Goal: Task Accomplishment & Management: Manage account settings

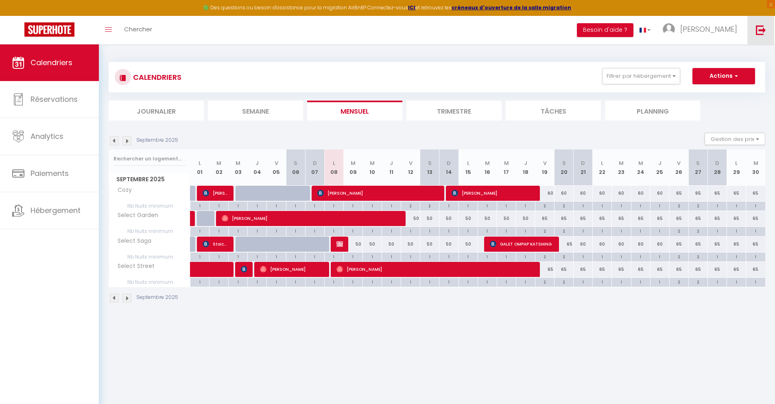
click at [756, 32] on img at bounding box center [761, 30] width 10 height 10
click at [763, 28] on img at bounding box center [761, 30] width 10 height 10
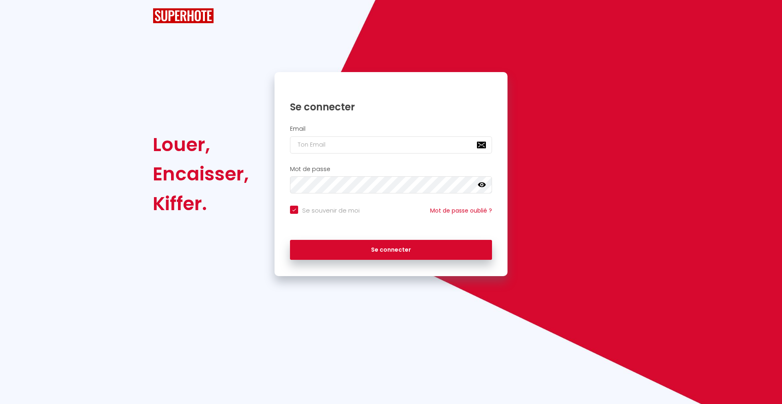
checkbox input "true"
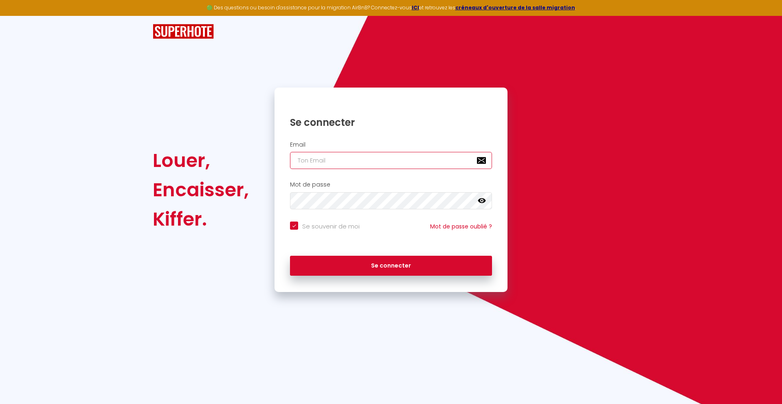
type input "[PERSON_NAME][EMAIL_ADDRESS][DOMAIN_NAME]"
checkbox input "true"
click at [415, 156] on input "[PERSON_NAME][EMAIL_ADDRESS][DOMAIN_NAME]" at bounding box center [391, 160] width 202 height 17
type input "[EMAIL_ADDRESS][DOMAIN_NAME]"
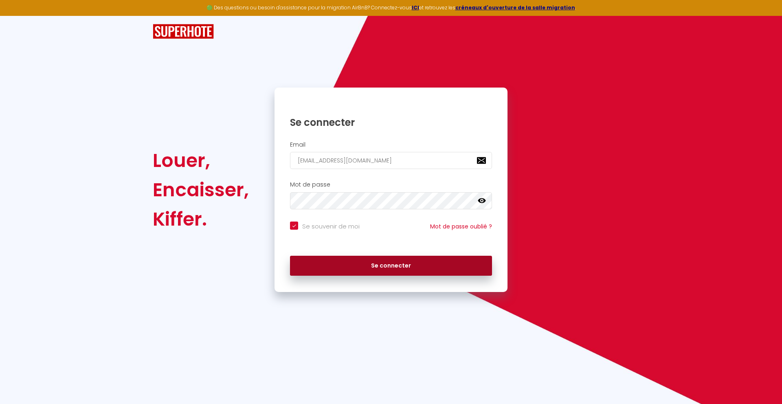
click at [395, 258] on button "Se connecter" at bounding box center [391, 266] width 202 height 20
checkbox input "true"
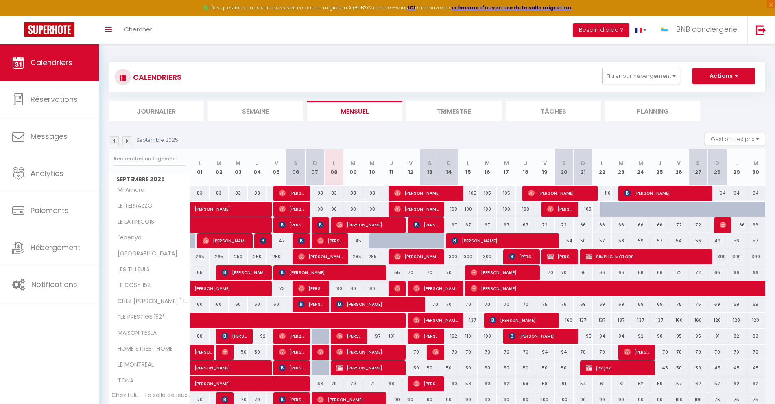
scroll to position [15, 0]
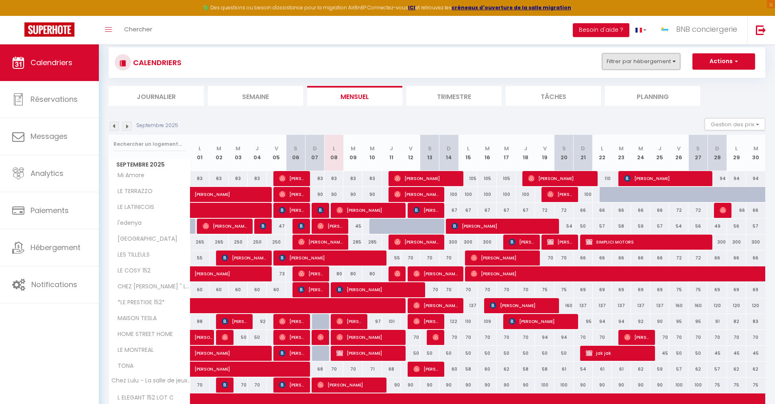
click at [628, 61] on button "Filtrer par hébergement" at bounding box center [641, 61] width 78 height 16
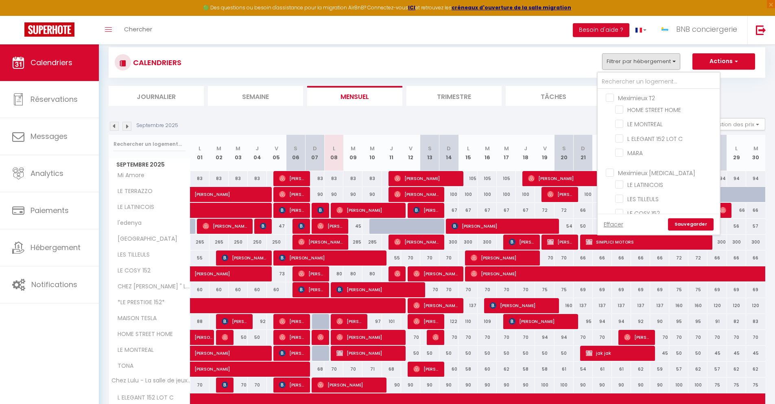
click at [611, 96] on input "Meximieux T2" at bounding box center [667, 97] width 122 height 8
checkbox input "true"
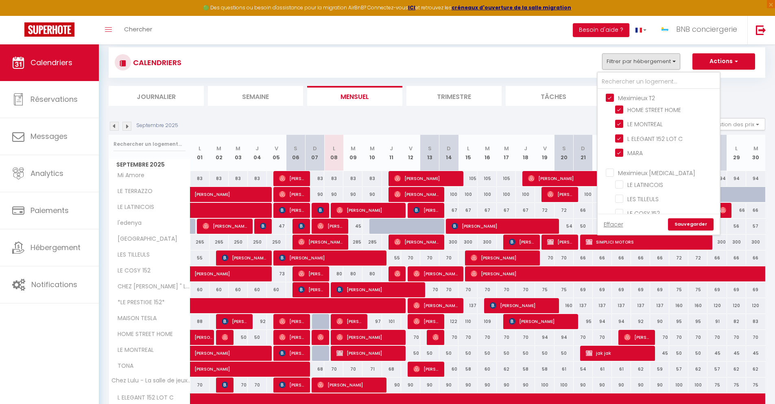
checkbox input "true"
checkbox input "false"
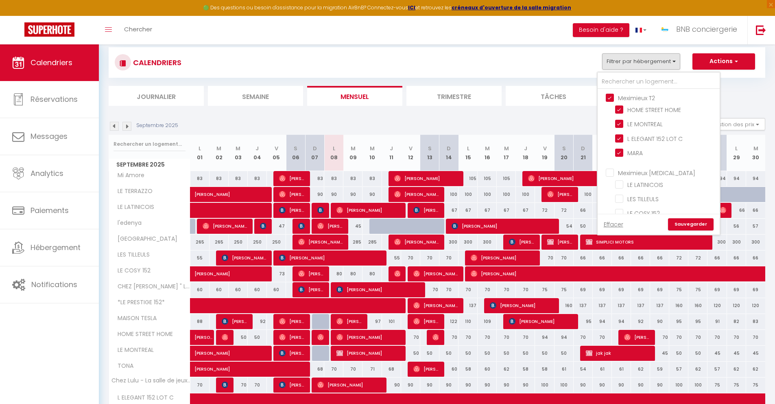
checkbox input "false"
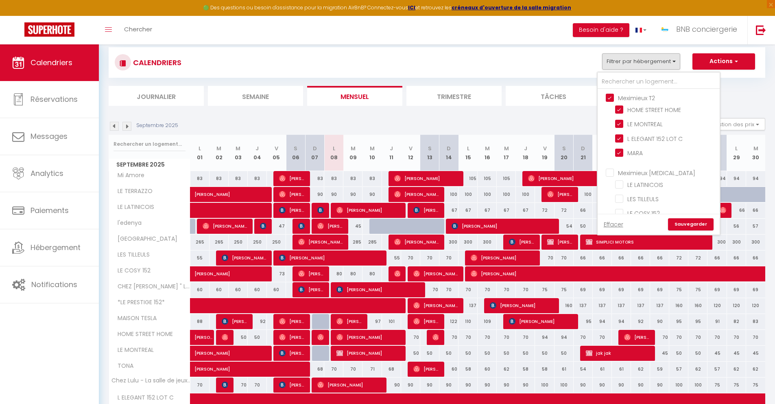
checkbox input "false"
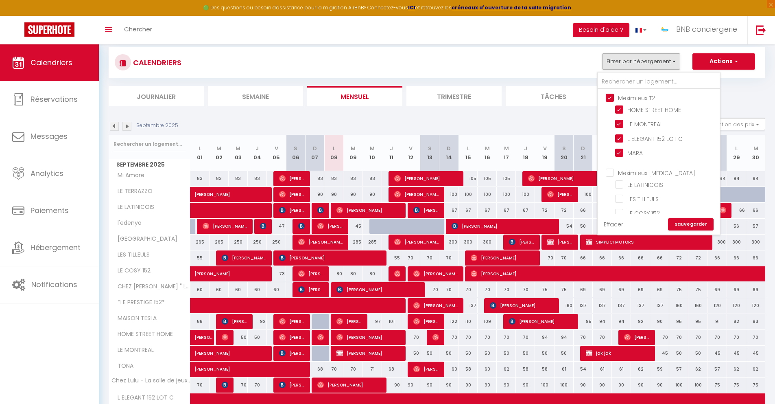
checkbox input "false"
click at [693, 222] on link "Sauvegarder" at bounding box center [691, 224] width 46 height 12
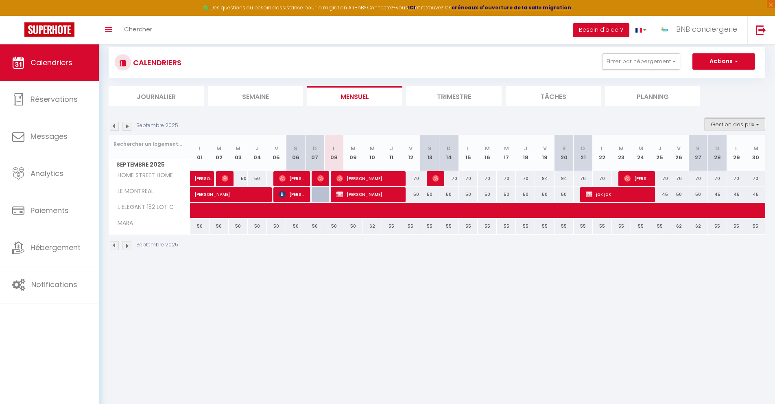
click at [722, 124] on button "Gestion des prix" at bounding box center [735, 124] width 61 height 12
click at [719, 147] on input "Nb Nuits minimum" at bounding box center [728, 149] width 73 height 8
checkbox input "true"
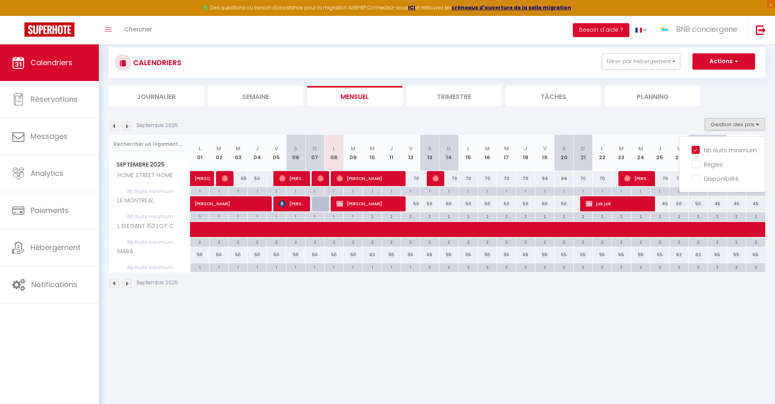
click at [428, 92] on li "Trimestre" at bounding box center [454, 96] width 95 height 20
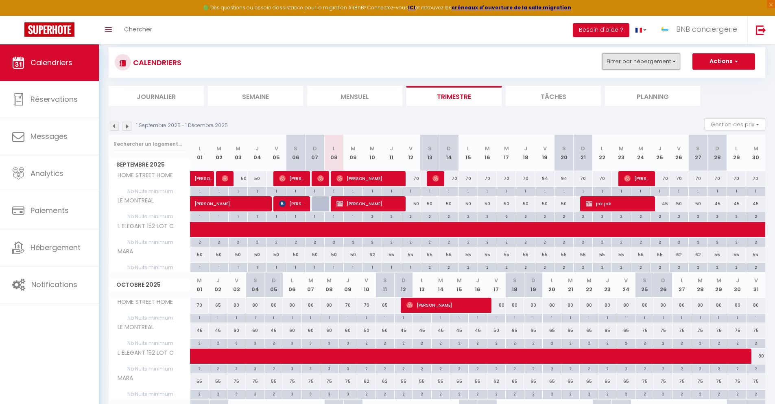
click at [629, 64] on button "Filtrer par hébergement" at bounding box center [641, 61] width 78 height 16
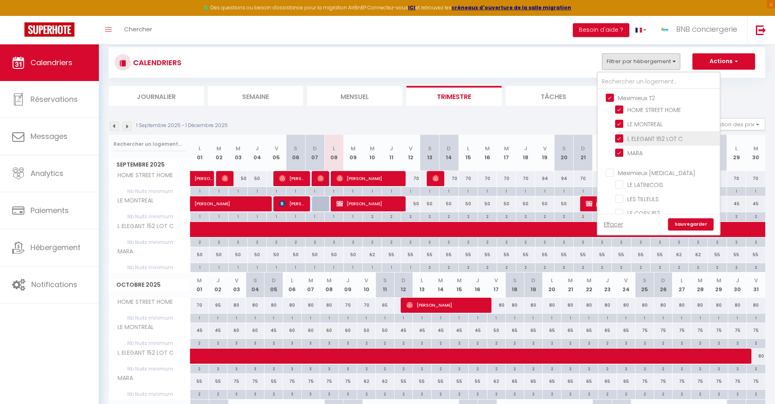
click at [636, 136] on input "L ELEGANT 152 LOT C" at bounding box center [666, 138] width 102 height 8
checkbox input "false"
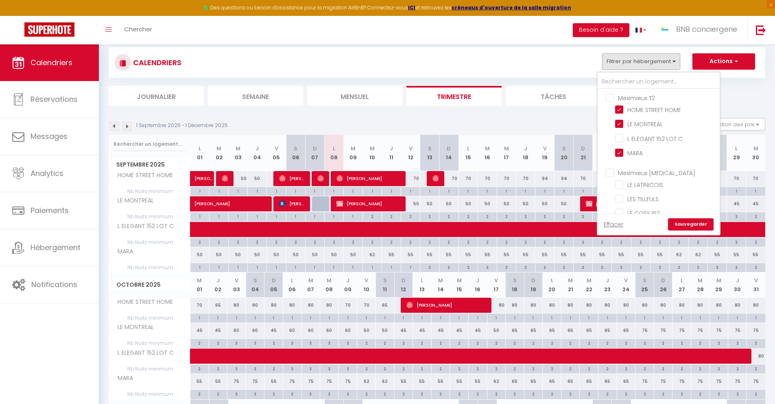
checkbox input "false"
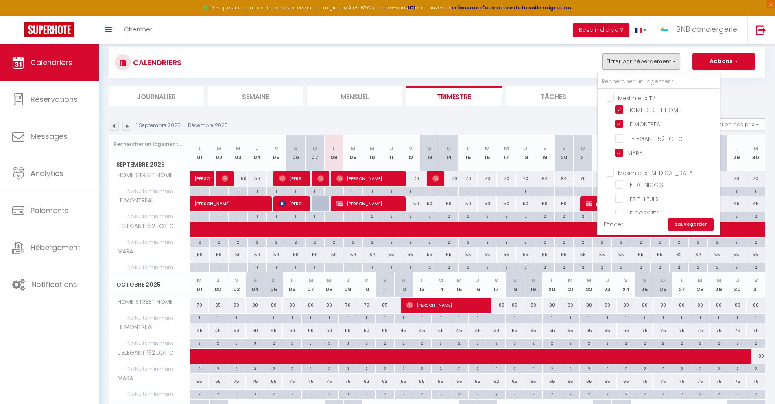
checkbox input "false"
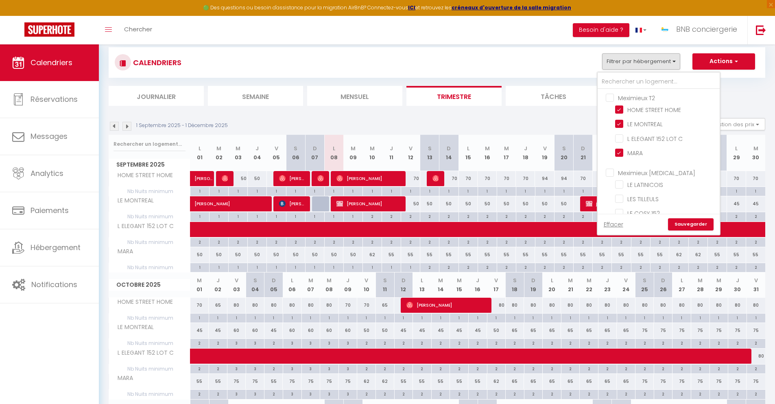
checkbox input "false"
click at [678, 228] on link "Sauvegarder" at bounding box center [691, 224] width 46 height 12
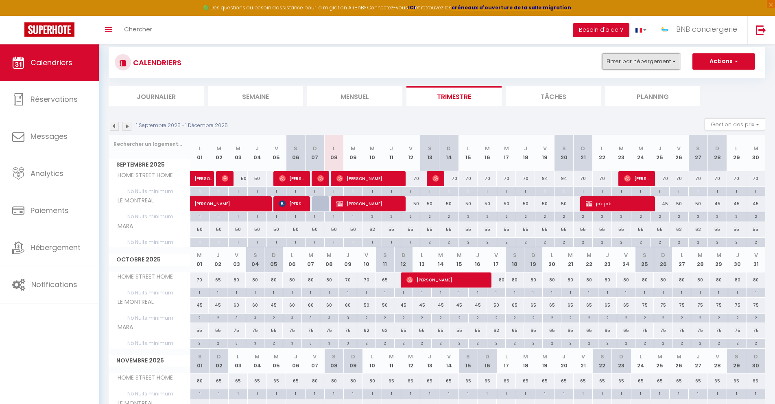
click at [635, 66] on button "Filtrer par hébergement" at bounding box center [641, 61] width 78 height 16
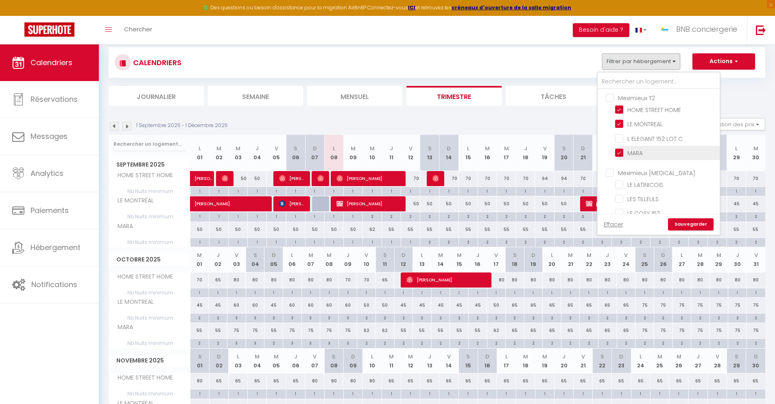
click at [622, 153] on input "MARA" at bounding box center [666, 152] width 102 height 8
checkbox input "false"
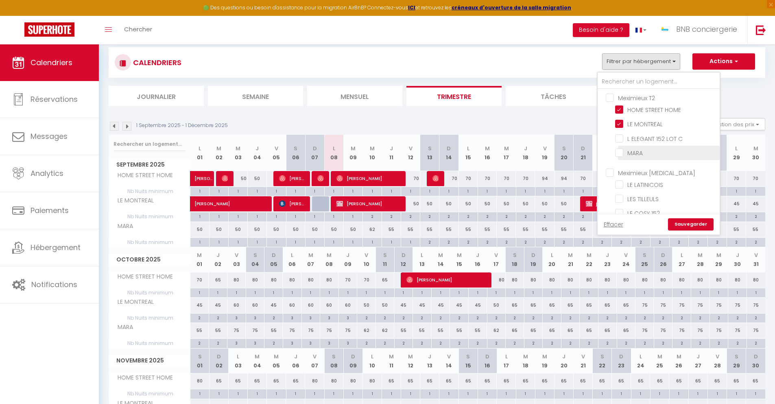
checkbox input "false"
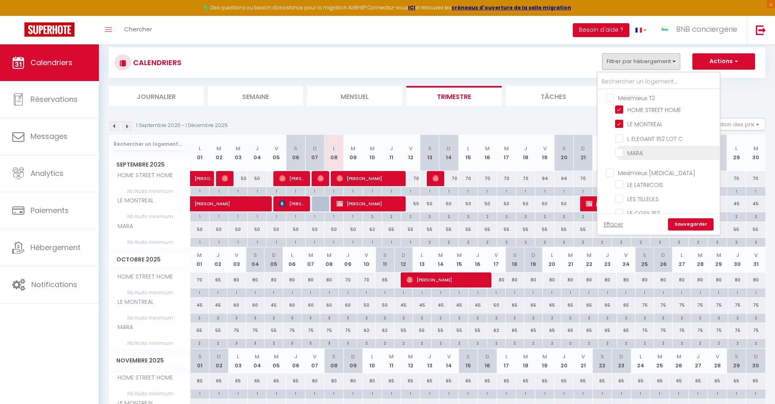
checkbox input "false"
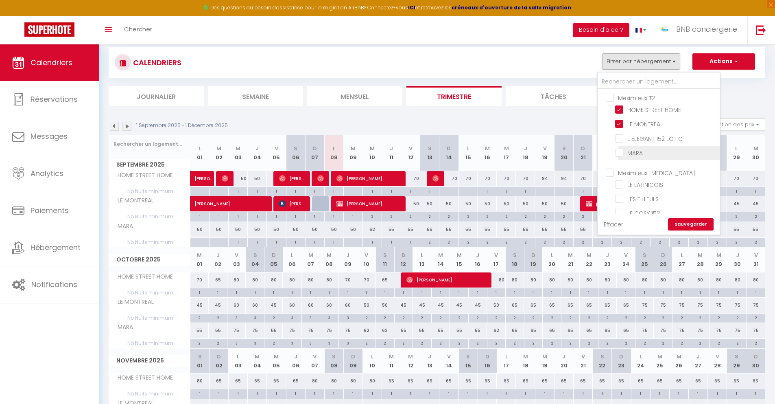
checkbox input "false"
click at [705, 226] on link "Sauvegarder" at bounding box center [691, 224] width 46 height 12
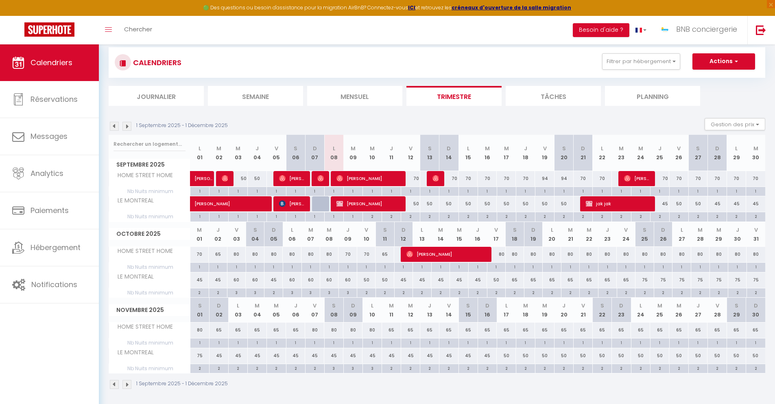
click at [318, 206] on div at bounding box center [321, 203] width 19 height 15
type input "45"
type input "Dim 07 Septembre 2025"
type input "Lun 08 Septembre 2025"
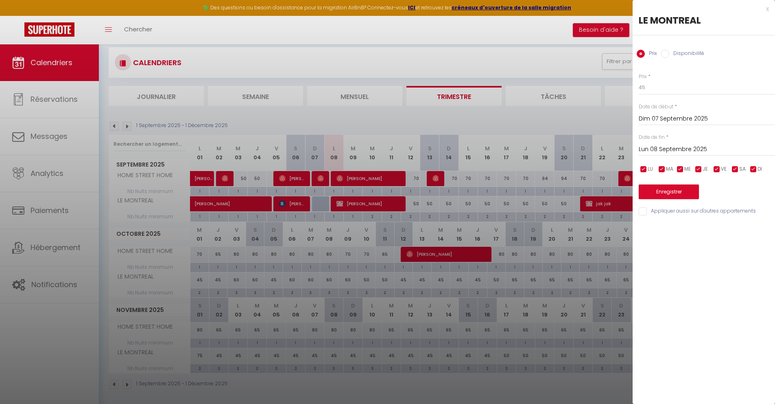
click at [768, 10] on div "x" at bounding box center [701, 9] width 136 height 10
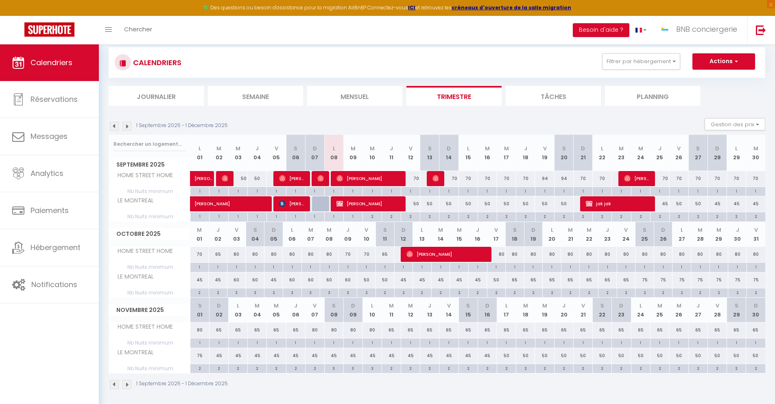
click at [418, 179] on div "70" at bounding box center [410, 178] width 19 height 15
type input "70"
type input "Ven 12 Septembre 2025"
type input "[DATE]"
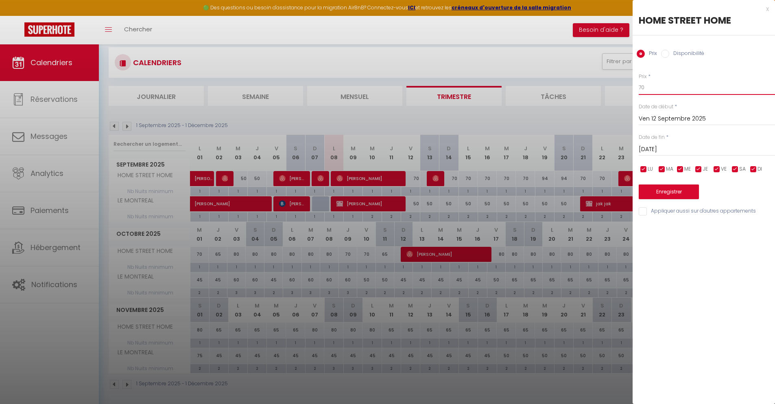
click at [655, 92] on input "70" at bounding box center [707, 87] width 136 height 15
type input "7"
type input "60"
click at [659, 191] on button "Enregistrer" at bounding box center [669, 191] width 60 height 15
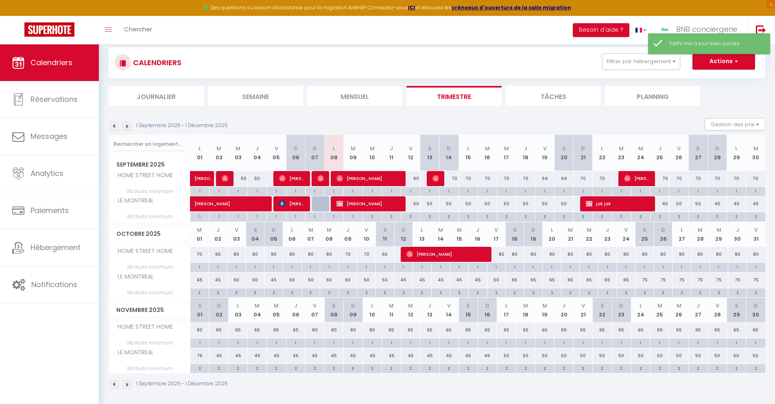
click at [454, 177] on div "70" at bounding box center [449, 178] width 19 height 15
type input "70"
type input "Dim 14 Septembre 2025"
type input "Lun 15 Septembre 2025"
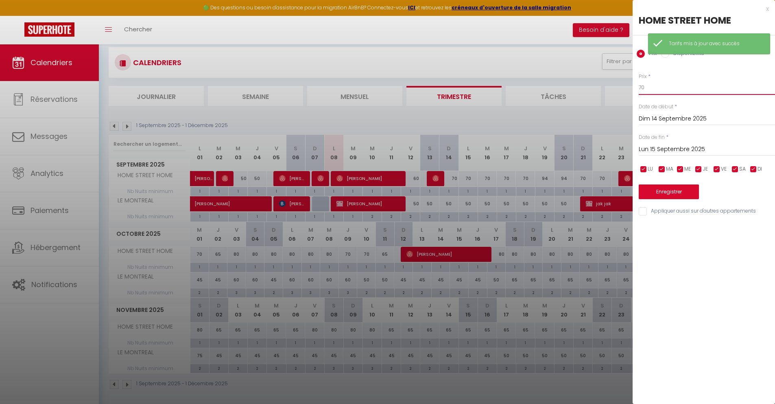
click at [658, 85] on input "70" at bounding box center [707, 87] width 136 height 15
type input "7"
type input "65"
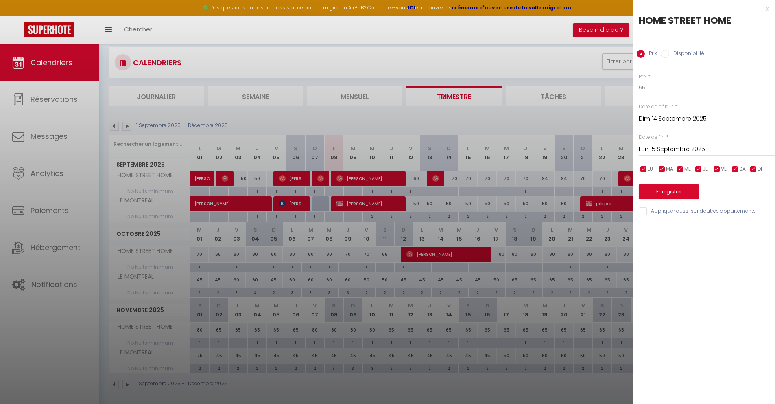
click at [646, 151] on input "Lun 15 Septembre 2025" at bounding box center [707, 149] width 136 height 11
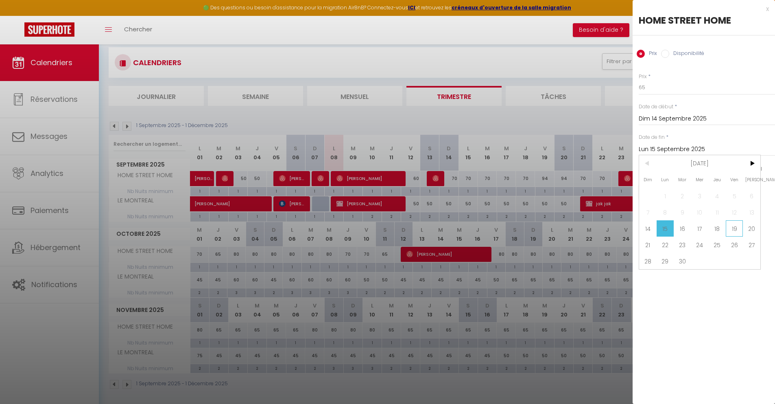
click at [732, 225] on span "19" at bounding box center [735, 228] width 18 height 16
type input "Ven 19 Septembre 2025"
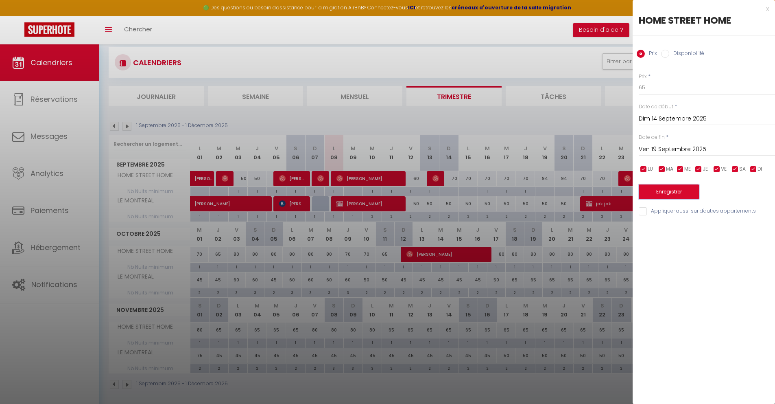
click at [676, 192] on button "Enregistrer" at bounding box center [669, 191] width 60 height 15
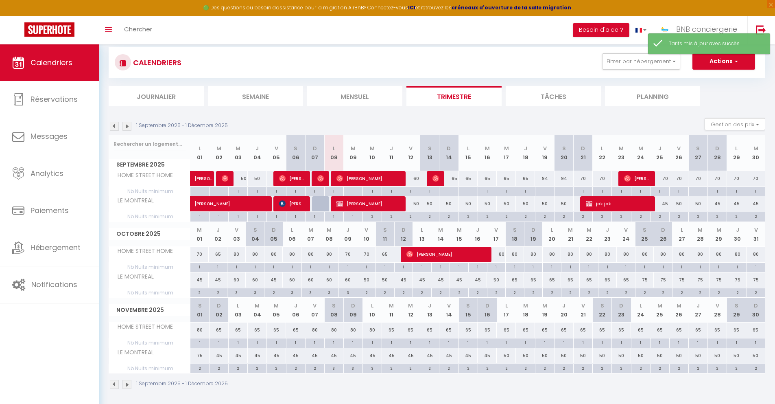
click at [549, 180] on div "94" at bounding box center [544, 178] width 19 height 15
type input "94"
type input "Ven 19 Septembre 2025"
type input "[DATE]"
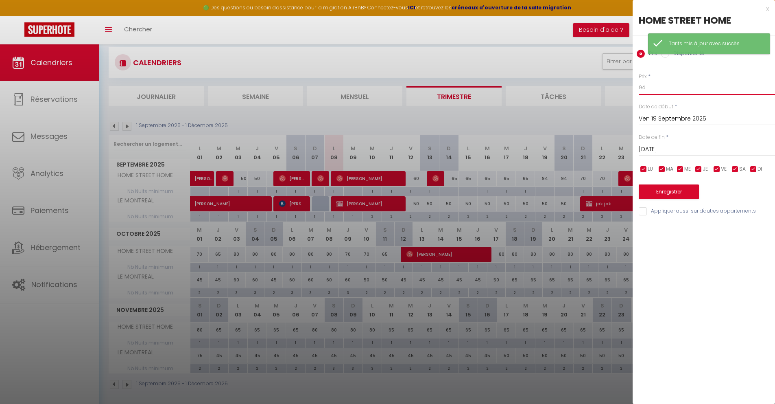
drag, startPoint x: 651, startPoint y: 88, endPoint x: 593, endPoint y: 74, distance: 58.9
click at [595, 74] on body "🟢 Des questions ou besoin d'assistance pour la migration AirBnB? Connectez-vous…" at bounding box center [387, 232] width 775 height 404
type input "80"
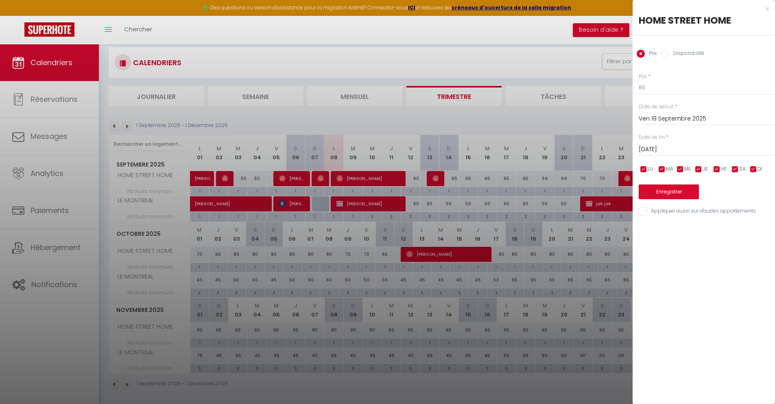
click at [659, 145] on input "[DATE]" at bounding box center [707, 149] width 136 height 11
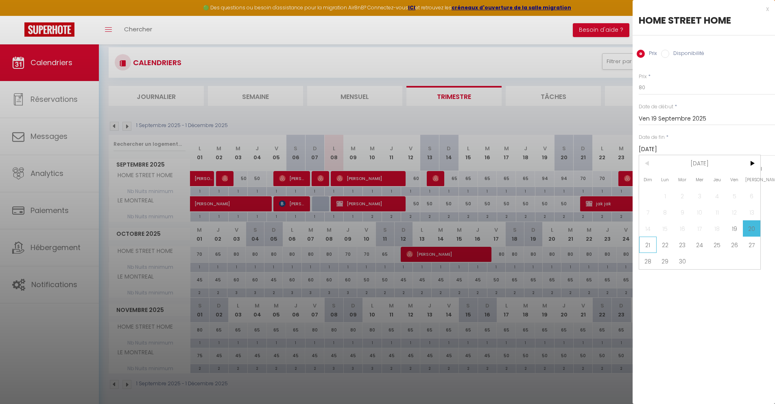
click at [655, 244] on span "21" at bounding box center [648, 245] width 18 height 16
type input "Dim 21 Septembre 2025"
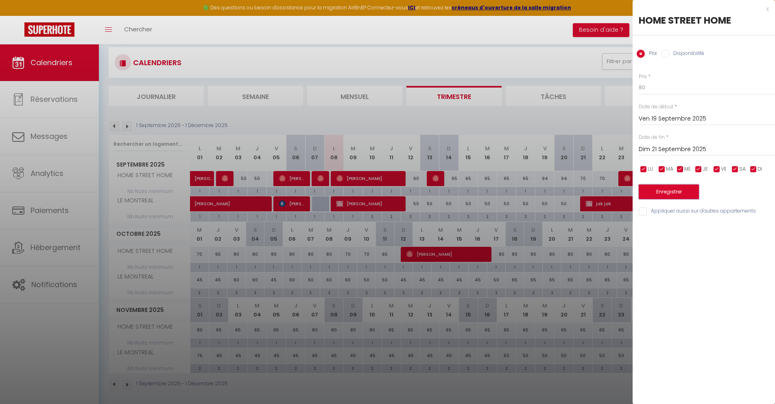
click at [659, 190] on button "Enregistrer" at bounding box center [669, 191] width 60 height 15
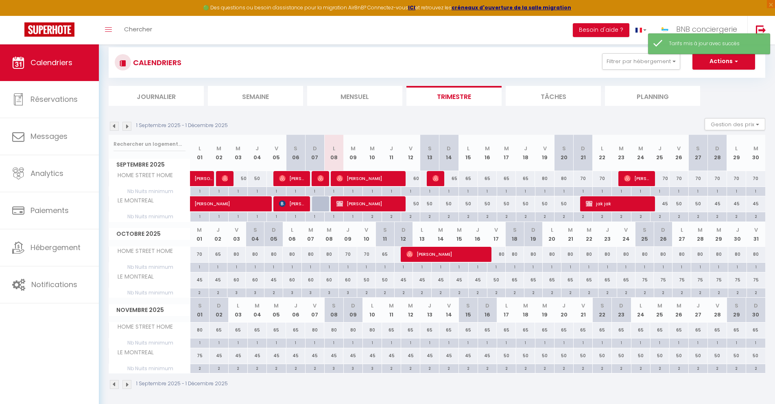
click at [375, 217] on div "2" at bounding box center [372, 216] width 19 height 8
type input "2"
type input "Mer 10 Septembre 2025"
type input "Jeu 11 Septembre 2025"
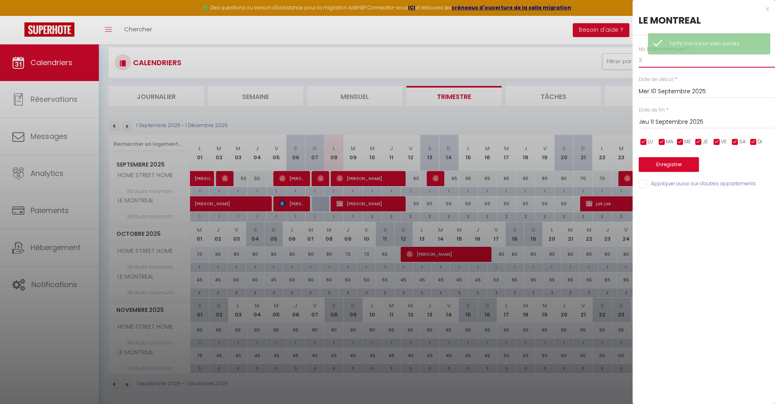
click at [616, 59] on body "🟢 Des questions ou besoin d'assistance pour la migration AirBnB? Connectez-vous…" at bounding box center [387, 232] width 775 height 404
type input "1"
click at [670, 123] on input "Jeu 11 Septembre 2025" at bounding box center [707, 122] width 136 height 11
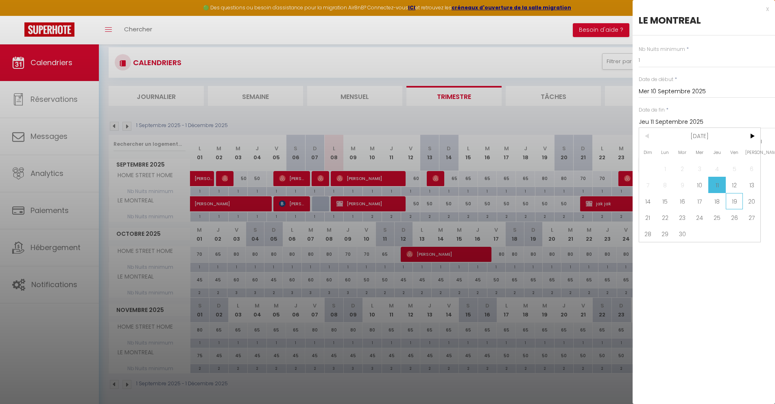
click at [736, 204] on span "19" at bounding box center [735, 201] width 18 height 16
type input "Ven 19 Septembre 2025"
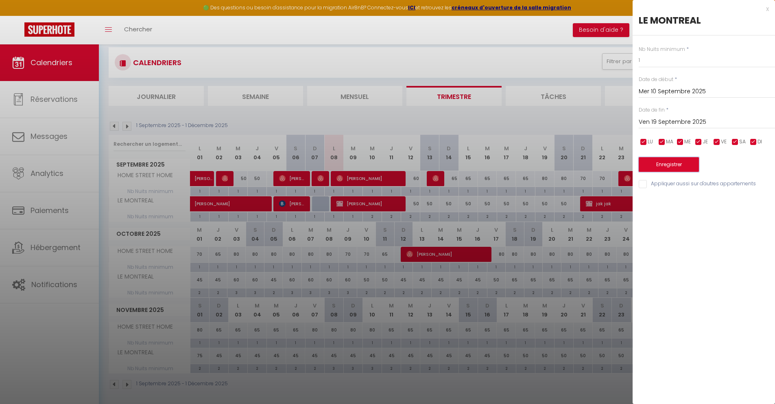
click at [658, 164] on button "Enregistrer" at bounding box center [669, 164] width 60 height 15
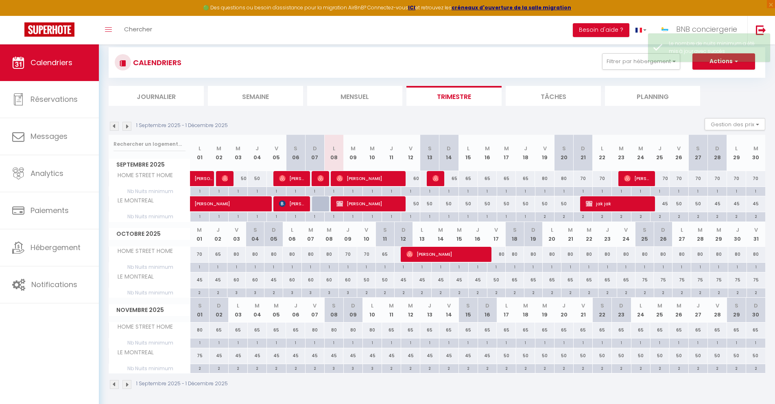
click at [547, 207] on div "50" at bounding box center [544, 203] width 19 height 15
type input "50"
type input "Ven 19 Septembre 2025"
type input "[DATE]"
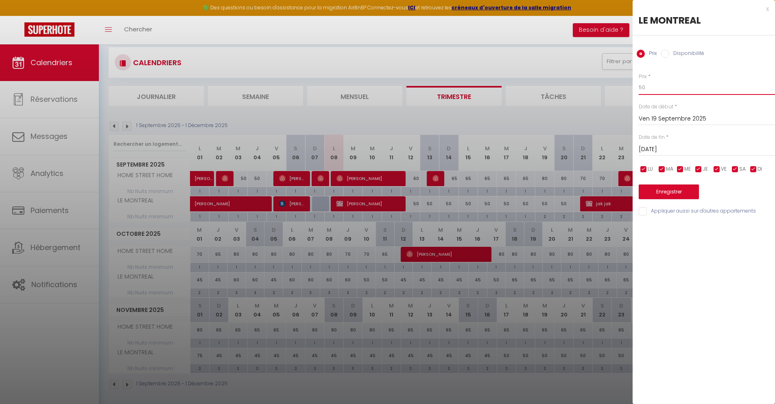
click at [651, 91] on input "50" at bounding box center [707, 87] width 136 height 15
type input "5"
type input "60"
click at [647, 152] on input "[DATE]" at bounding box center [707, 149] width 136 height 11
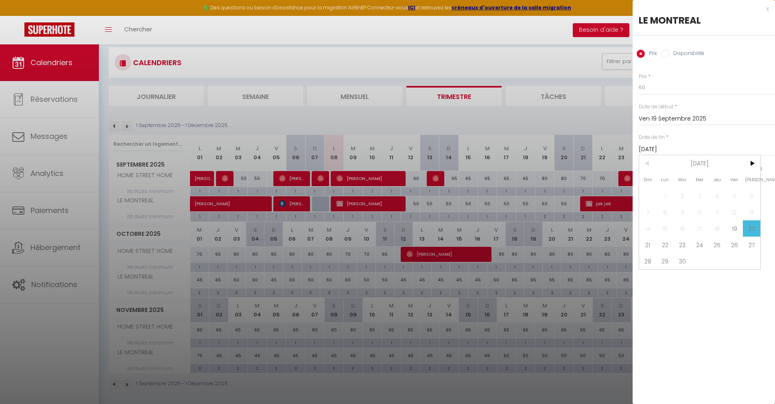
click at [653, 249] on span "21" at bounding box center [648, 245] width 18 height 16
type input "Dim 21 Septembre 2025"
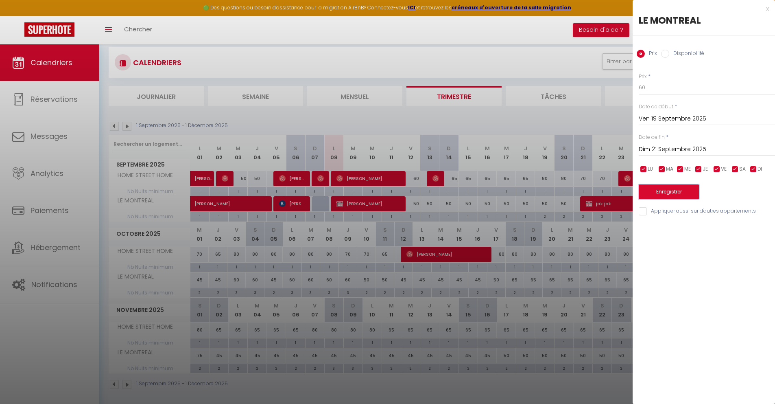
click at [657, 195] on button "Enregistrer" at bounding box center [669, 191] width 60 height 15
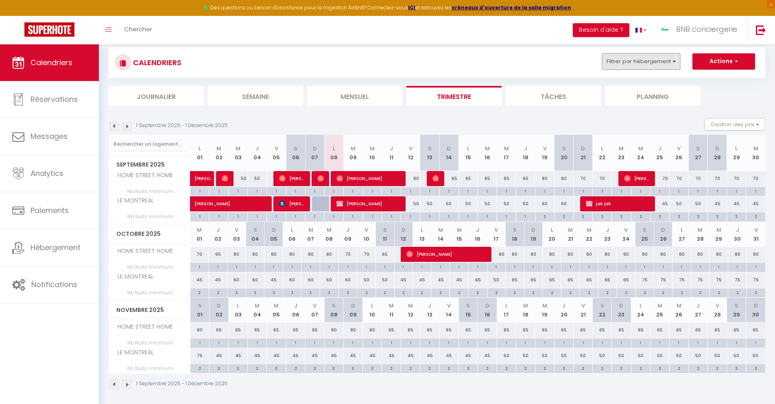
click at [673, 68] on button "Filtrer par hébergement" at bounding box center [641, 61] width 78 height 16
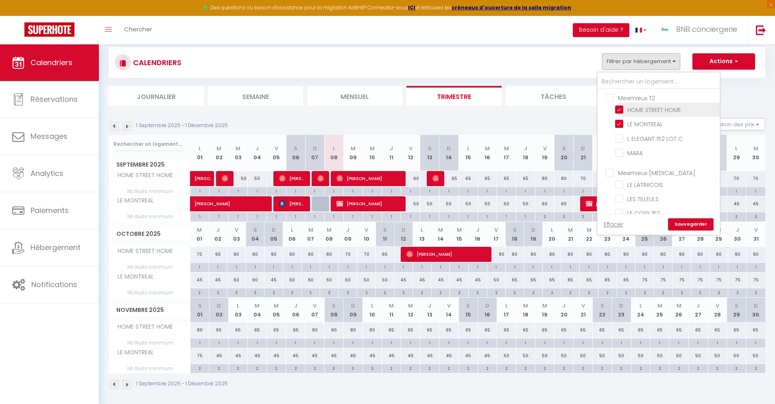
click at [643, 109] on input "HOME STREET HOME" at bounding box center [666, 109] width 102 height 8
checkbox input "false"
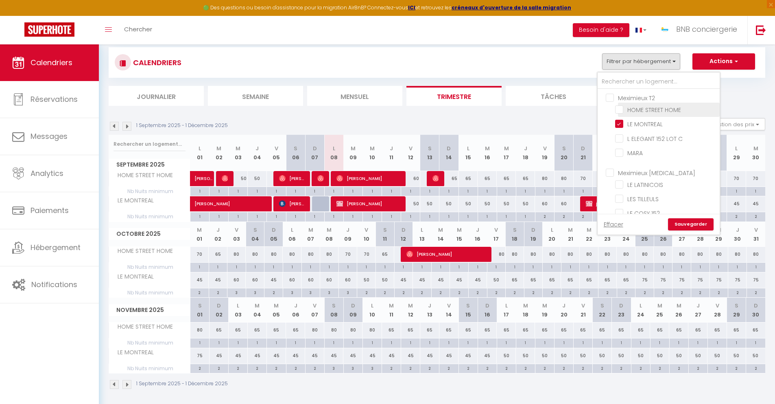
checkbox input "false"
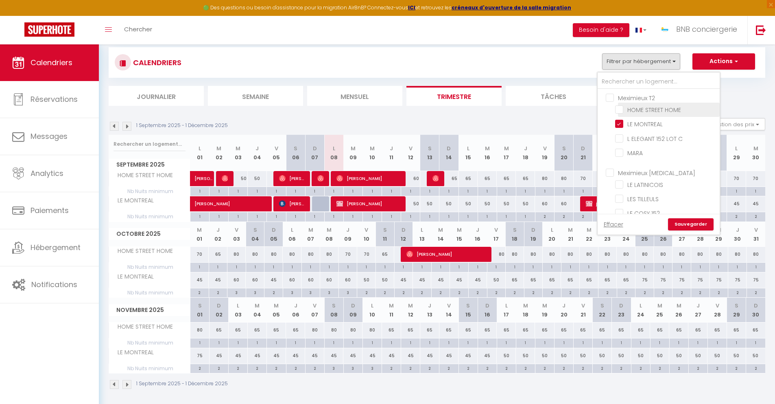
checkbox input "false"
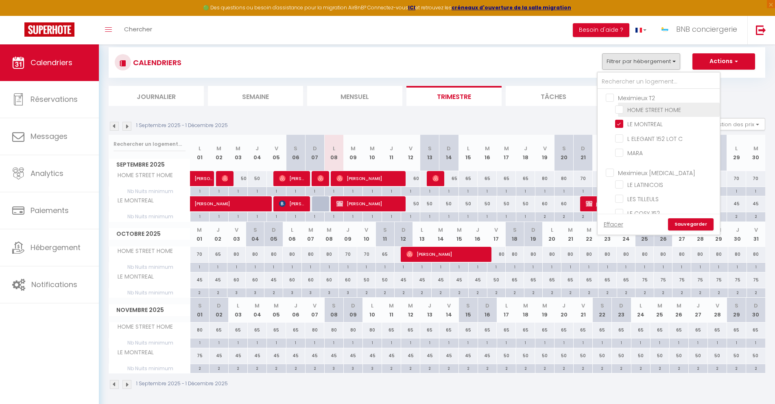
checkbox input "false"
click at [638, 122] on input "LE MONTREAL" at bounding box center [666, 123] width 102 height 8
checkbox input "false"
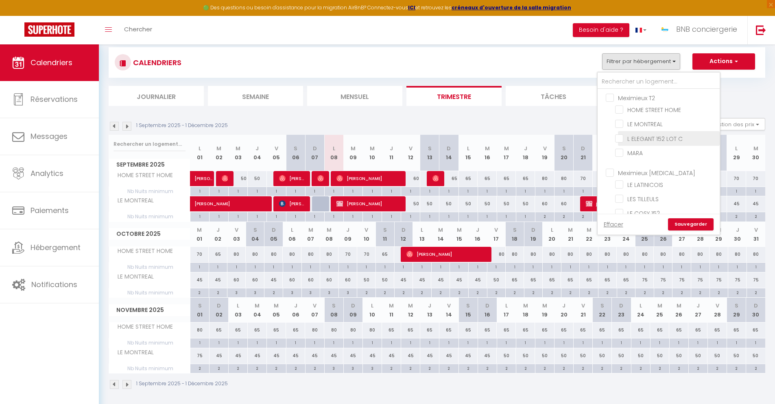
checkbox input "false"
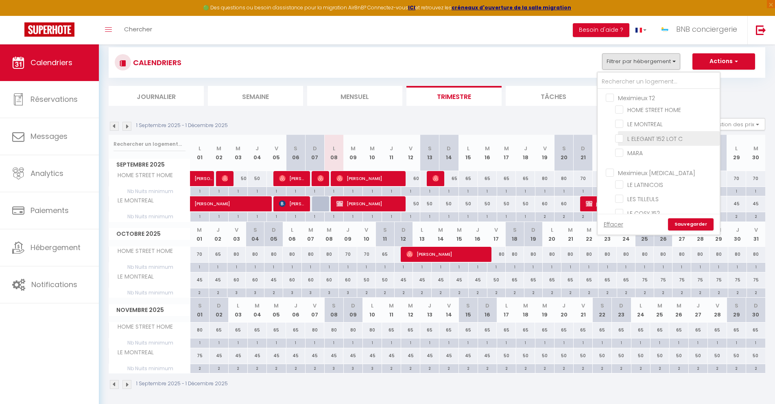
checkbox input "false"
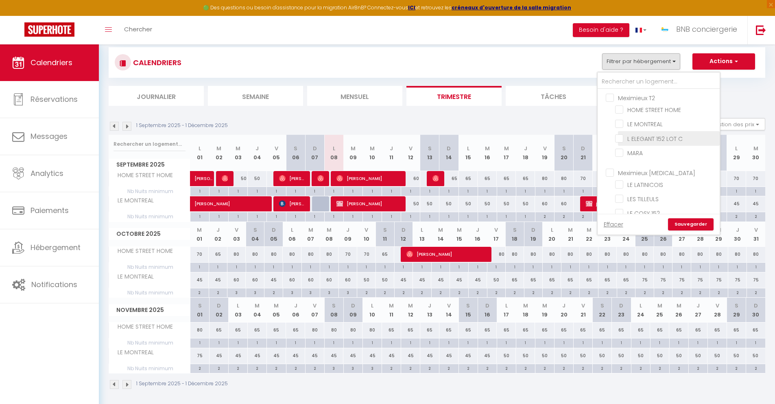
checkbox input "false"
click at [627, 171] on input "Meximieux [MEDICAL_DATA]" at bounding box center [667, 172] width 122 height 8
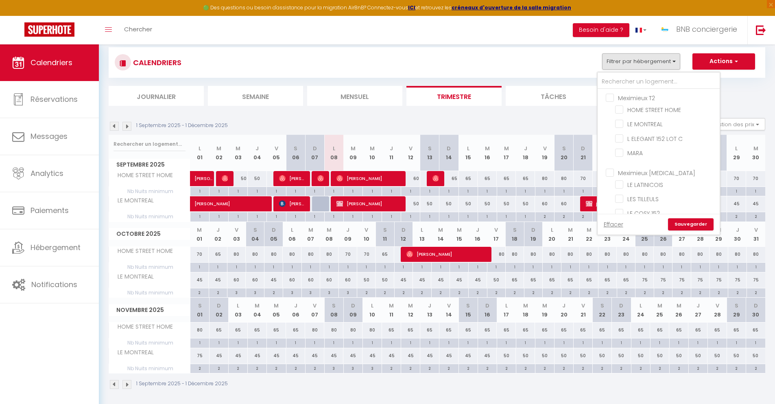
checkbox input "true"
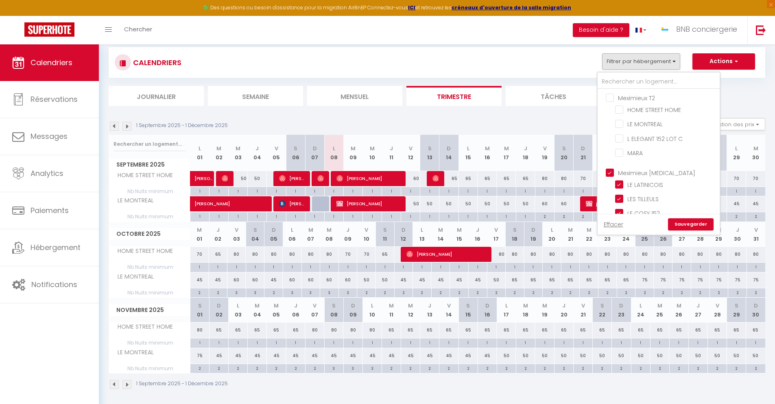
checkbox input "true"
checkbox input "false"
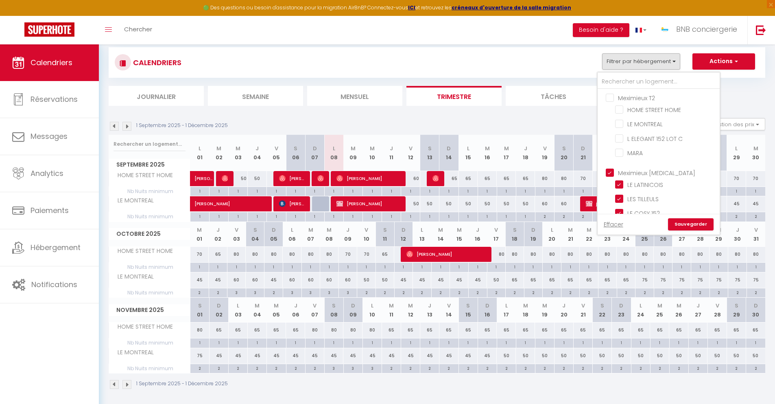
checkbox input "false"
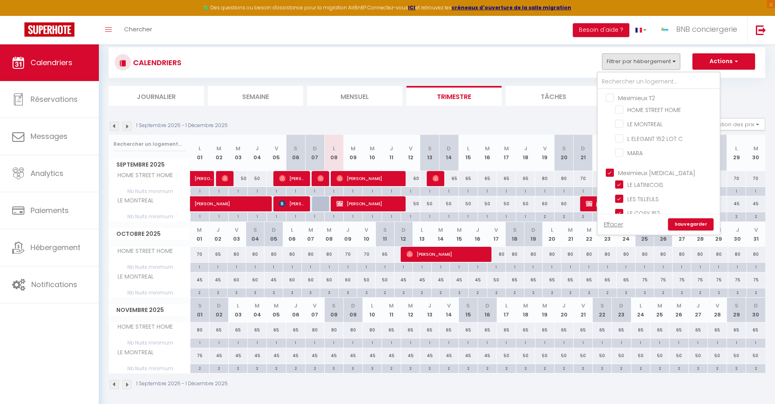
checkbox input "false"
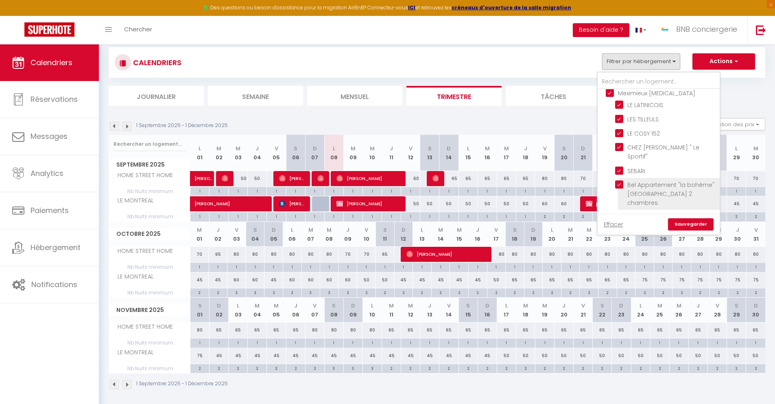
scroll to position [93, 0]
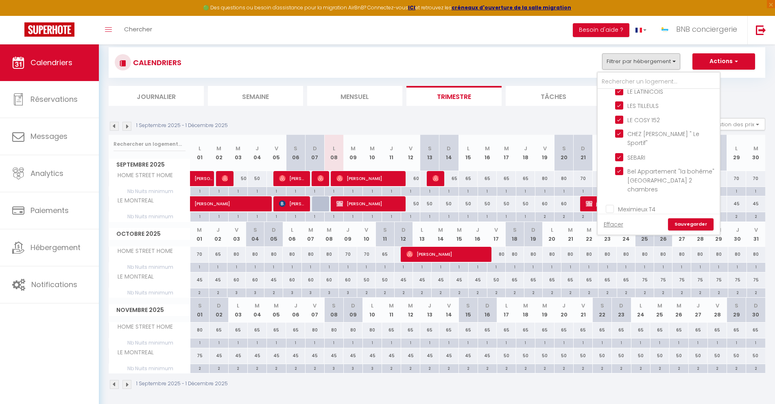
click at [682, 222] on link "Sauvegarder" at bounding box center [691, 224] width 46 height 12
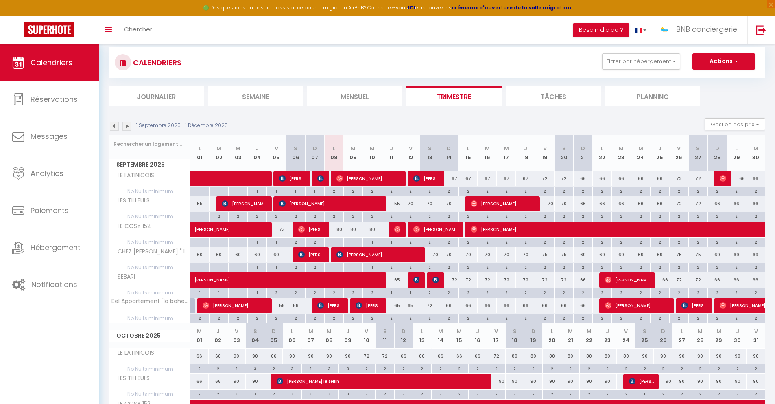
click at [336, 193] on div "2" at bounding box center [334, 191] width 19 height 8
type input "2"
type input "Lun 08 Septembre 2025"
type input "[DATE]"
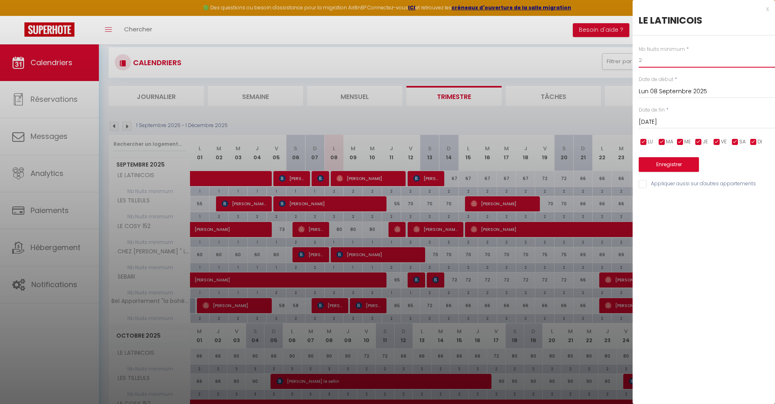
drag, startPoint x: 650, startPoint y: 60, endPoint x: 630, endPoint y: 60, distance: 20.4
click at [630, 60] on body "🟢 Des questions ou besoin d'assistance pour la migration AirBnB? Connectez-vous…" at bounding box center [387, 371] width 775 height 682
type input "1"
click at [666, 124] on input "[DATE]" at bounding box center [707, 122] width 136 height 11
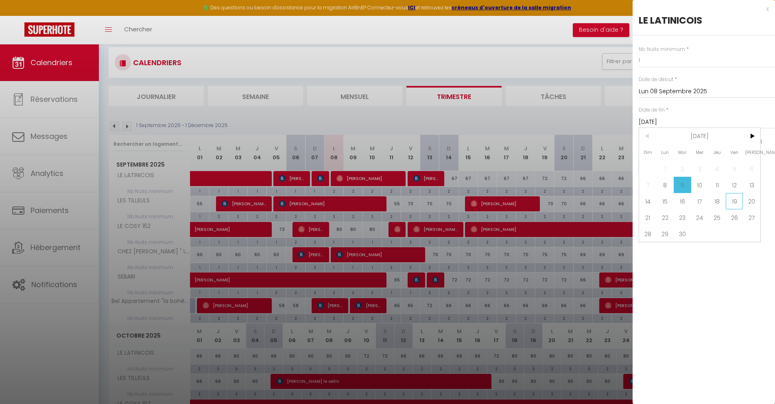
click at [729, 198] on span "19" at bounding box center [735, 201] width 18 height 16
type input "Ven 19 Septembre 2025"
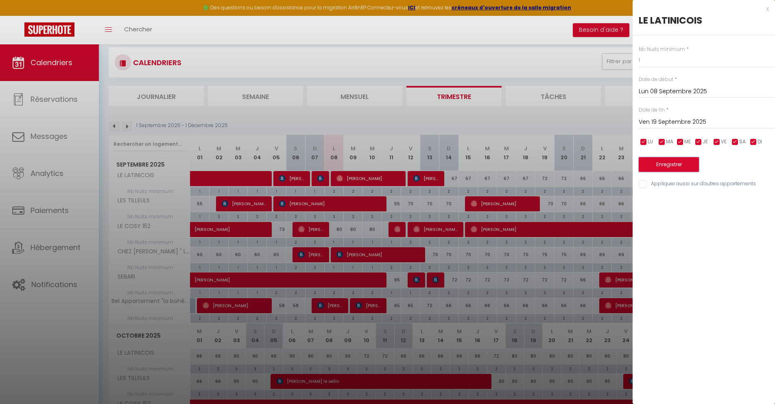
click at [663, 161] on button "Enregistrer" at bounding box center [669, 164] width 60 height 15
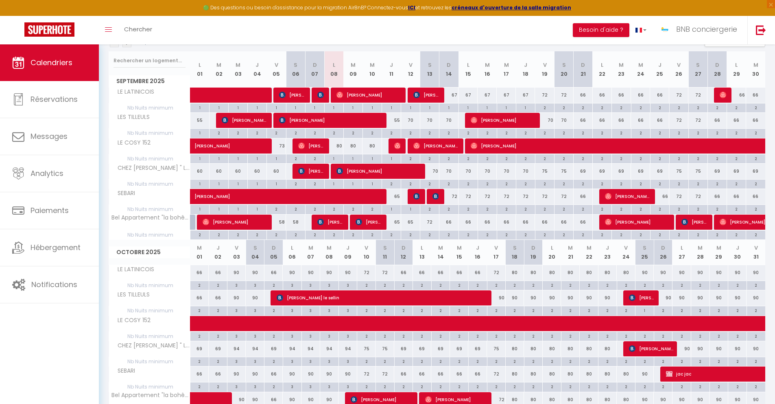
scroll to position [96, 0]
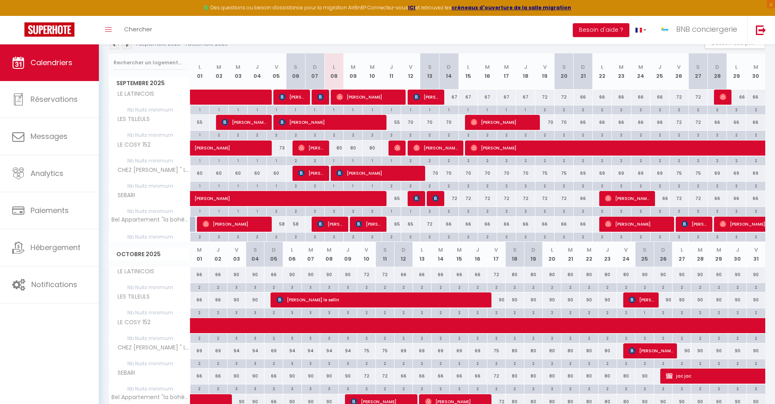
click at [341, 148] on div "80" at bounding box center [333, 147] width 19 height 15
type input "80"
type input "Lun 08 Septembre 2025"
type input "[DATE]"
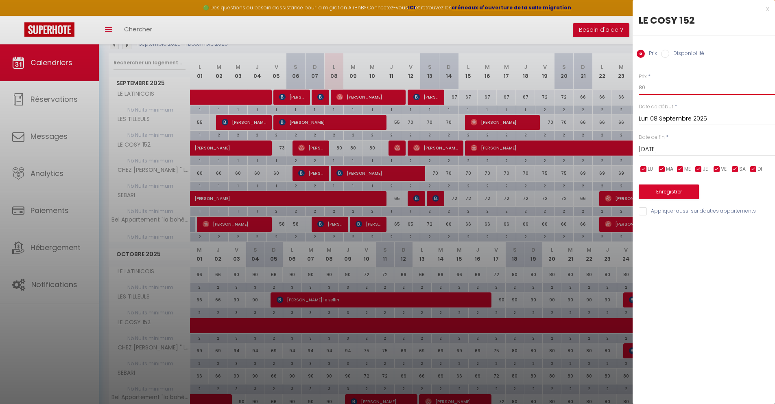
drag, startPoint x: 652, startPoint y: 86, endPoint x: 615, endPoint y: 87, distance: 37.0
click at [619, 87] on body "🟢 Des questions ou besoin d'assistance pour la migration AirBnB? Connectez-vous…" at bounding box center [387, 289] width 775 height 682
type input "73"
click at [662, 149] on input "[DATE]" at bounding box center [707, 149] width 136 height 11
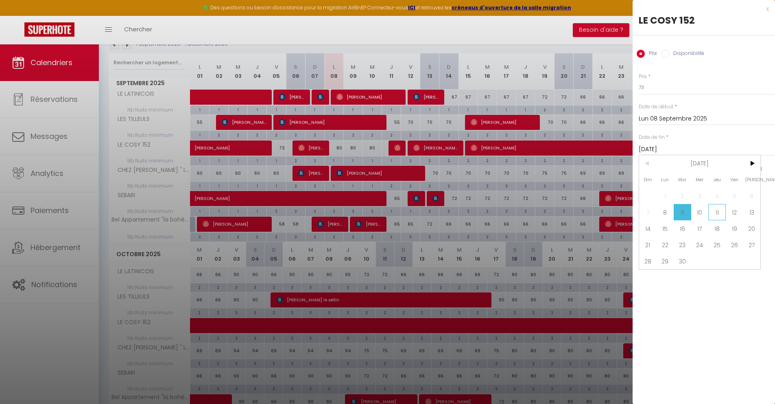
click at [712, 208] on span "11" at bounding box center [718, 212] width 18 height 16
type input "Jeu 11 Septembre 2025"
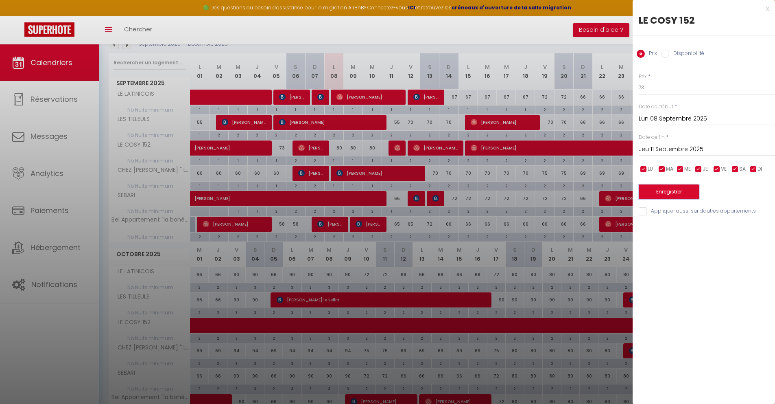
click at [679, 191] on button "Enregistrer" at bounding box center [669, 191] width 60 height 15
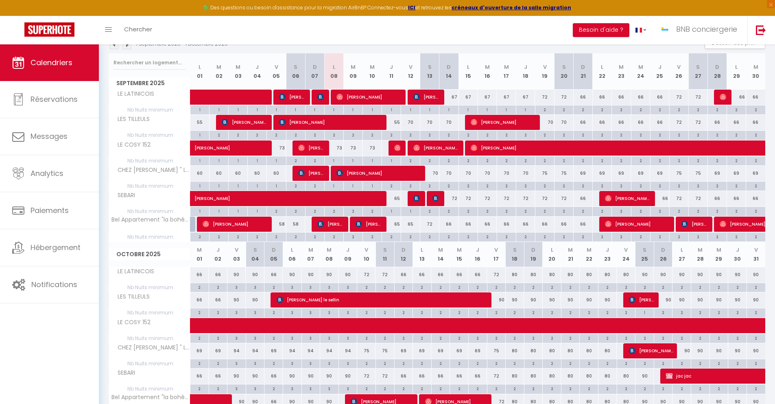
click at [399, 199] on div "65" at bounding box center [391, 198] width 19 height 15
type input "65"
type input "Jeu 11 Septembre 2025"
type input "Ven 12 Septembre 2025"
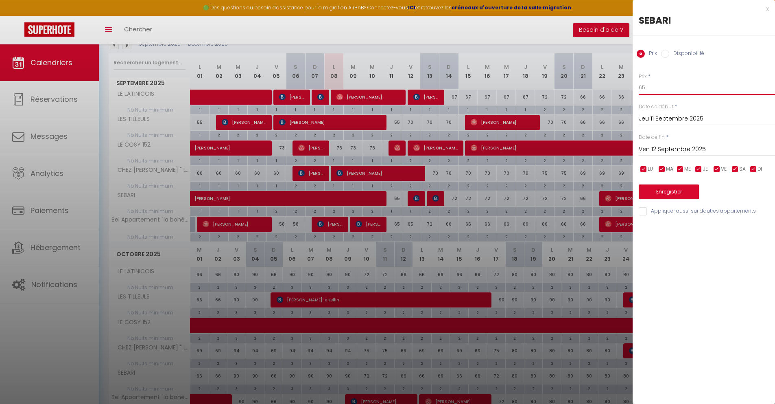
click at [663, 93] on input "65" at bounding box center [707, 87] width 136 height 15
drag, startPoint x: 663, startPoint y: 90, endPoint x: 615, endPoint y: 85, distance: 48.0
click at [619, 85] on body "🟢 Des questions ou besoin d'assistance pour la migration AirBnB? Connectez-vous…" at bounding box center [387, 289] width 775 height 682
type input "55"
click at [646, 194] on button "Enregistrer" at bounding box center [669, 191] width 60 height 15
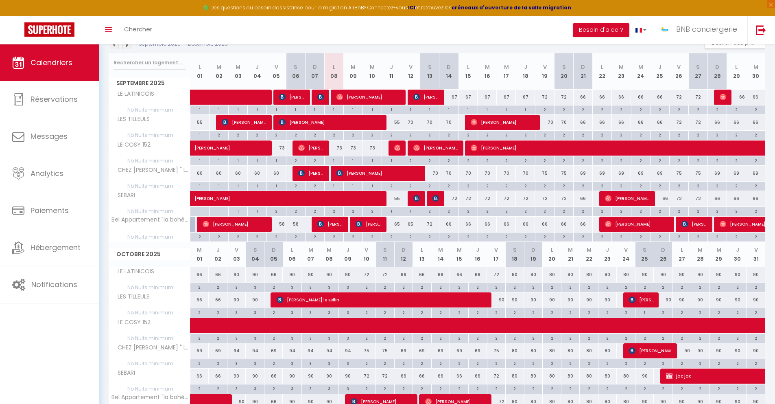
click at [436, 173] on div "70" at bounding box center [429, 173] width 19 height 15
type input "70"
type input "[DATE]"
type input "Dim 14 Septembre 2025"
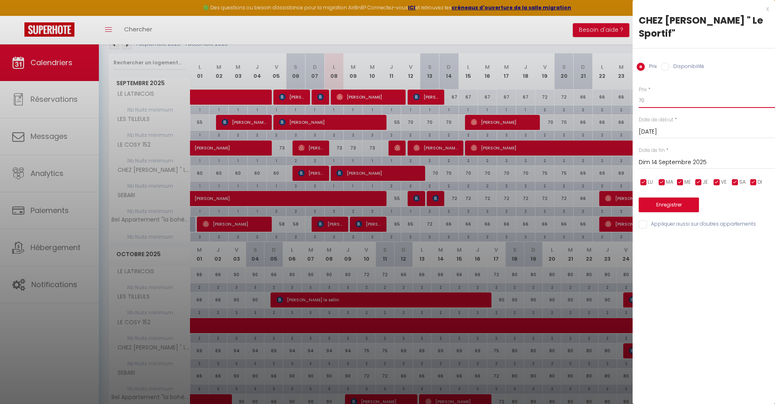
click at [659, 93] on input "70" at bounding box center [707, 100] width 136 height 15
type input "7"
type input "65"
click at [657, 157] on input "Dim 14 Septembre 2025" at bounding box center [707, 162] width 136 height 11
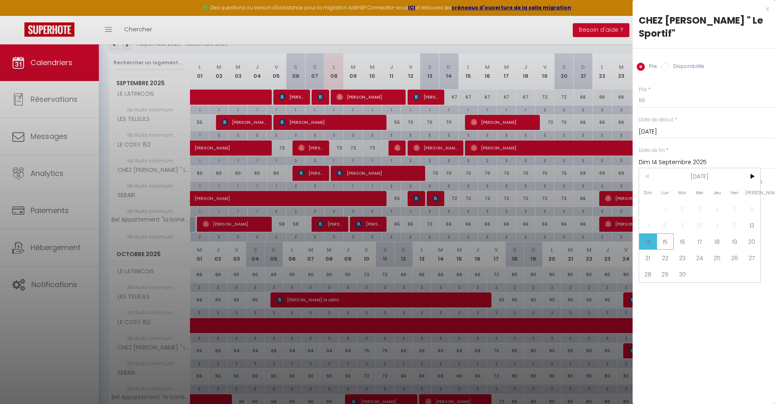
click at [663, 233] on span "15" at bounding box center [666, 241] width 18 height 16
type input "Lun 15 Septembre 2025"
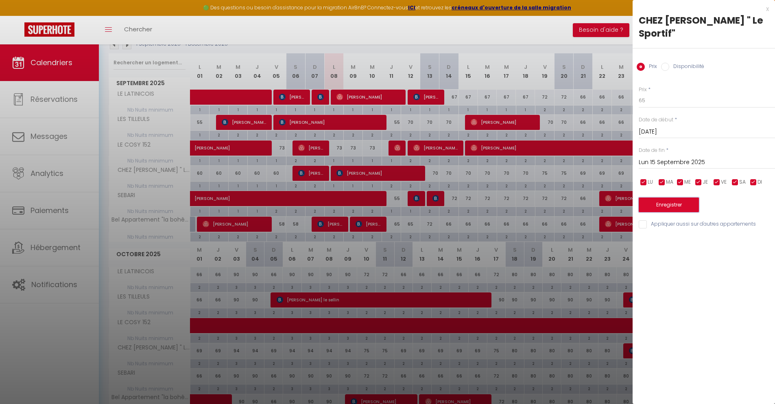
click at [665, 197] on button "Enregistrer" at bounding box center [669, 204] width 60 height 15
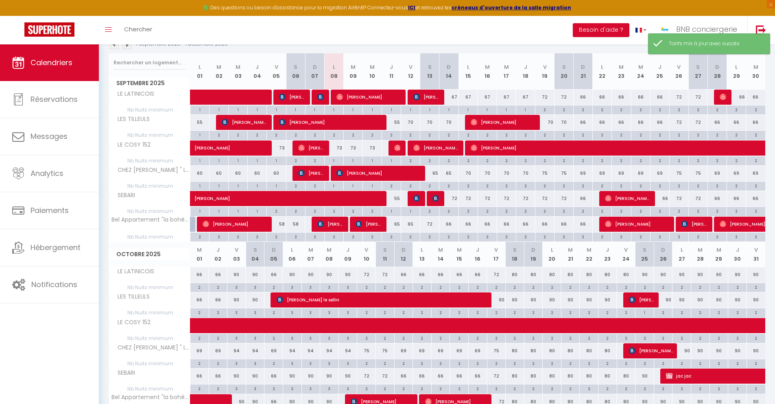
click at [468, 173] on div "70" at bounding box center [468, 173] width 19 height 15
type input "70"
type input "Lun 15 Septembre 2025"
type input "[DATE]"
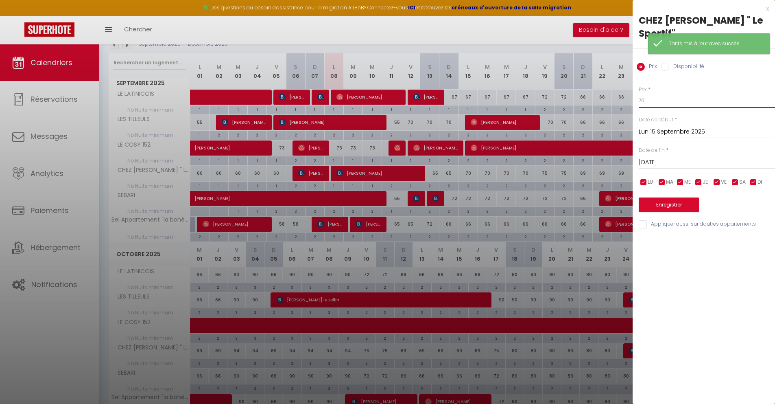
click at [664, 93] on input "70" at bounding box center [707, 100] width 136 height 15
type input "7"
type input "60"
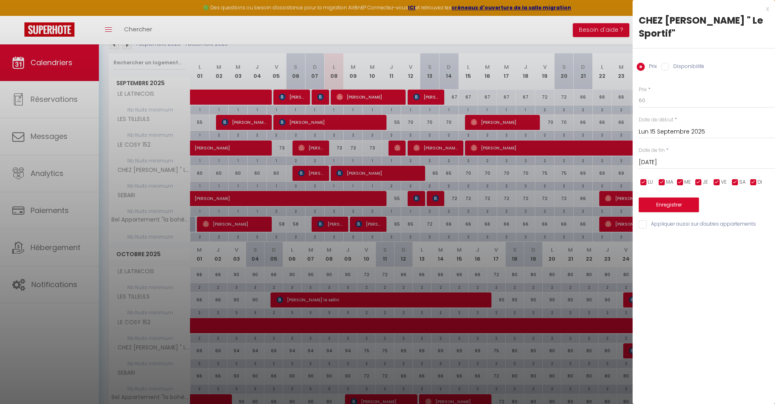
click at [642, 157] on input "[DATE]" at bounding box center [707, 162] width 136 height 11
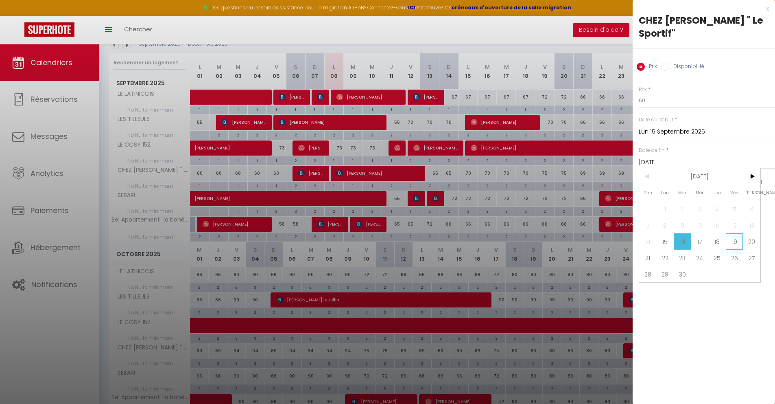
click at [740, 233] on span "19" at bounding box center [735, 241] width 18 height 16
type input "Ven 19 Septembre 2025"
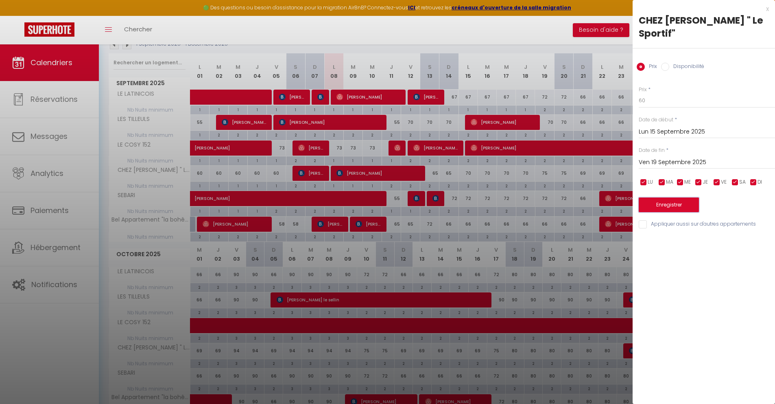
click at [681, 197] on button "Enregistrer" at bounding box center [669, 204] width 60 height 15
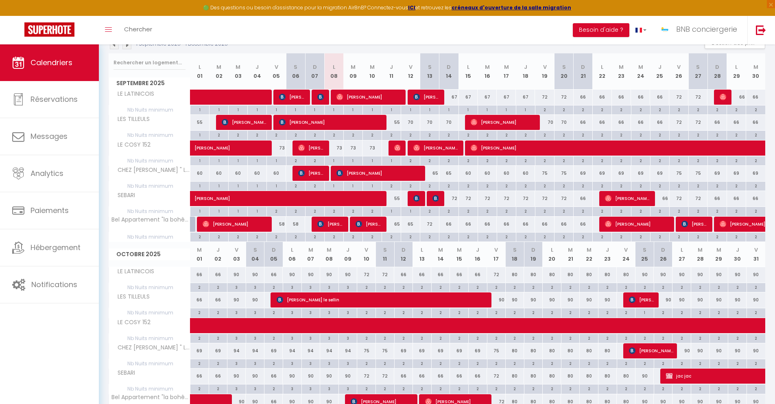
click at [582, 174] on div "69" at bounding box center [583, 173] width 19 height 15
type input "69"
type input "Dim 21 Septembre 2025"
type input "Lun 22 Septembre 2025"
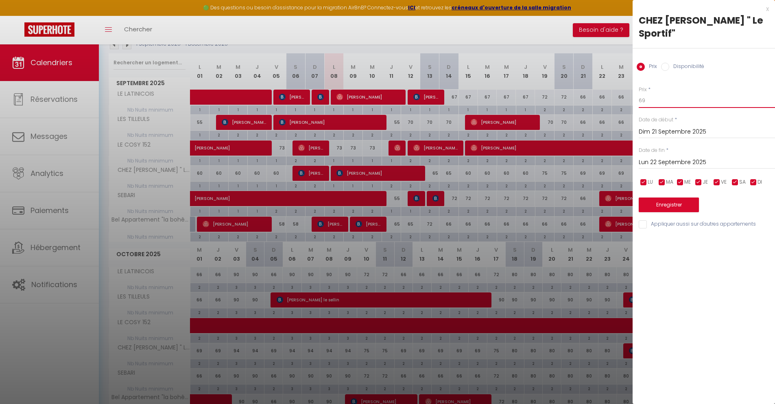
click at [655, 93] on input "69" at bounding box center [707, 100] width 136 height 15
type input "60"
click at [657, 157] on input "Lun 22 Septembre 2025" at bounding box center [707, 162] width 136 height 11
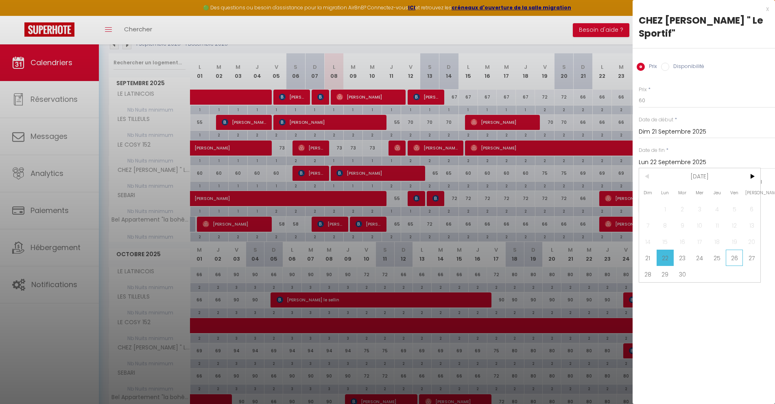
click at [732, 250] on span "26" at bounding box center [735, 258] width 18 height 16
type input "Ven 26 Septembre 2025"
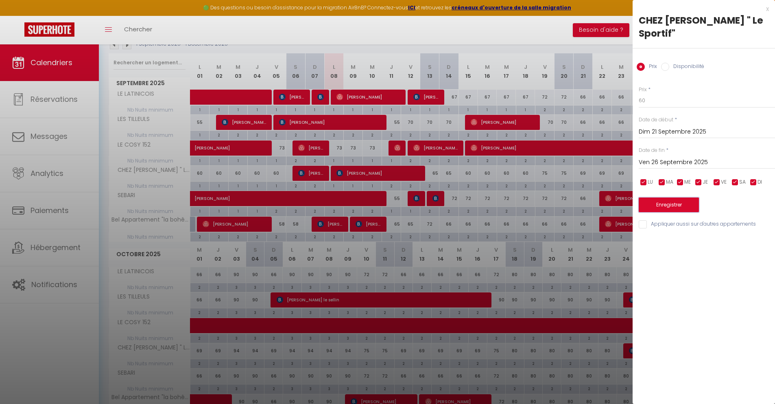
click at [670, 197] on button "Enregistrer" at bounding box center [669, 204] width 60 height 15
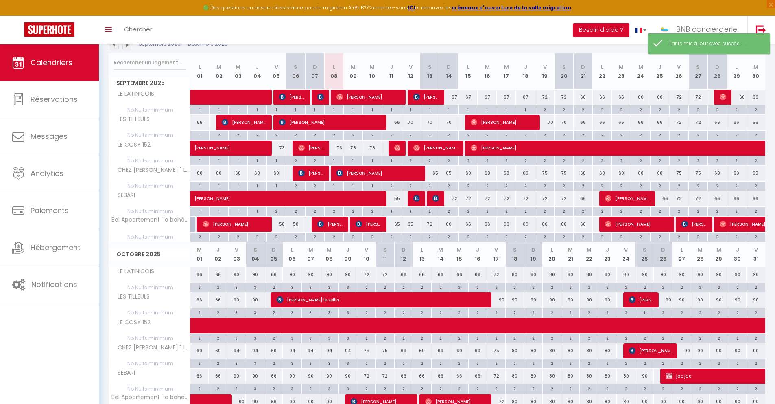
click at [391, 188] on div "2" at bounding box center [391, 186] width 19 height 8
type input "2"
type input "Jeu 11 Septembre 2025"
type input "Ven 12 Septembre 2025"
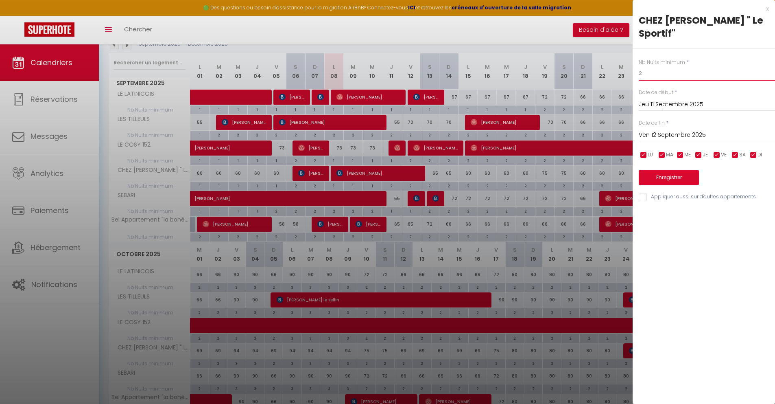
drag, startPoint x: 657, startPoint y: 64, endPoint x: 592, endPoint y: 50, distance: 66.0
click at [603, 51] on body "🟢 Des questions ou besoin d'assistance pour la migration AirBnB? Connectez-vous…" at bounding box center [387, 289] width 775 height 682
type input "1"
click at [661, 128] on div "[DATE] < [DATE] > Dim Lun Mar Mer Jeu Ven Sam 1 2 3 4 5 6 7 8 9 10 11 12 13 14 …" at bounding box center [707, 134] width 136 height 15
click at [666, 130] on input "Ven 12 Septembre 2025" at bounding box center [707, 135] width 136 height 11
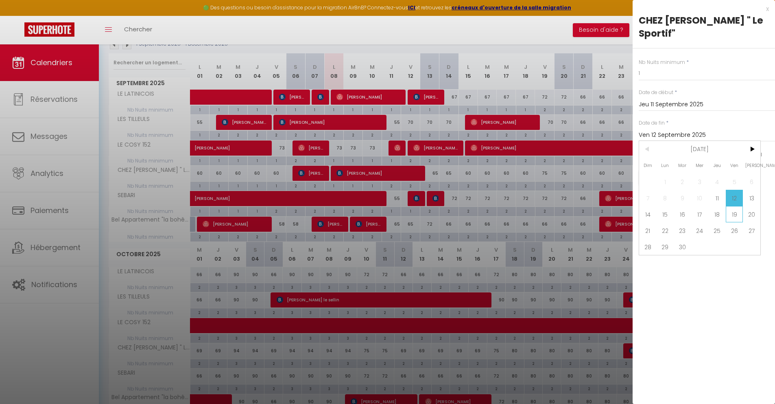
click at [739, 206] on span "19" at bounding box center [735, 214] width 18 height 16
type input "Ven 19 Septembre 2025"
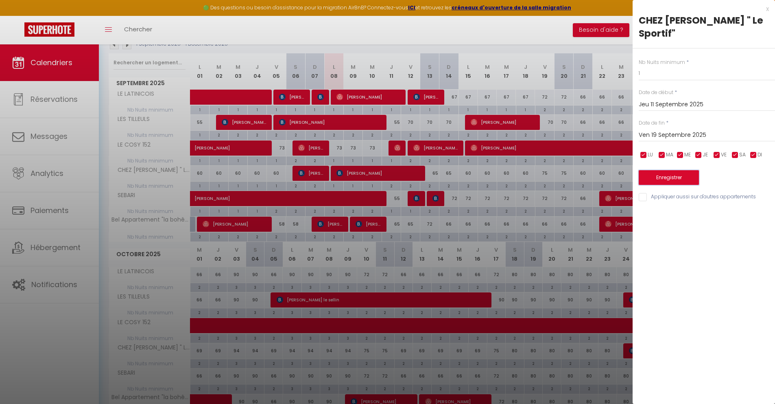
click at [667, 170] on button "Enregistrer" at bounding box center [669, 177] width 60 height 15
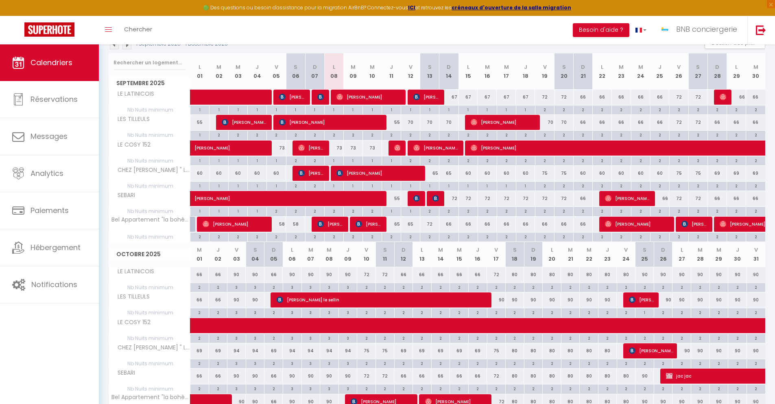
click at [547, 171] on div "75" at bounding box center [544, 173] width 19 height 15
type input "75"
type input "Ven 19 Septembre 2025"
type input "[DATE]"
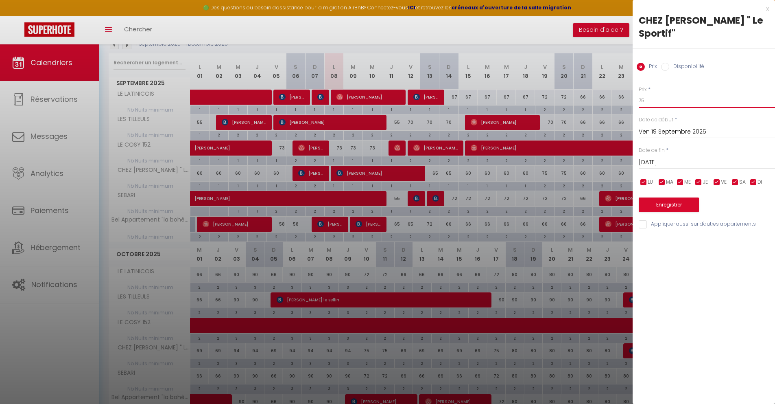
click at [659, 94] on input "75" at bounding box center [707, 100] width 136 height 15
type input "7"
type input "69"
click at [659, 147] on label "Date de fin" at bounding box center [652, 151] width 26 height 8
click at [657, 157] on input "[DATE]" at bounding box center [707, 162] width 136 height 11
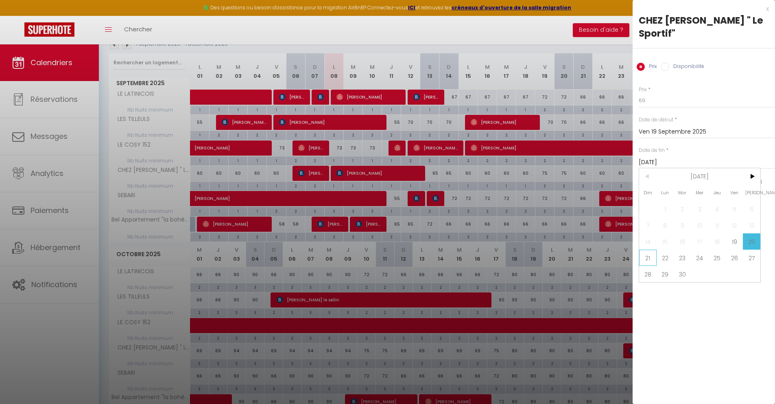
click at [648, 250] on span "21" at bounding box center [648, 258] width 18 height 16
type input "Dim 21 Septembre 2025"
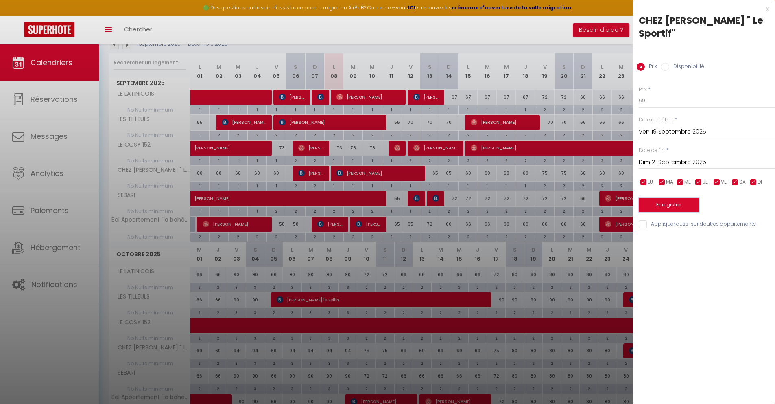
click at [666, 197] on button "Enregistrer" at bounding box center [669, 204] width 60 height 15
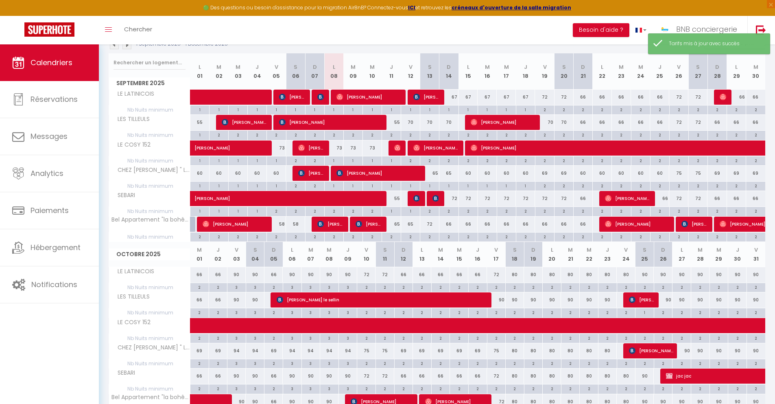
click at [543, 173] on div "69" at bounding box center [544, 173] width 19 height 15
type input "69"
type input "Ven 19 Septembre 2025"
type input "[DATE]"
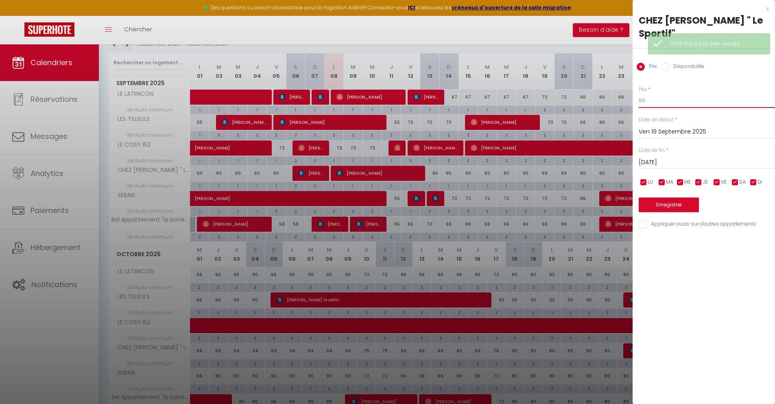
click at [663, 93] on input "69" at bounding box center [707, 100] width 136 height 15
type input "65"
click at [666, 157] on input "[DATE]" at bounding box center [707, 162] width 136 height 11
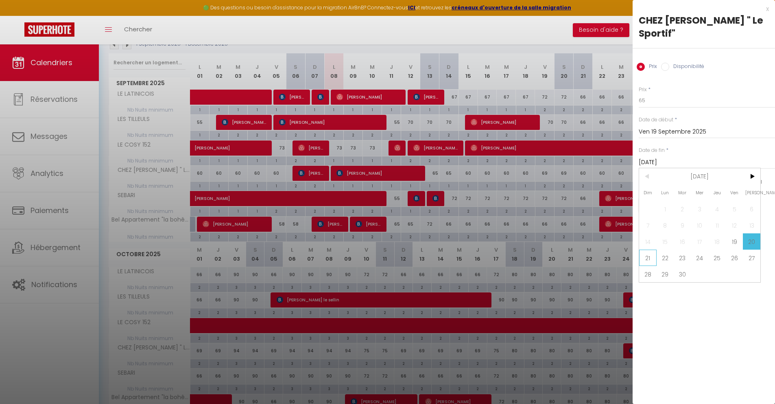
click at [647, 250] on span "21" at bounding box center [648, 258] width 18 height 16
type input "Dim 21 Septembre 2025"
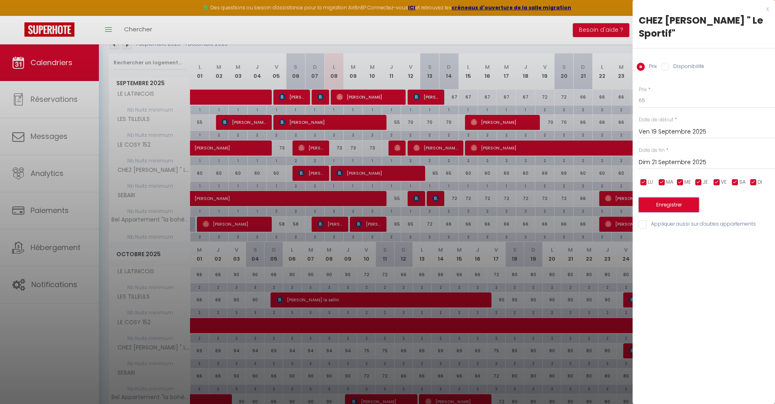
click at [657, 197] on button "Enregistrer" at bounding box center [669, 204] width 60 height 15
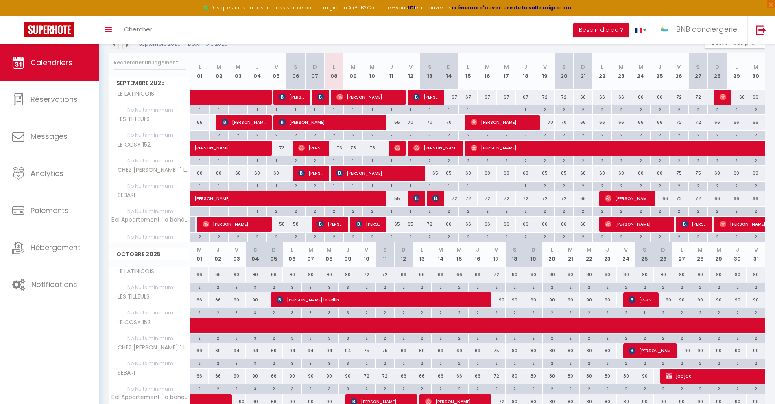
click at [396, 223] on div "65" at bounding box center [391, 224] width 19 height 15
type input "65"
type input "Jeu 11 Septembre 2025"
type input "Ven 12 Septembre 2025"
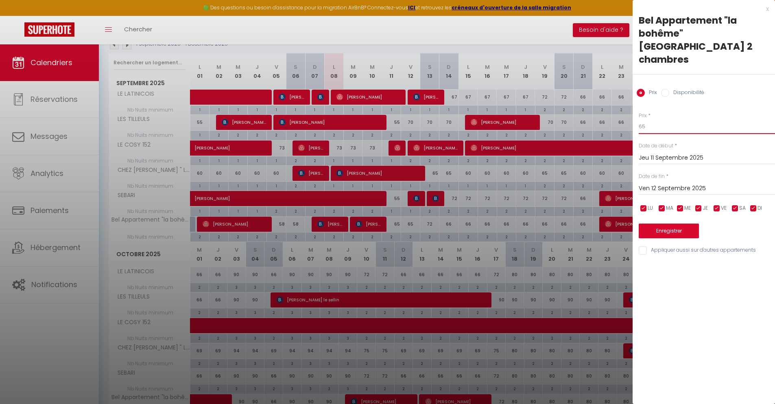
drag, startPoint x: 652, startPoint y: 115, endPoint x: 613, endPoint y: 109, distance: 39.6
click at [615, 109] on body "🟢 Des questions ou besoin d'assistance pour la migration AirBnB? Connectez-vous…" at bounding box center [387, 289] width 775 height 682
type input "58"
click at [676, 183] on input "Ven 12 Septembre 2025" at bounding box center [707, 188] width 136 height 11
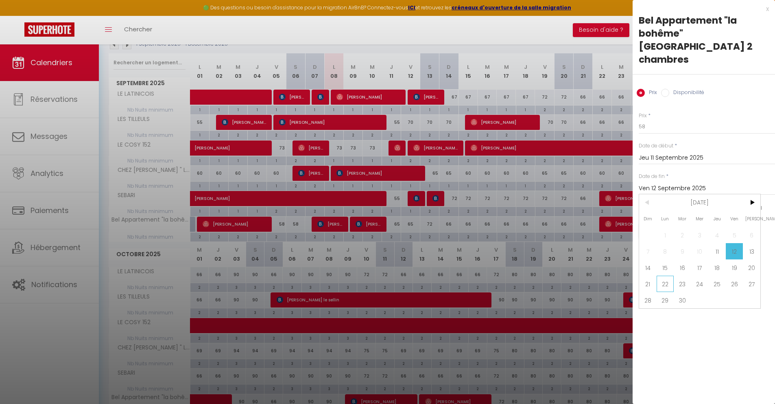
click at [669, 276] on span "22" at bounding box center [666, 284] width 18 height 16
type input "Lun 22 Septembre 2025"
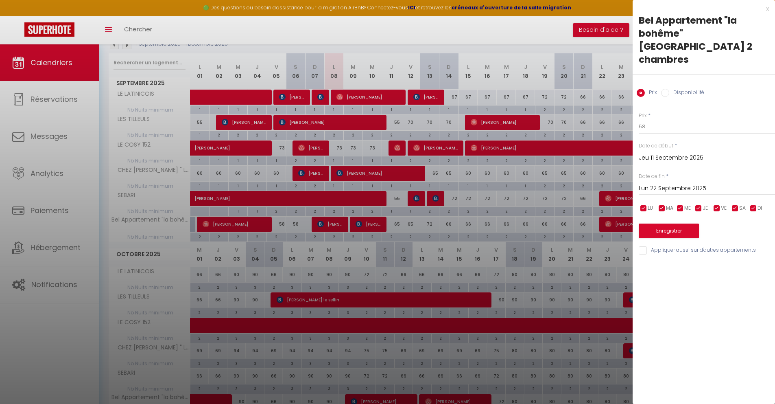
click at [737, 204] on input "checkbox" at bounding box center [735, 208] width 8 height 8
checkbox input "false"
click at [718, 204] on input "checkbox" at bounding box center [717, 208] width 8 height 8
checkbox input "false"
click at [676, 223] on button "Enregistrer" at bounding box center [669, 230] width 60 height 15
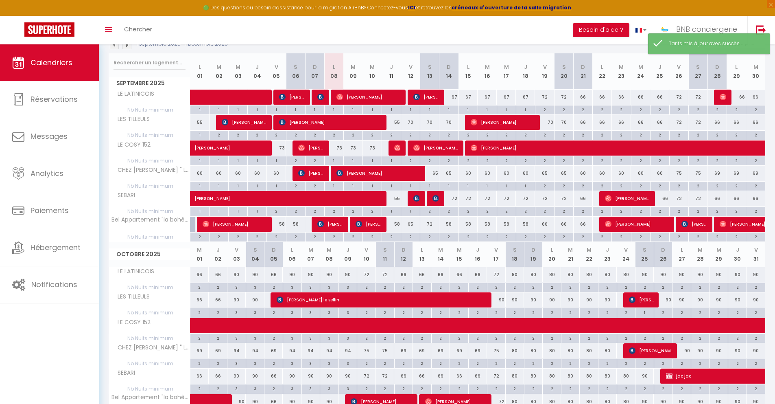
click at [414, 224] on div "65" at bounding box center [410, 224] width 19 height 15
type input "65"
type input "Ven 12 Septembre 2025"
type input "[DATE]"
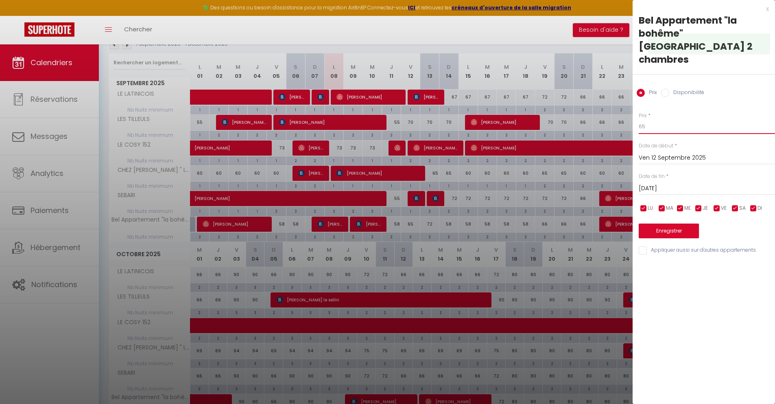
drag, startPoint x: 662, startPoint y: 117, endPoint x: 620, endPoint y: 110, distance: 43.3
click at [620, 110] on body "🟢 Des questions ou besoin d'assistance pour la migration AirBnB? Connectez-vous…" at bounding box center [387, 289] width 775 height 682
click at [653, 119] on input "65" at bounding box center [707, 126] width 136 height 15
drag, startPoint x: 654, startPoint y: 114, endPoint x: 611, endPoint y: 114, distance: 42.7
click at [613, 114] on body "🟢 Des questions ou besoin d'assistance pour la migration AirBnB? Connectez-vous…" at bounding box center [387, 289] width 775 height 682
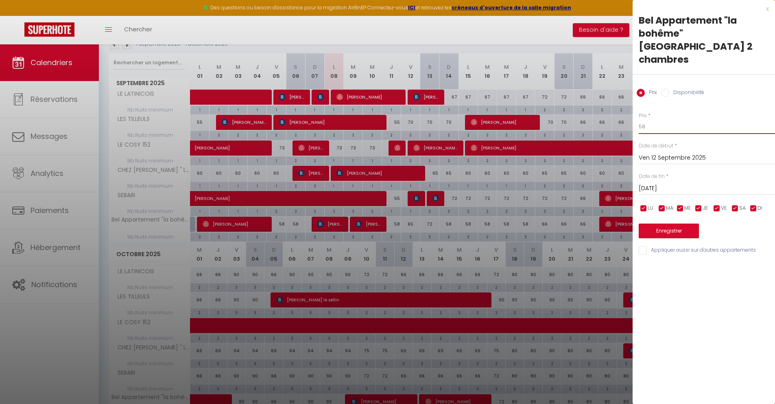
type input "58"
click at [651, 183] on input "[DATE]" at bounding box center [707, 188] width 136 height 11
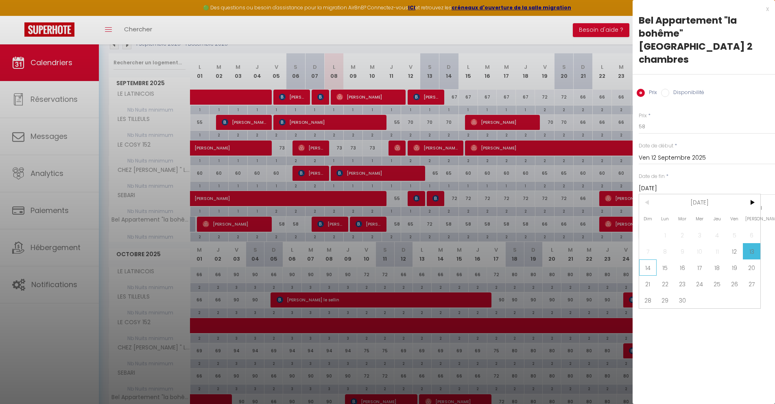
click at [655, 259] on span "14" at bounding box center [648, 267] width 18 height 16
type input "Dim 14 Septembre 2025"
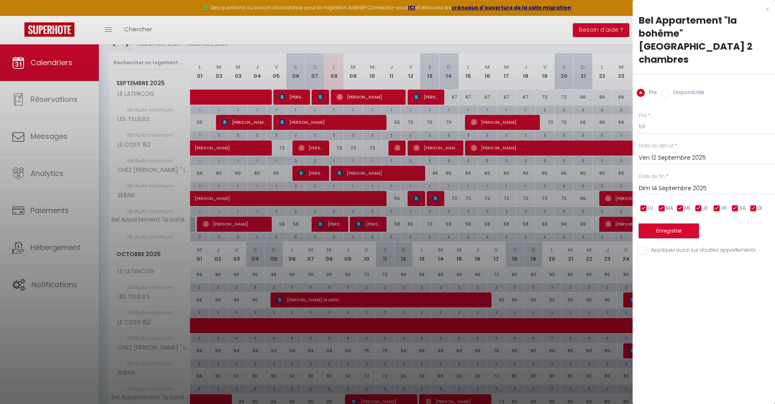
click at [662, 223] on button "Enregistrer" at bounding box center [669, 230] width 60 height 15
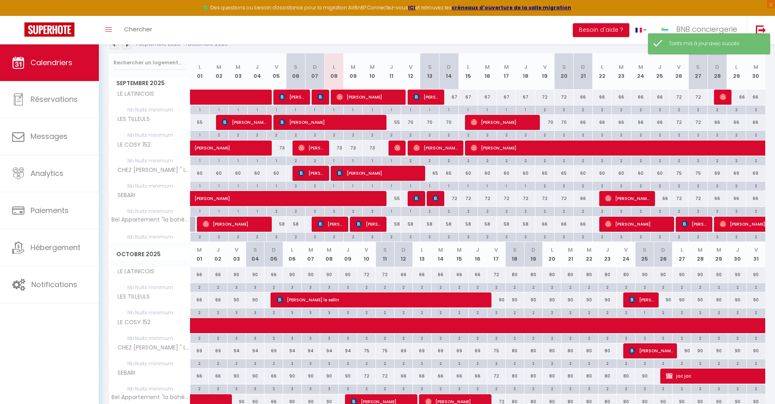
click at [581, 222] on div "66" at bounding box center [583, 224] width 19 height 15
type input "66"
type input "Dim 21 Septembre 2025"
type input "Lun 22 Septembre 2025"
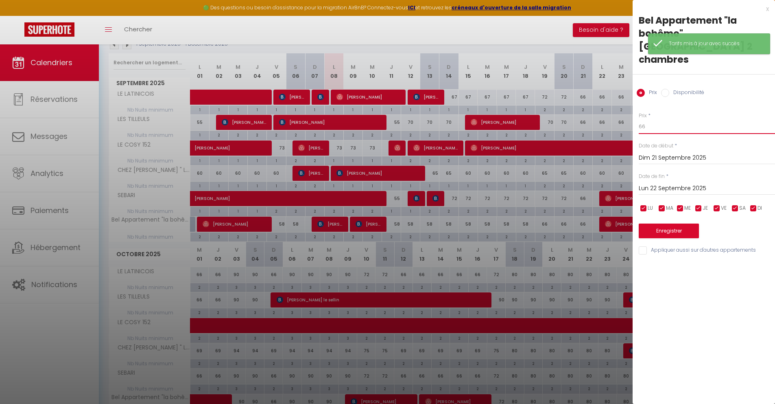
click at [663, 119] on input "66" at bounding box center [707, 126] width 136 height 15
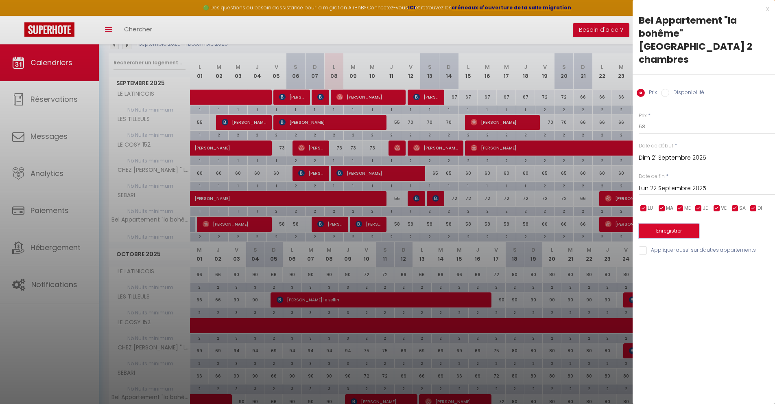
click at [670, 223] on button "Enregistrer" at bounding box center [669, 230] width 60 height 15
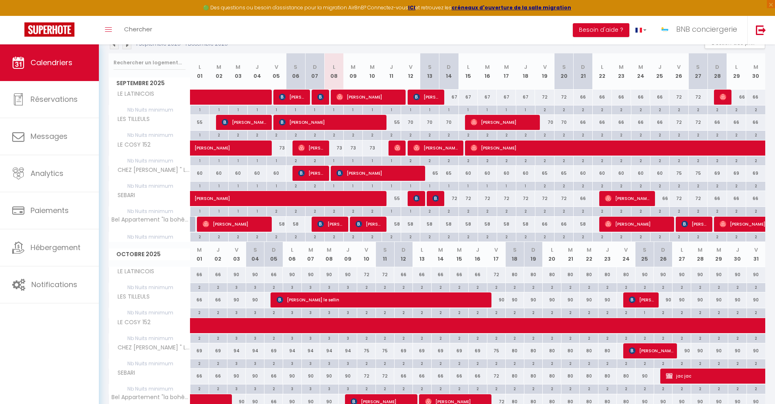
click at [547, 226] on div "66" at bounding box center [544, 224] width 19 height 15
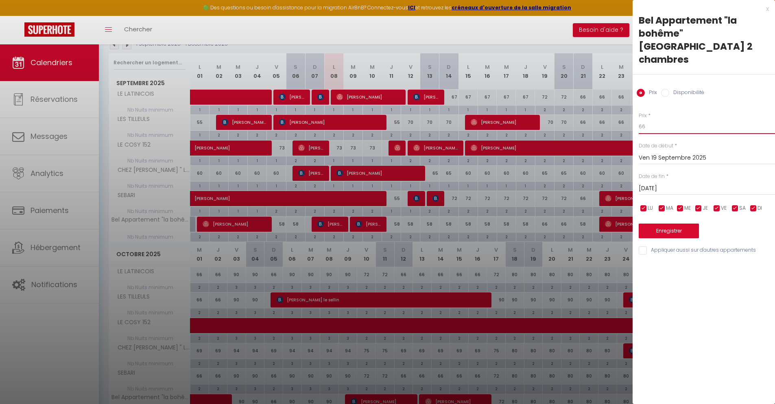
drag, startPoint x: 648, startPoint y: 113, endPoint x: 626, endPoint y: 113, distance: 21.2
click at [626, 113] on body "🟢 Des questions ou besoin d'assistance pour la migration AirBnB? Connectez-vous…" at bounding box center [387, 289] width 775 height 682
click at [662, 183] on input "[DATE]" at bounding box center [707, 188] width 136 height 11
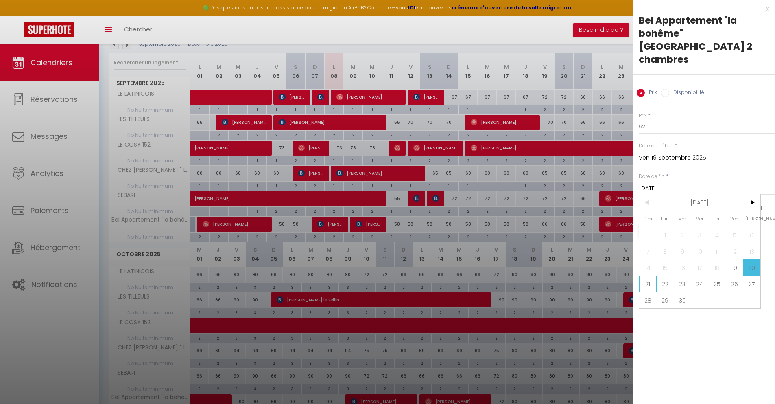
click at [650, 276] on span "21" at bounding box center [648, 284] width 18 height 16
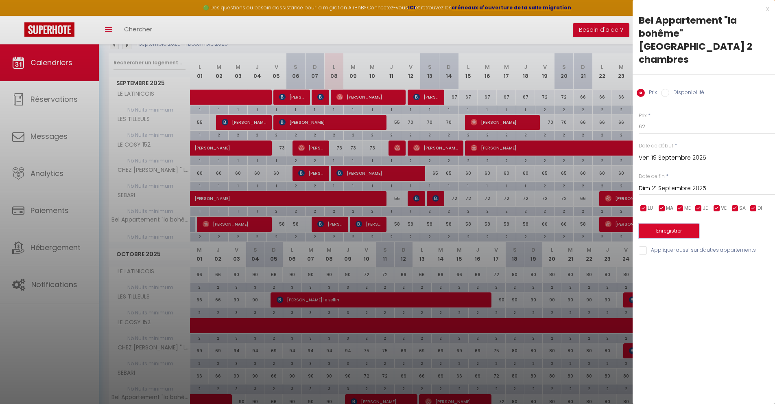
click at [669, 223] on button "Enregistrer" at bounding box center [669, 230] width 60 height 15
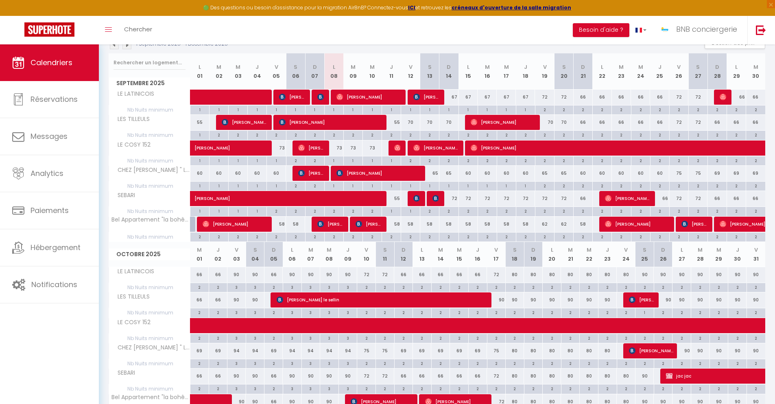
click at [544, 223] on div "62" at bounding box center [544, 224] width 19 height 15
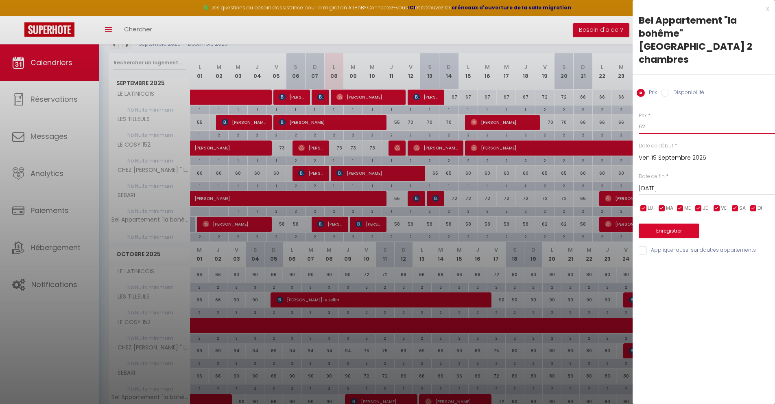
click at [654, 119] on input "62" at bounding box center [707, 126] width 136 height 15
click at [671, 183] on input "[DATE]" at bounding box center [707, 188] width 136 height 11
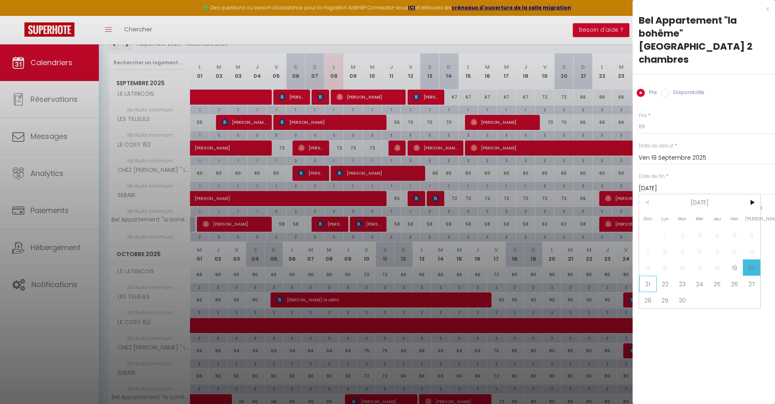
click at [650, 276] on span "21" at bounding box center [648, 284] width 18 height 16
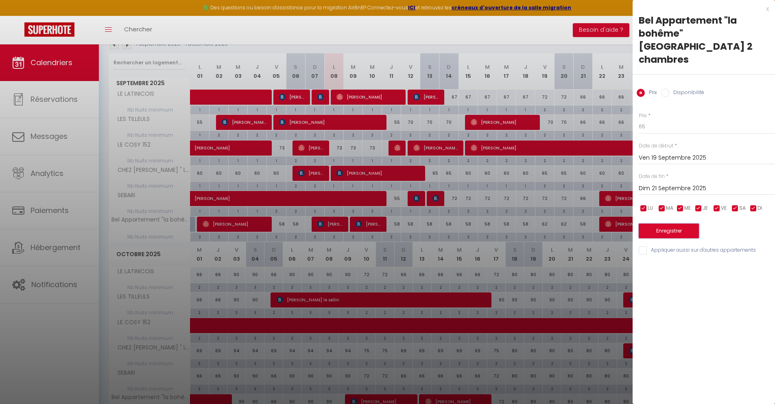
click at [658, 223] on button "Enregistrer" at bounding box center [669, 230] width 60 height 15
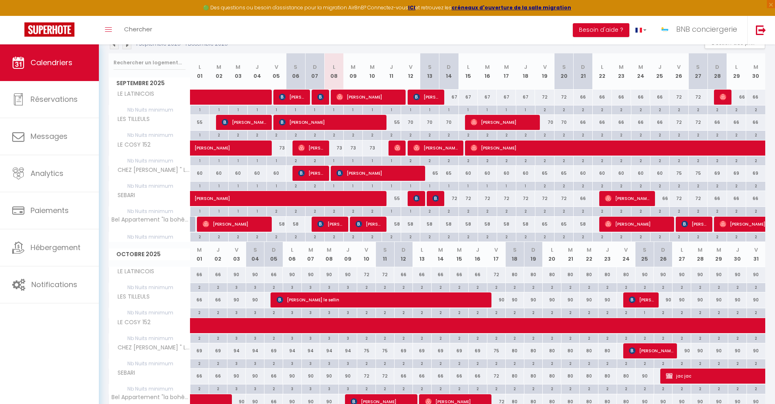
click at [454, 201] on div "72" at bounding box center [449, 198] width 19 height 15
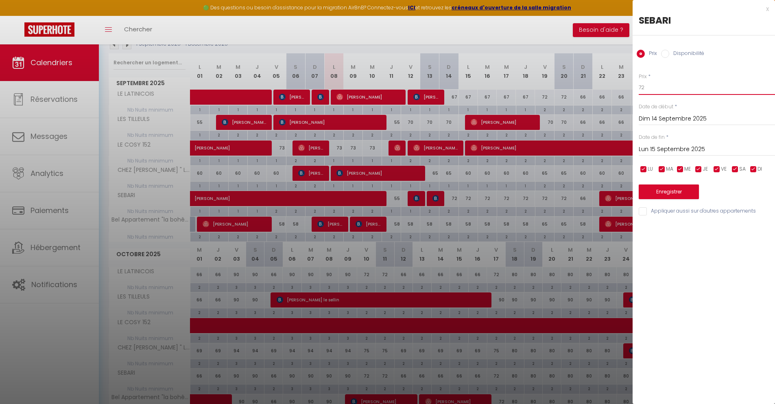
drag, startPoint x: 643, startPoint y: 88, endPoint x: 629, endPoint y: 86, distance: 14.4
click at [630, 86] on body "🟢 Des questions ou besoin d'assistance pour la migration AirBnB? Connectez-vous…" at bounding box center [387, 289] width 775 height 682
click at [681, 146] on input "Lun 15 Septembre 2025" at bounding box center [707, 149] width 136 height 11
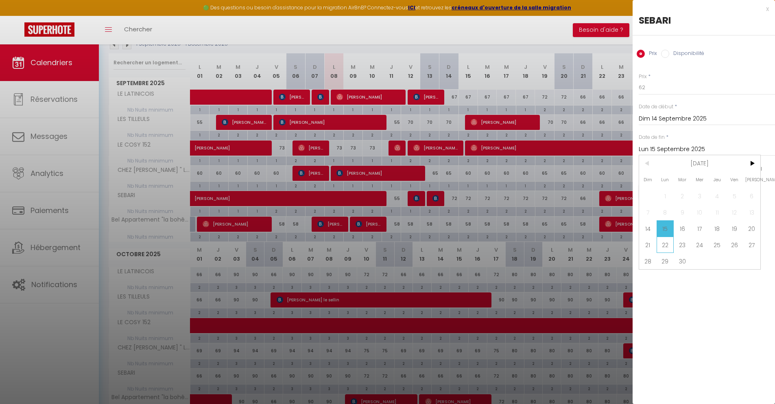
click at [661, 246] on span "22" at bounding box center [666, 245] width 18 height 16
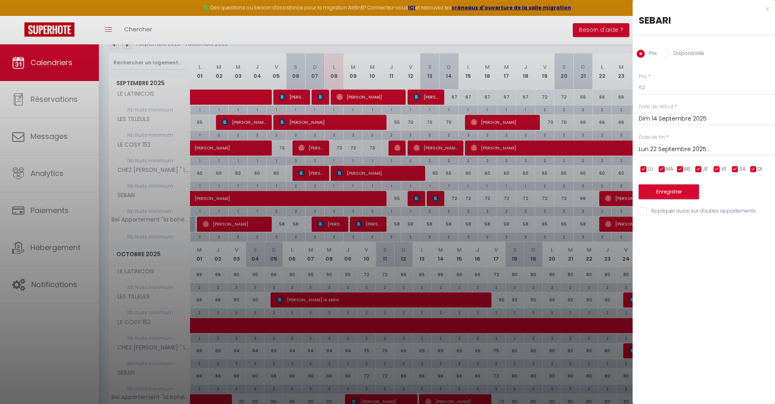
click at [661, 194] on button "Enregistrer" at bounding box center [669, 191] width 60 height 15
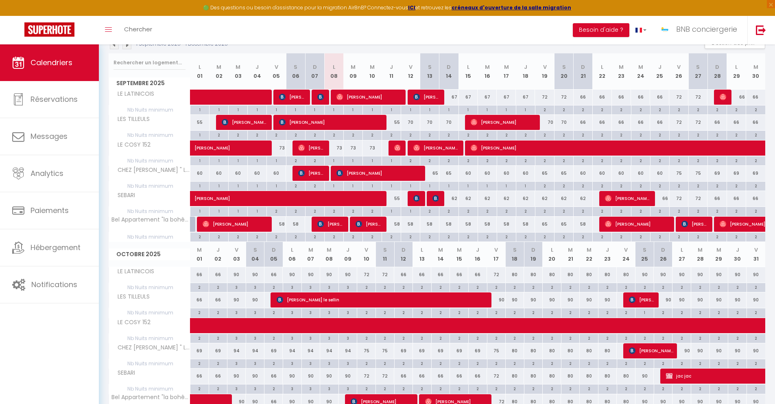
click at [430, 213] on div "2" at bounding box center [429, 211] width 19 height 8
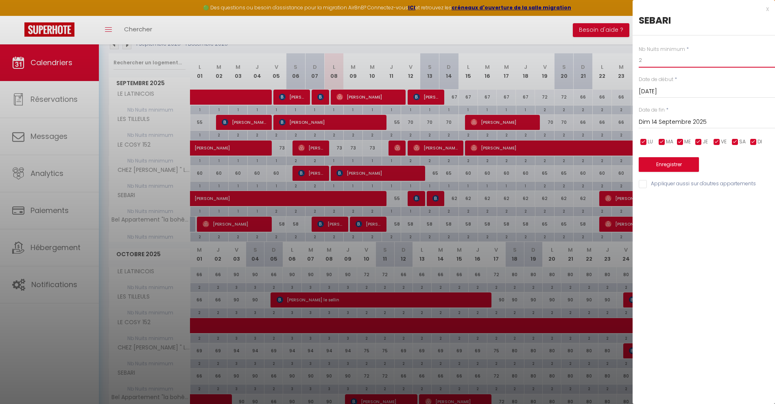
drag, startPoint x: 631, startPoint y: 56, endPoint x: 578, endPoint y: 55, distance: 52.5
click at [601, 55] on body "🟢 Des questions ou besoin d'assistance pour la migration AirBnB? Connectez-vous…" at bounding box center [387, 289] width 775 height 682
click at [670, 130] on div "Nb Nuits minimum * 1 Date de début * [DATE] < [DATE] > Dim Lun Mar Mer Jeu Ven …" at bounding box center [704, 112] width 142 height 154
click at [670, 119] on input "Dim 14 Septembre 2025" at bounding box center [707, 122] width 136 height 11
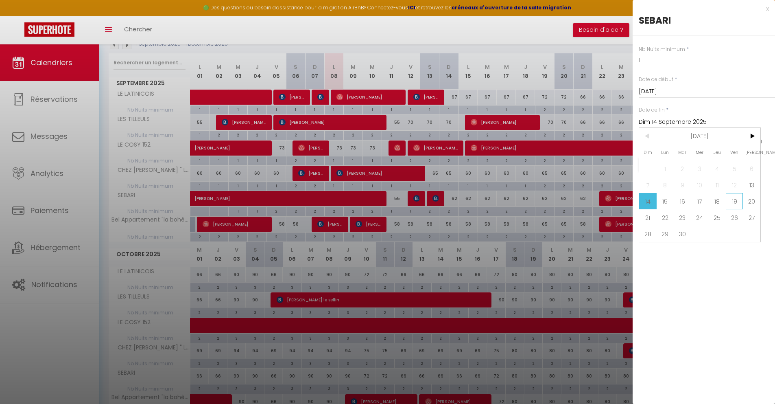
click at [735, 201] on span "19" at bounding box center [735, 201] width 18 height 16
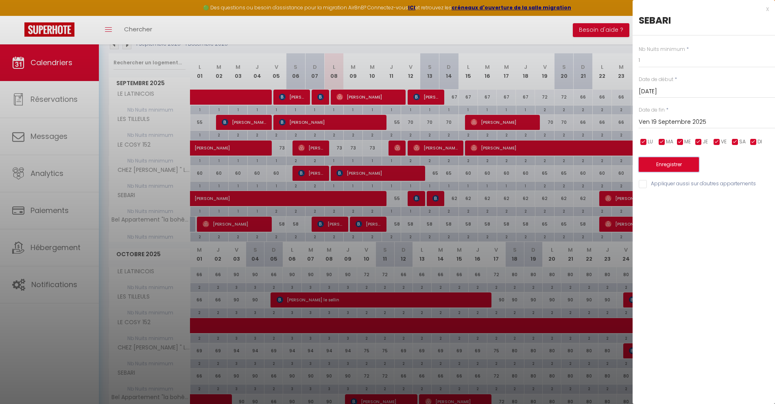
click at [666, 161] on button "Enregistrer" at bounding box center [669, 164] width 60 height 15
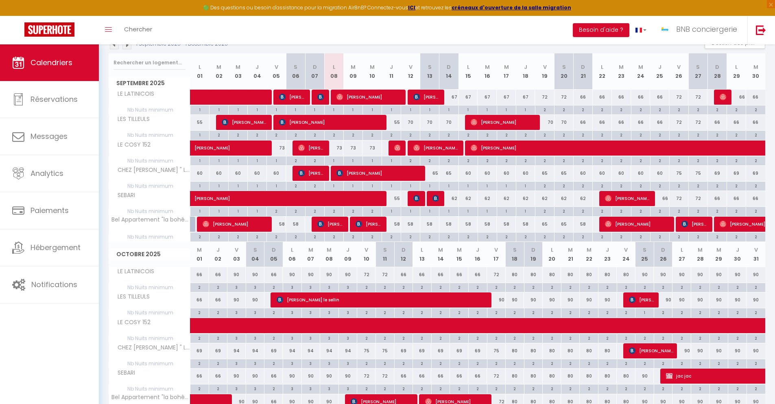
click at [396, 125] on div "55" at bounding box center [391, 122] width 19 height 15
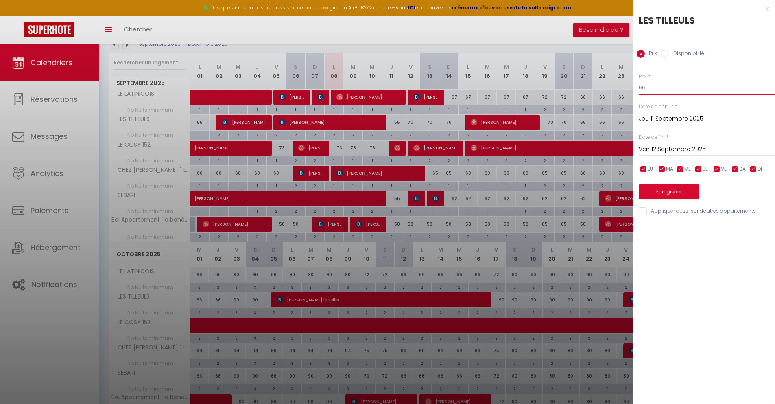
click at [657, 86] on input "55" at bounding box center [707, 87] width 136 height 15
click at [672, 191] on button "Enregistrer" at bounding box center [669, 191] width 60 height 15
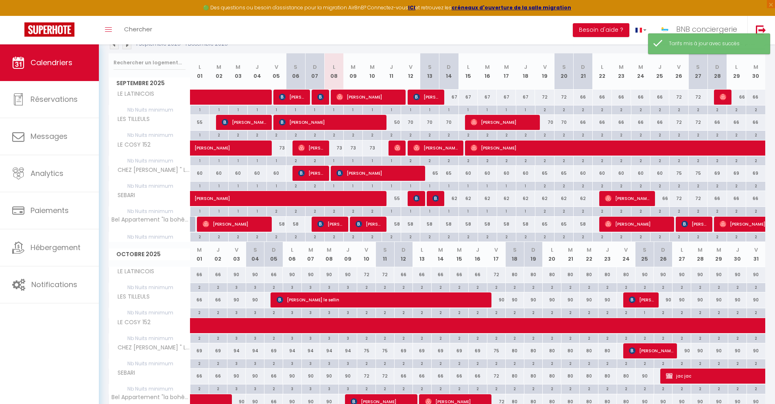
click at [450, 119] on div "70" at bounding box center [449, 122] width 19 height 15
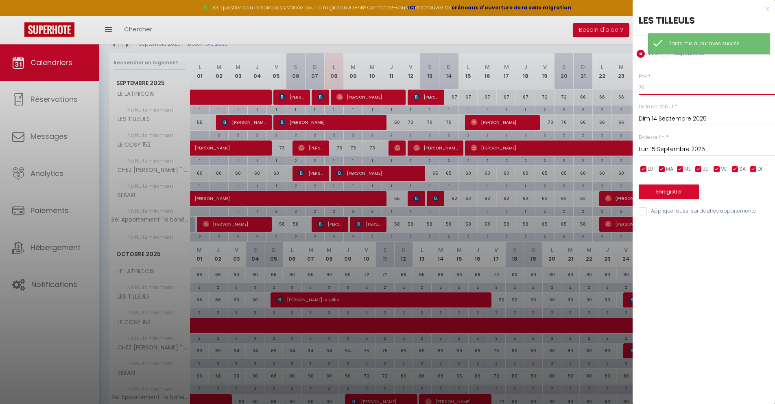
click at [663, 84] on input "70" at bounding box center [707, 87] width 136 height 15
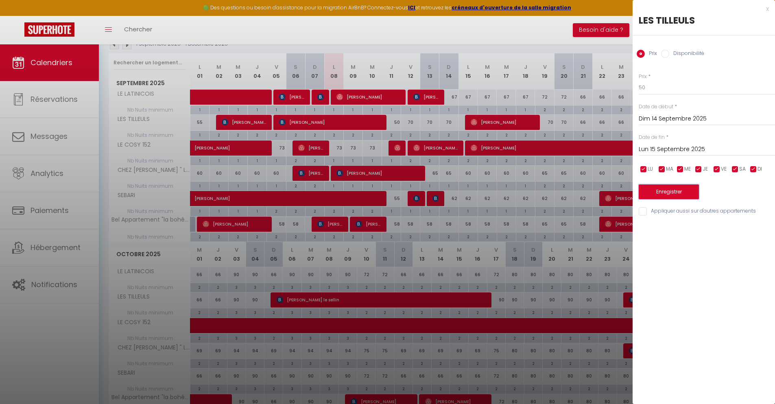
click at [664, 193] on button "Enregistrer" at bounding box center [669, 191] width 60 height 15
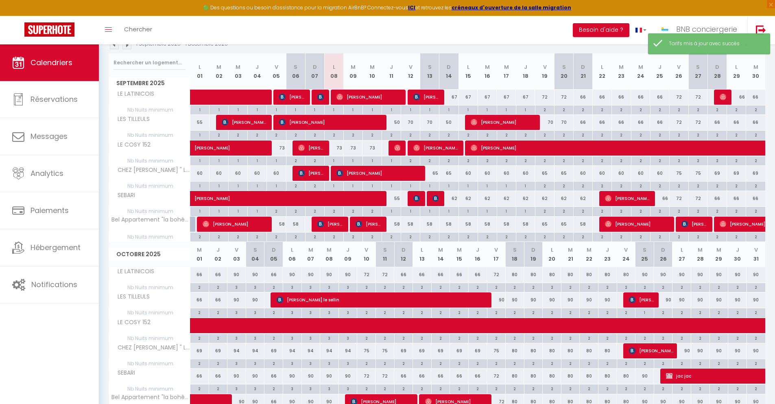
click at [409, 125] on div "70" at bounding box center [410, 122] width 19 height 15
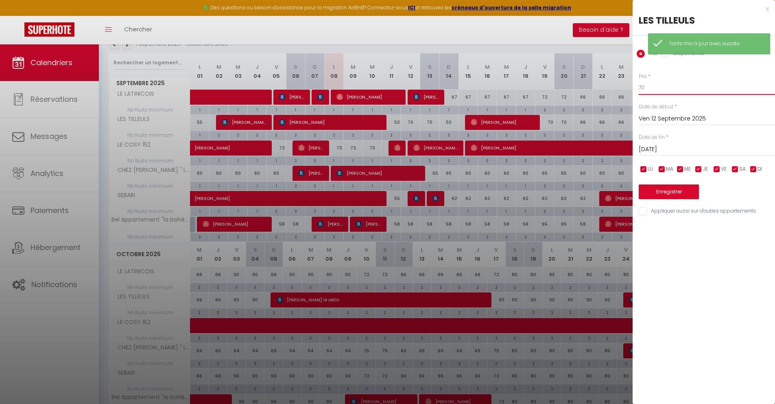
click at [656, 87] on input "70" at bounding box center [707, 87] width 136 height 15
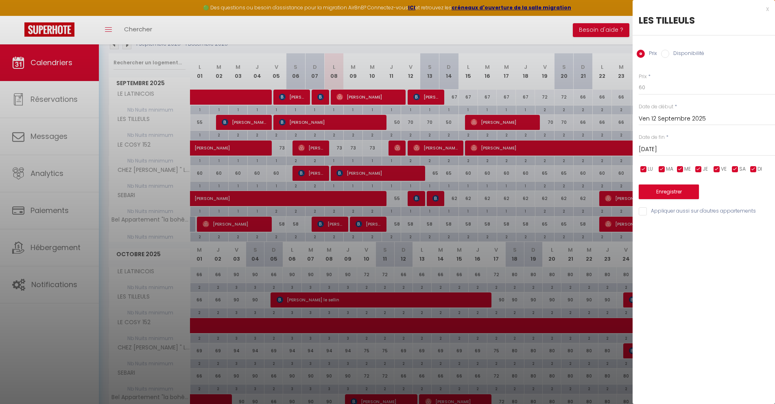
click at [658, 147] on input "[DATE]" at bounding box center [707, 149] width 136 height 11
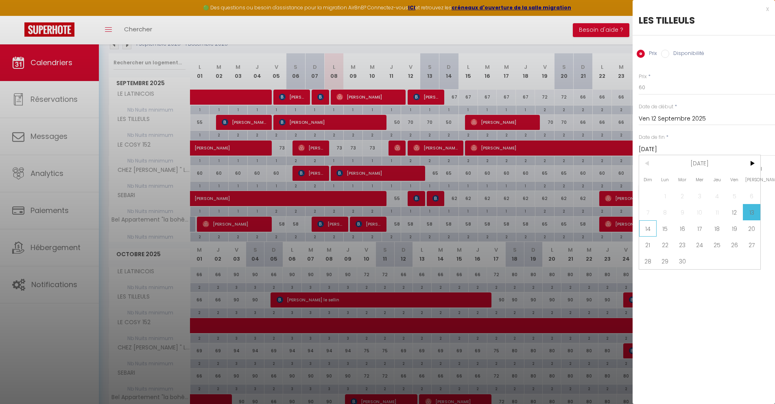
click at [644, 223] on span "14" at bounding box center [648, 228] width 18 height 16
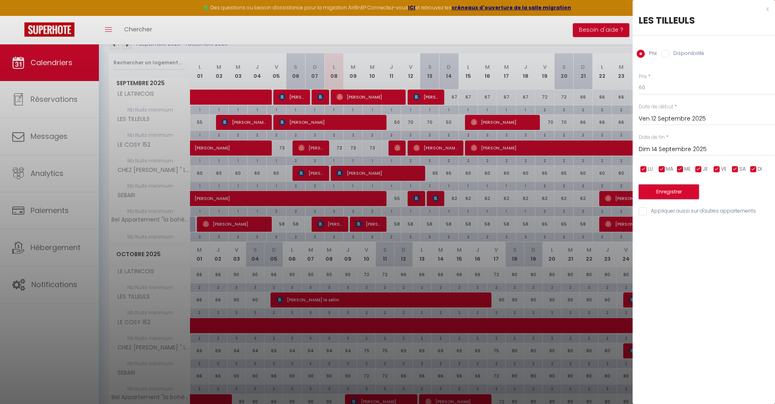
click at [660, 193] on button "Enregistrer" at bounding box center [669, 191] width 60 height 15
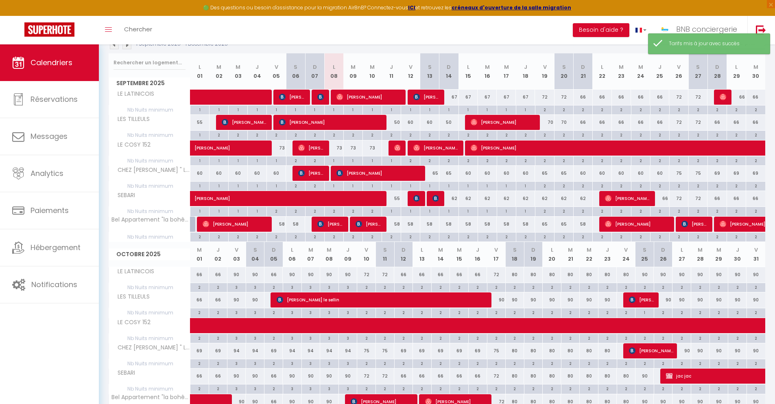
click at [552, 124] on div "70" at bounding box center [544, 122] width 19 height 15
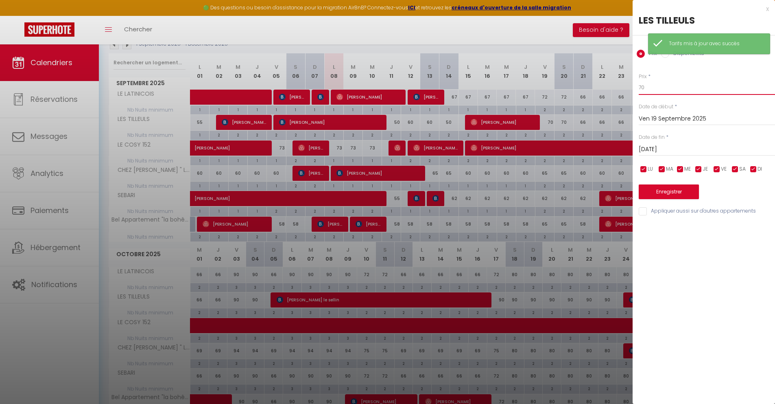
drag, startPoint x: 645, startPoint y: 87, endPoint x: 630, endPoint y: 83, distance: 15.1
click at [630, 83] on body "🟢 Des questions ou besoin d'assistance pour la migration AirBnB? Connectez-vous…" at bounding box center [387, 289] width 775 height 682
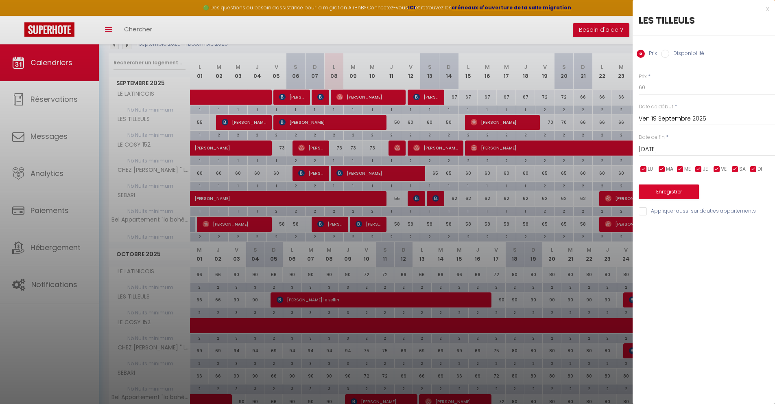
click at [653, 153] on input "[DATE]" at bounding box center [707, 149] width 136 height 11
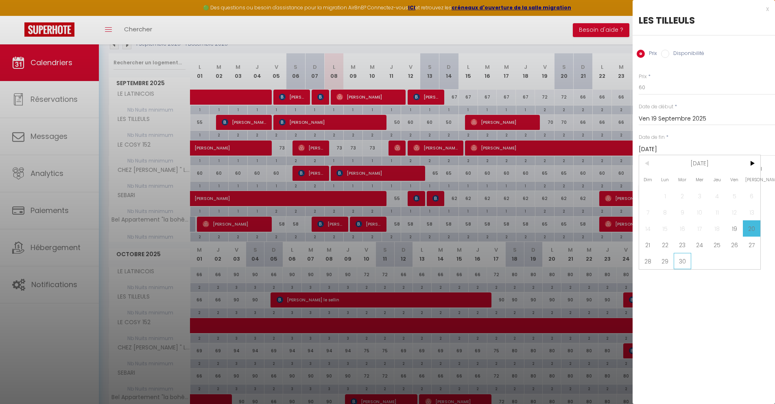
click at [678, 263] on span "30" at bounding box center [683, 261] width 18 height 16
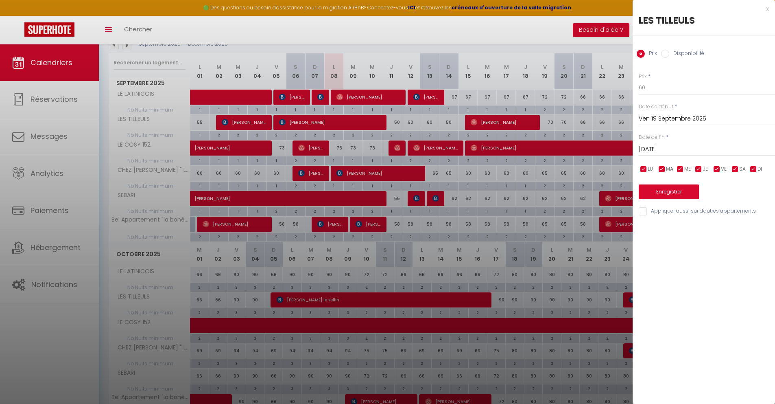
drag, startPoint x: 756, startPoint y: 170, endPoint x: 727, endPoint y: 171, distance: 28.9
click at [755, 170] on input "checkbox" at bounding box center [754, 169] width 8 height 8
click at [643, 171] on input "checkbox" at bounding box center [644, 169] width 8 height 8
click at [660, 169] on input "checkbox" at bounding box center [662, 169] width 8 height 8
click at [679, 166] on input "checkbox" at bounding box center [681, 169] width 8 height 8
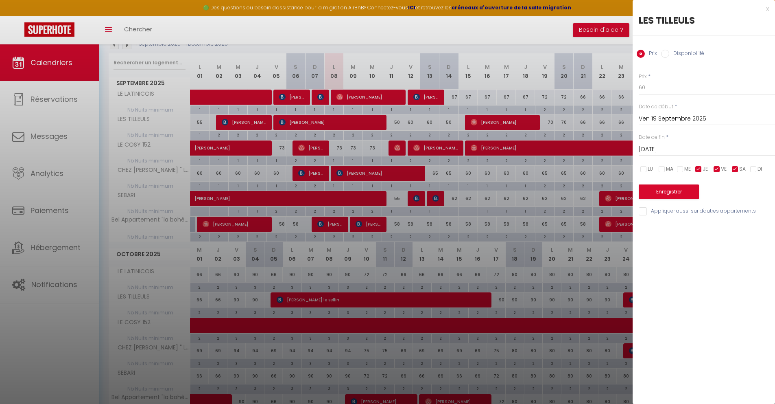
click at [696, 167] on input "checkbox" at bounding box center [699, 169] width 8 height 8
click at [687, 187] on button "Enregistrer" at bounding box center [669, 191] width 60 height 15
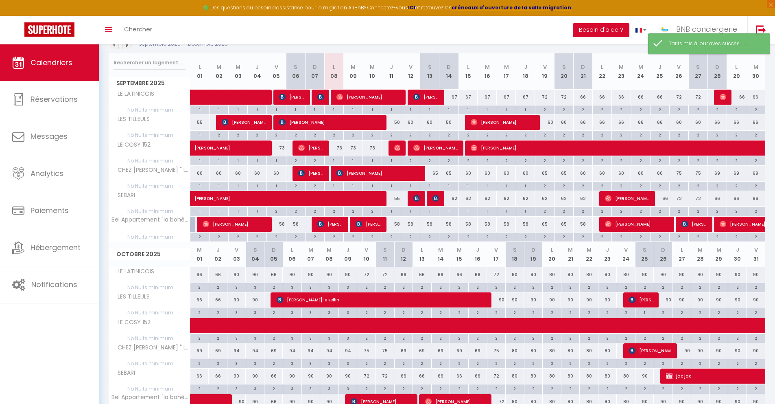
click at [583, 122] on div "66" at bounding box center [583, 122] width 19 height 15
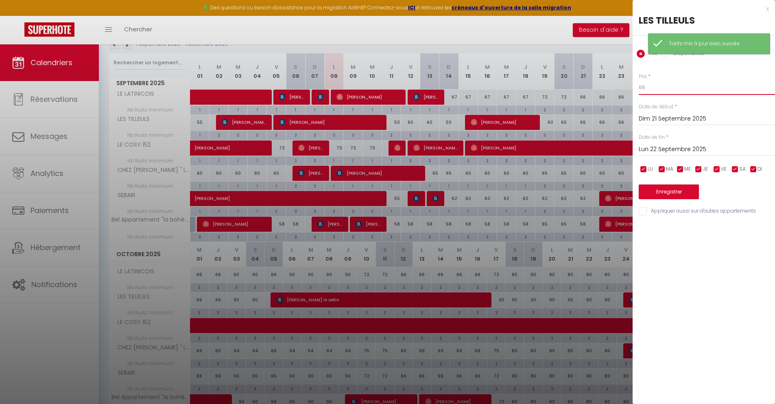
drag, startPoint x: 629, startPoint y: 86, endPoint x: 605, endPoint y: 83, distance: 23.8
click at [605, 83] on body "🟢 Des questions ou besoin d'assistance pour la migration AirBnB? Connectez-vous…" at bounding box center [387, 289] width 775 height 682
click at [650, 145] on input "Lun 22 Septembre 2025" at bounding box center [707, 149] width 136 height 11
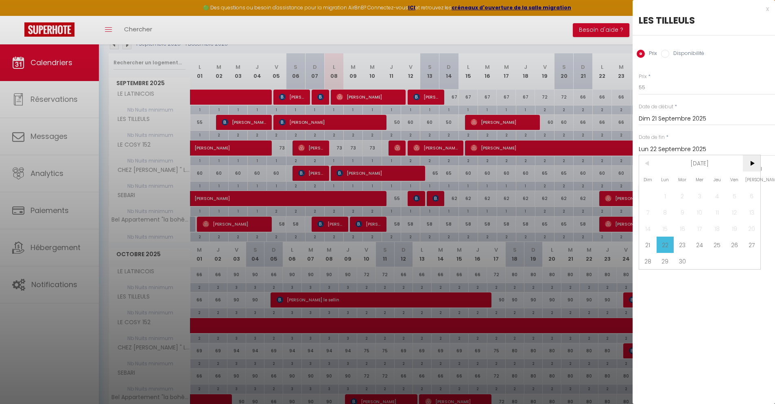
click at [756, 165] on span ">" at bounding box center [752, 163] width 18 height 16
click at [705, 197] on span "1" at bounding box center [701, 196] width 18 height 16
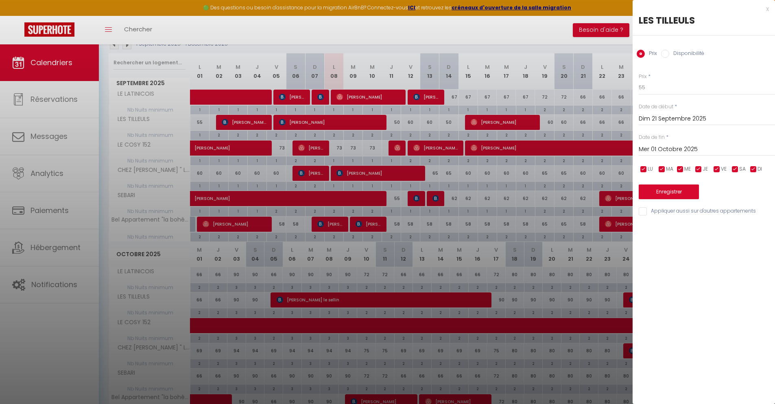
click at [737, 171] on input "checkbox" at bounding box center [735, 169] width 8 height 8
click at [721, 170] on input "checkbox" at bounding box center [717, 169] width 8 height 8
click at [675, 151] on input "Mer 01 Octobre 2025" at bounding box center [707, 149] width 136 height 11
click at [679, 282] on div "x LES TILLEULS Prix Disponibilité Prix * 55 Statut * Disponible Indisponible Da…" at bounding box center [704, 202] width 142 height 404
click at [674, 191] on button "Enregistrer" at bounding box center [669, 191] width 60 height 15
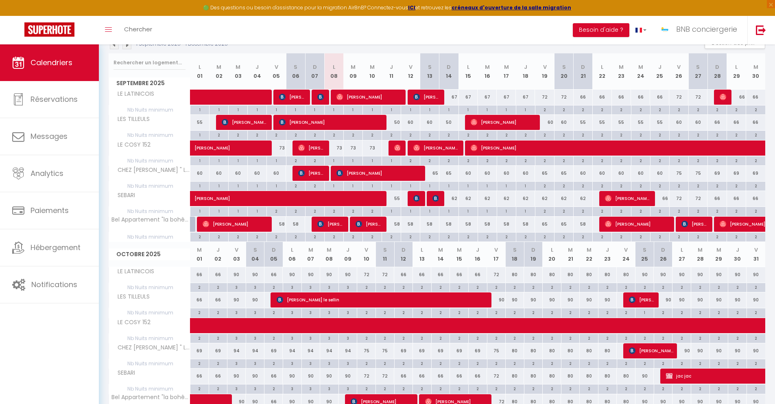
click at [720, 123] on div "66" at bounding box center [717, 122] width 19 height 15
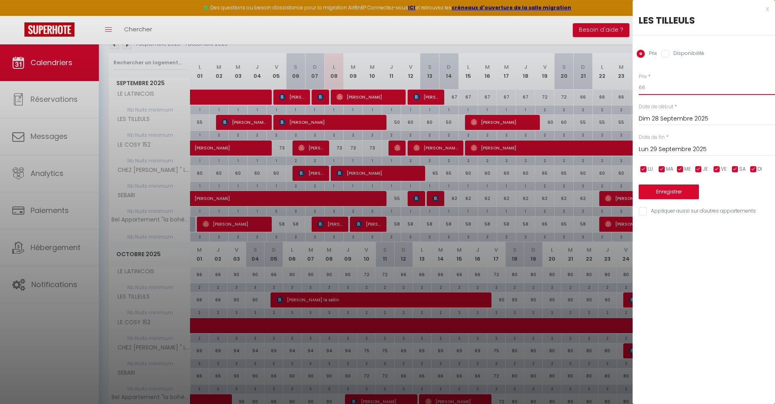
click at [652, 91] on input "66" at bounding box center [707, 87] width 136 height 15
click at [667, 145] on input "Lun 29 Septembre 2025" at bounding box center [707, 149] width 136 height 11
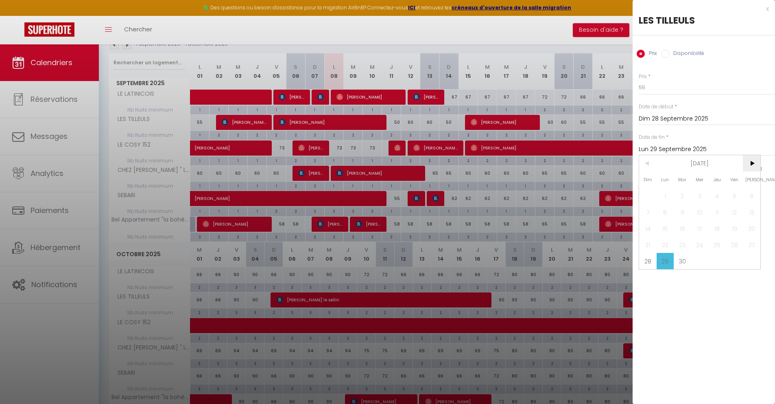
click at [745, 170] on span ">" at bounding box center [752, 163] width 18 height 16
click at [736, 195] on span "3" at bounding box center [735, 196] width 18 height 16
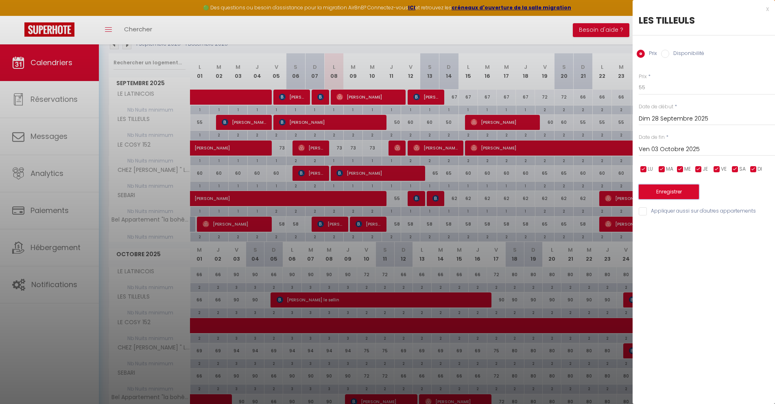
click at [675, 196] on button "Enregistrer" at bounding box center [669, 191] width 60 height 15
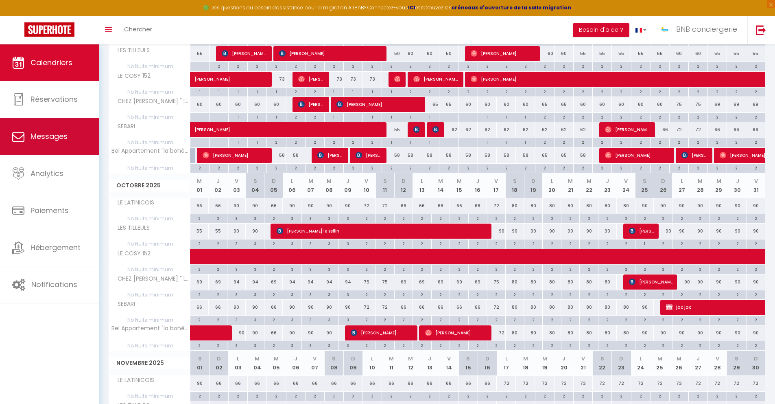
scroll to position [27, 0]
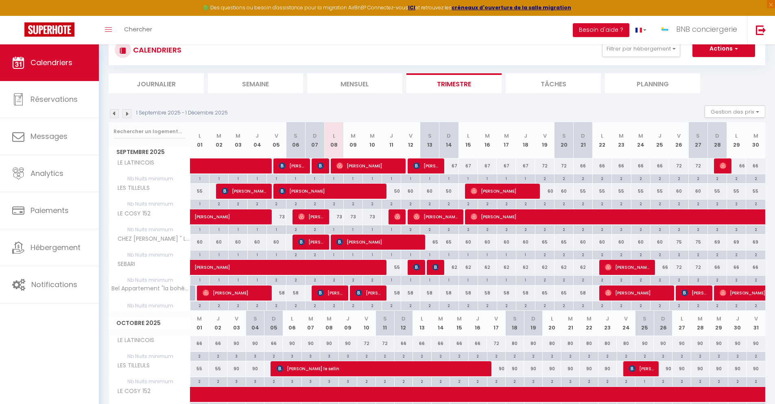
click at [453, 164] on div "67" at bounding box center [449, 165] width 19 height 15
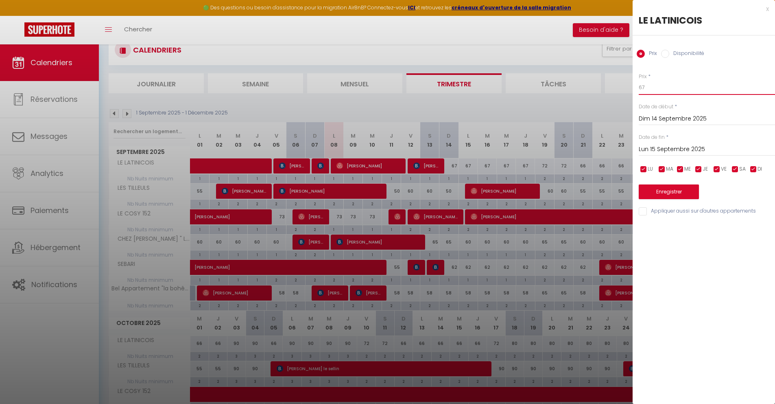
click at [660, 85] on input "67" at bounding box center [707, 87] width 136 height 15
click at [673, 150] on input "Lun 15 Septembre 2025" at bounding box center [707, 149] width 136 height 11
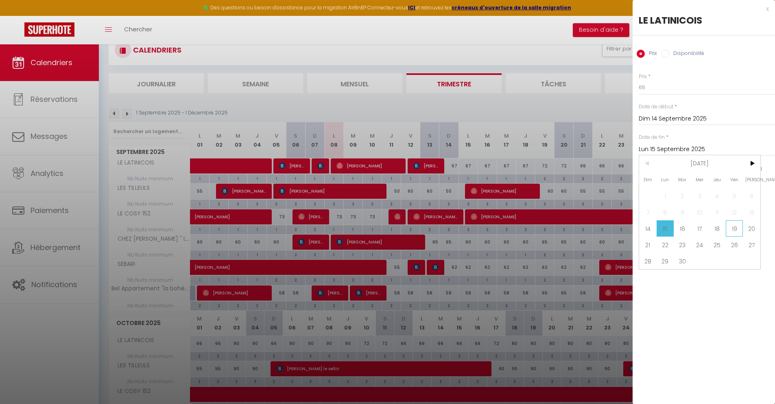
click at [728, 227] on span "19" at bounding box center [735, 228] width 18 height 16
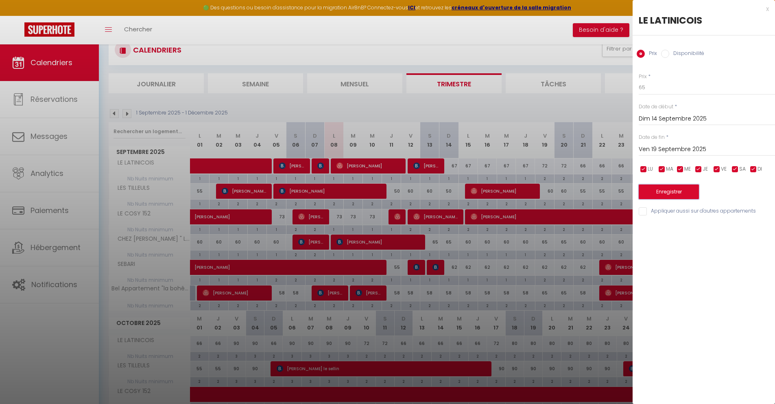
click at [656, 193] on button "Enregistrer" at bounding box center [669, 191] width 60 height 15
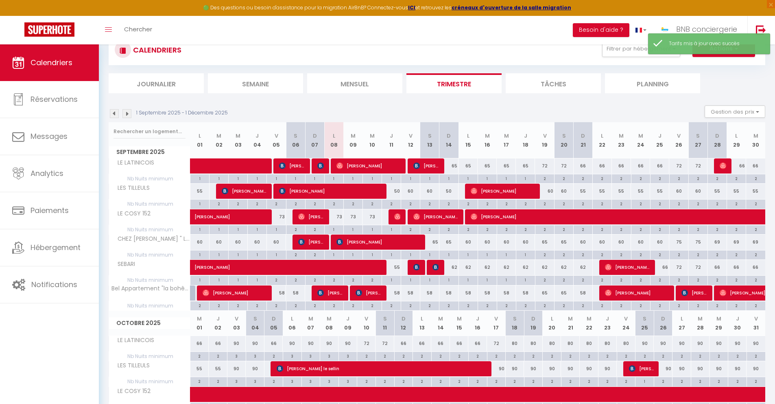
click at [545, 167] on div "72" at bounding box center [544, 165] width 19 height 15
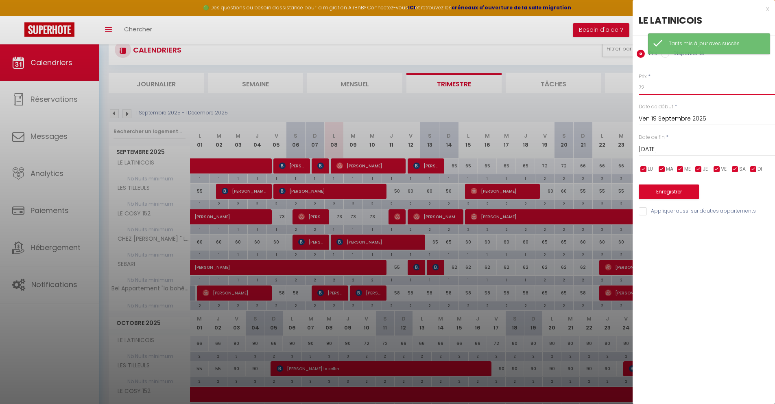
click at [650, 92] on input "72" at bounding box center [707, 87] width 136 height 15
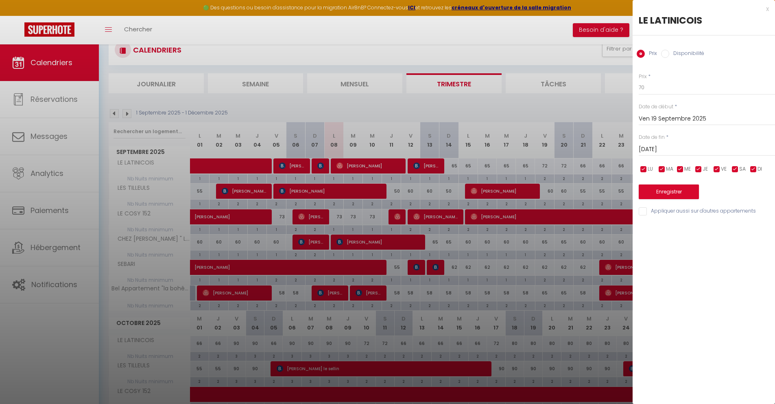
click at [650, 152] on input "[DATE]" at bounding box center [707, 149] width 136 height 11
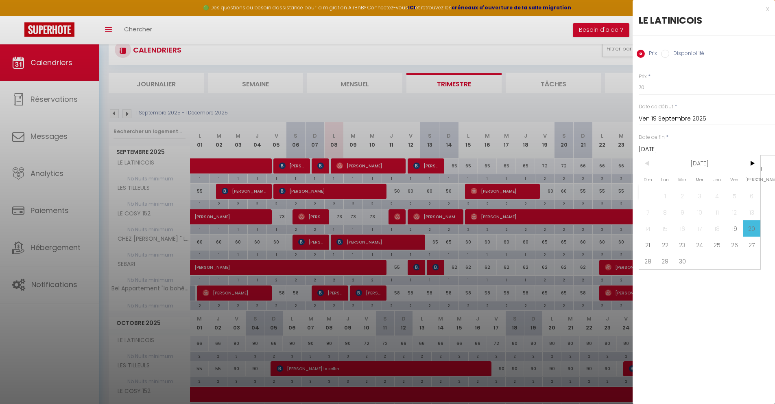
click at [652, 246] on span "21" at bounding box center [648, 245] width 18 height 16
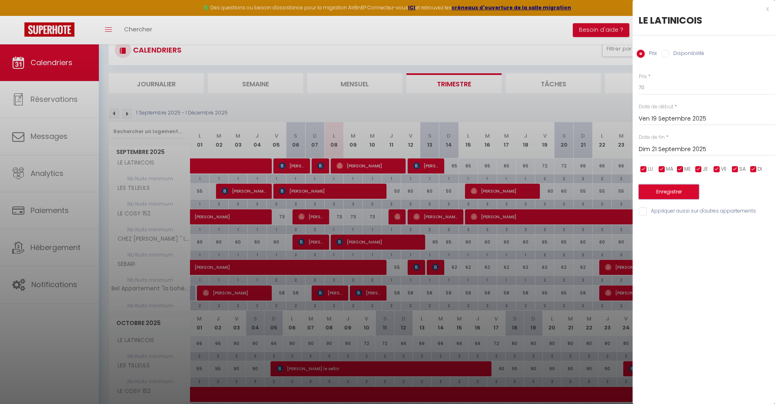
click at [665, 197] on button "Enregistrer" at bounding box center [669, 191] width 60 height 15
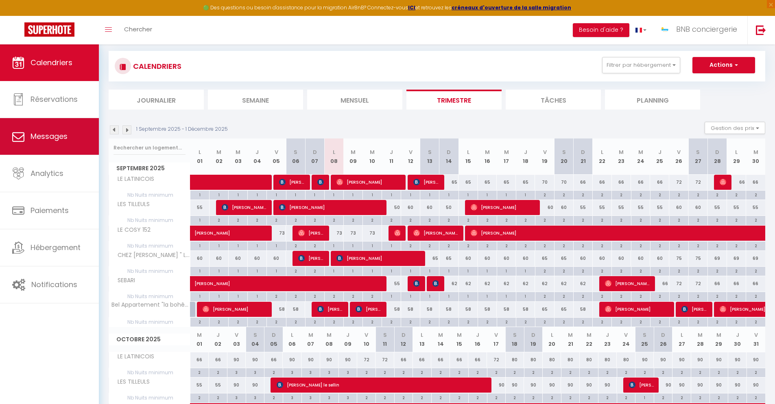
scroll to position [0, 0]
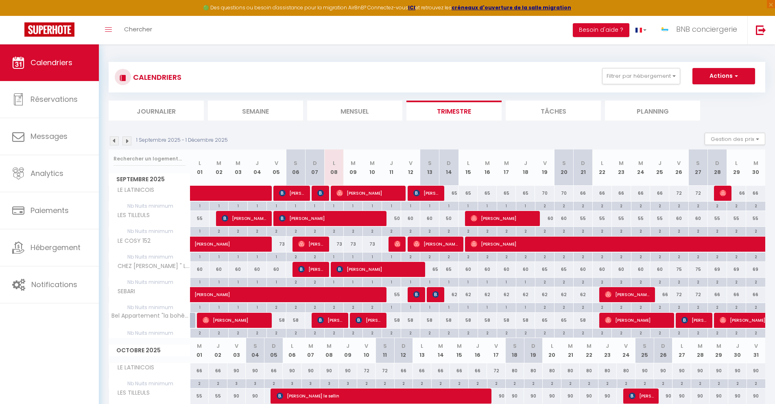
click at [408, 258] on div "2" at bounding box center [410, 256] width 19 height 8
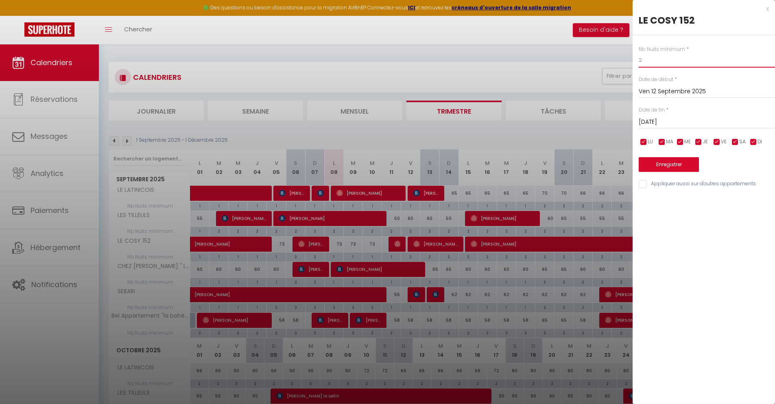
drag, startPoint x: 660, startPoint y: 64, endPoint x: 603, endPoint y: 60, distance: 57.6
click at [615, 60] on body "🟢 Des questions ou besoin d'assistance pour la migration AirBnB? Connectez-vous…" at bounding box center [387, 385] width 775 height 682
click at [648, 119] on input "[DATE]" at bounding box center [707, 122] width 136 height 11
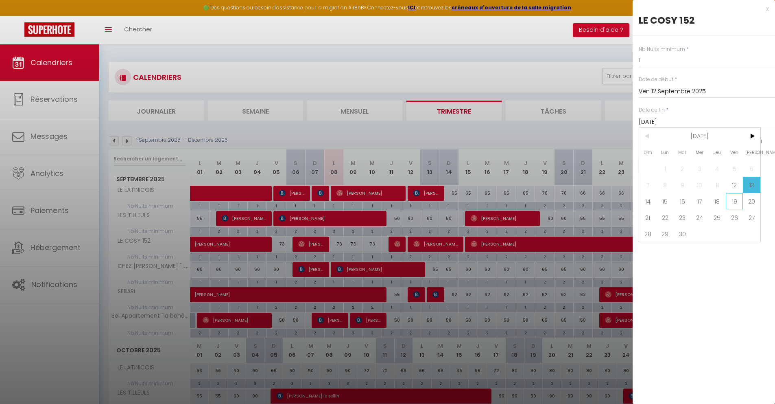
click at [727, 201] on span "19" at bounding box center [735, 201] width 18 height 16
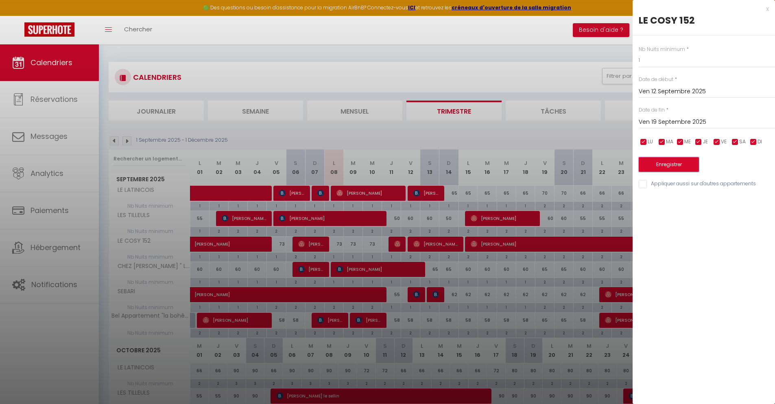
click at [661, 167] on button "Enregistrer" at bounding box center [669, 164] width 60 height 15
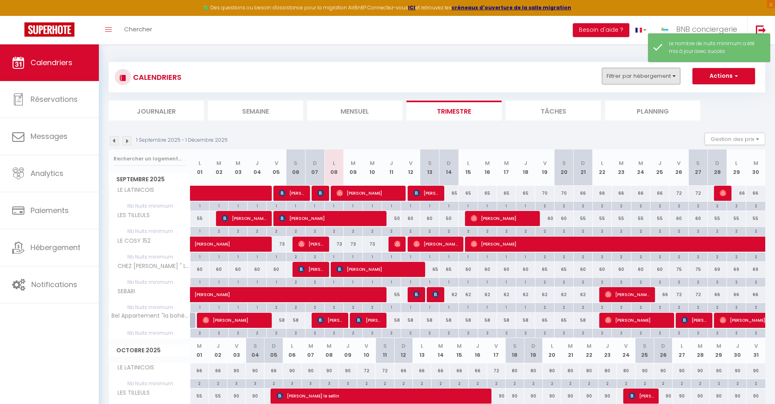
click at [633, 81] on button "Filtrer par hébergement" at bounding box center [641, 76] width 78 height 16
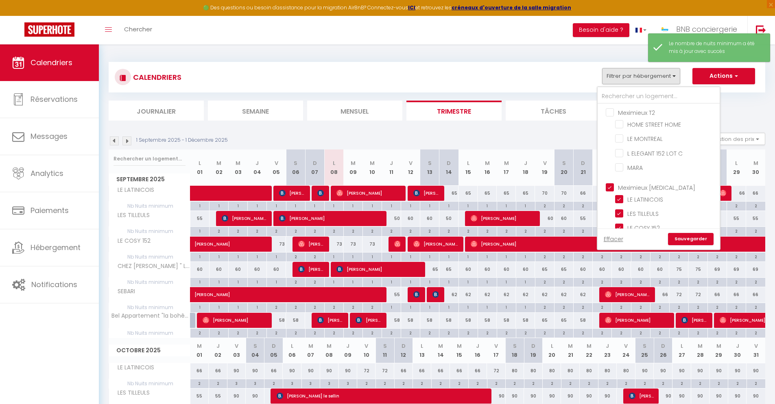
click at [612, 186] on input "Meximieux [MEDICAL_DATA]" at bounding box center [667, 187] width 122 height 8
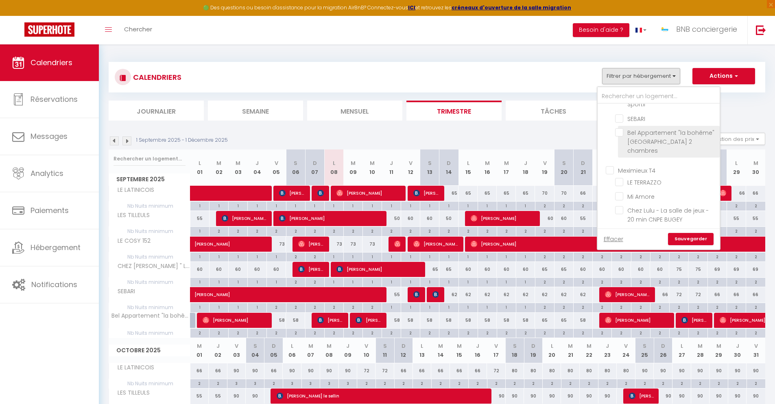
scroll to position [180, 0]
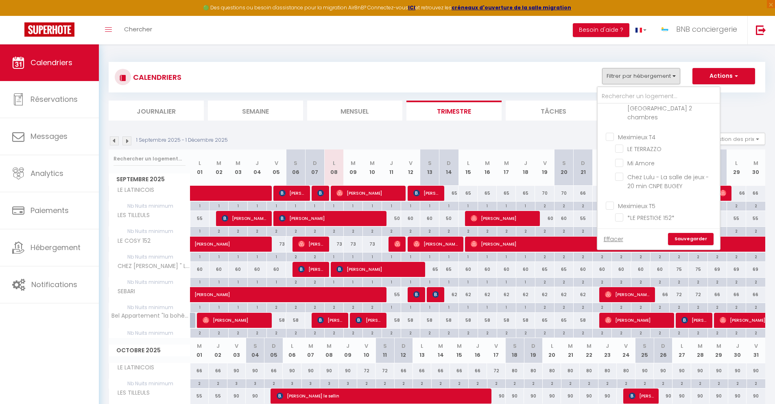
click at [611, 132] on input "Meximieux T4" at bounding box center [667, 136] width 122 height 8
click at [681, 235] on link "Sauvegarder" at bounding box center [691, 239] width 46 height 12
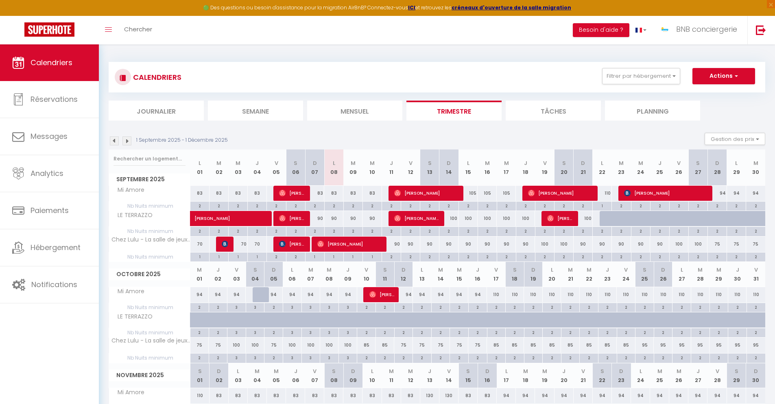
click at [390, 258] on div "2" at bounding box center [391, 256] width 19 height 8
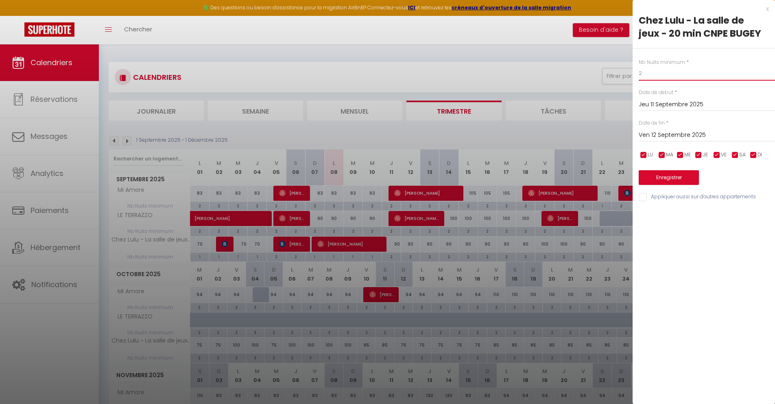
click at [642, 74] on input "2" at bounding box center [707, 73] width 136 height 15
click at [662, 134] on input "Ven 12 Septembre 2025" at bounding box center [707, 135] width 136 height 11
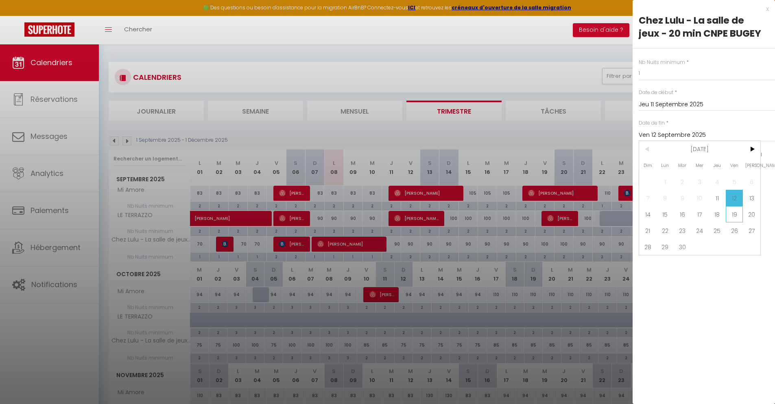
click at [729, 209] on span "19" at bounding box center [735, 214] width 18 height 16
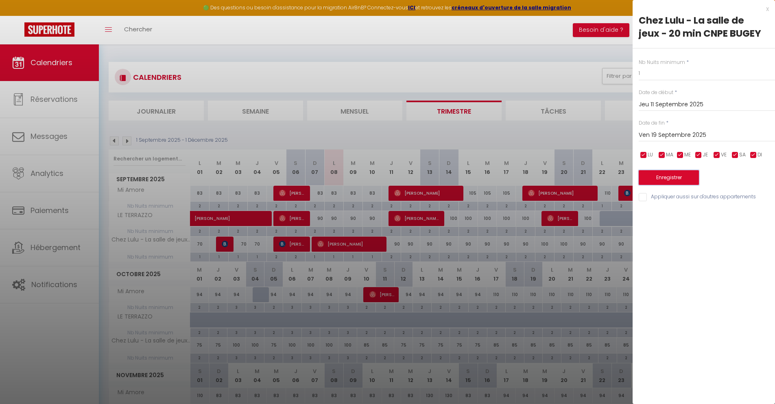
click at [679, 182] on button "Enregistrer" at bounding box center [669, 177] width 60 height 15
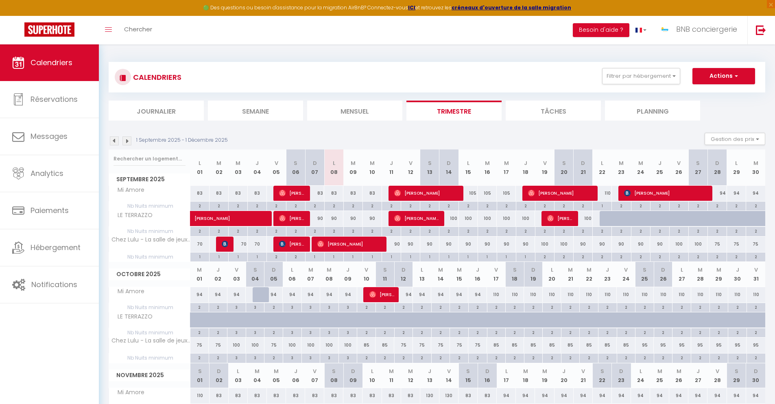
click at [399, 244] on div "90" at bounding box center [391, 244] width 19 height 15
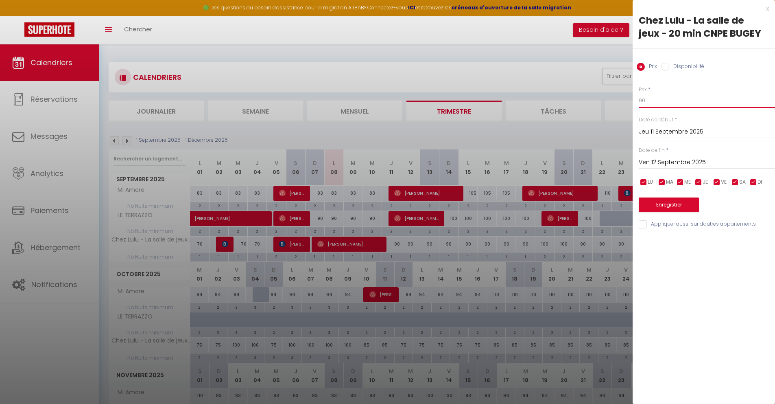
click at [656, 96] on input "90" at bounding box center [707, 100] width 136 height 15
click at [666, 201] on button "Enregistrer" at bounding box center [669, 204] width 60 height 15
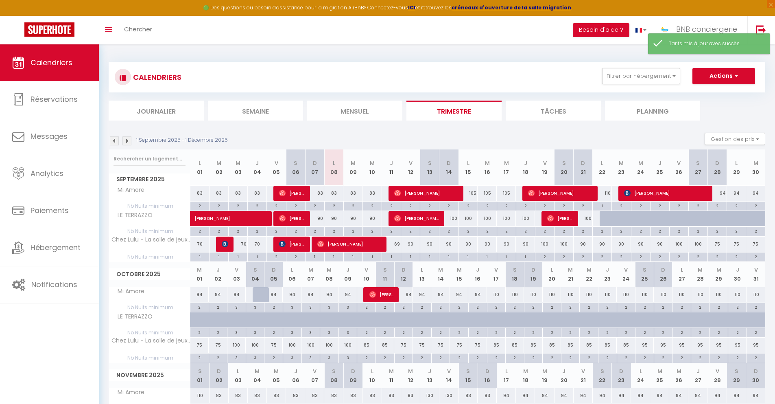
click at [447, 245] on div "90" at bounding box center [449, 244] width 19 height 15
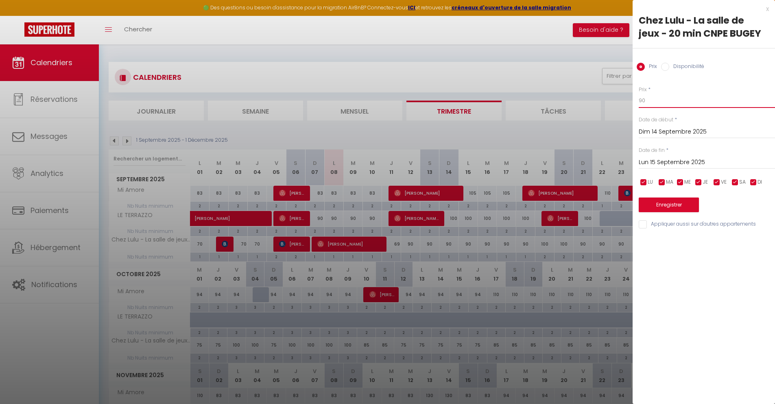
click at [665, 101] on input "90" at bounding box center [707, 100] width 136 height 15
click at [688, 160] on input "Lun 15 Septembre 2025" at bounding box center [707, 162] width 136 height 11
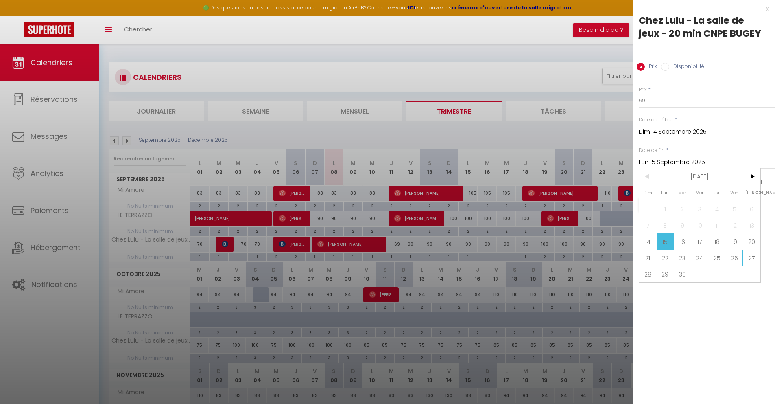
click at [736, 256] on span "26" at bounding box center [735, 258] width 18 height 16
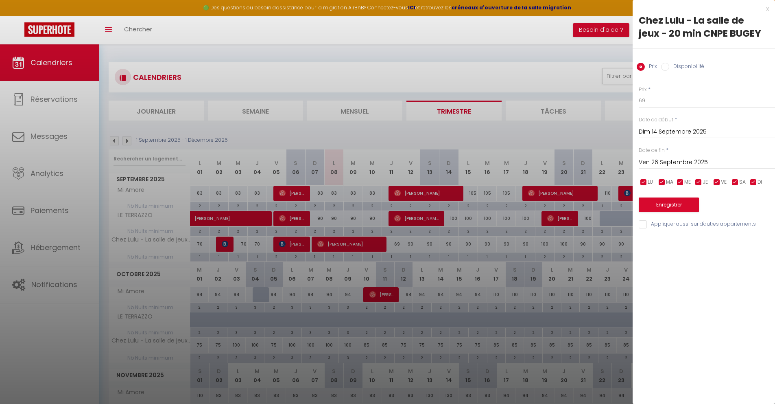
click at [720, 182] on input "checkbox" at bounding box center [717, 182] width 8 height 8
click at [732, 180] on input "checkbox" at bounding box center [735, 182] width 8 height 8
click at [682, 159] on input "Ven 26 Septembre 2025" at bounding box center [707, 162] width 136 height 11
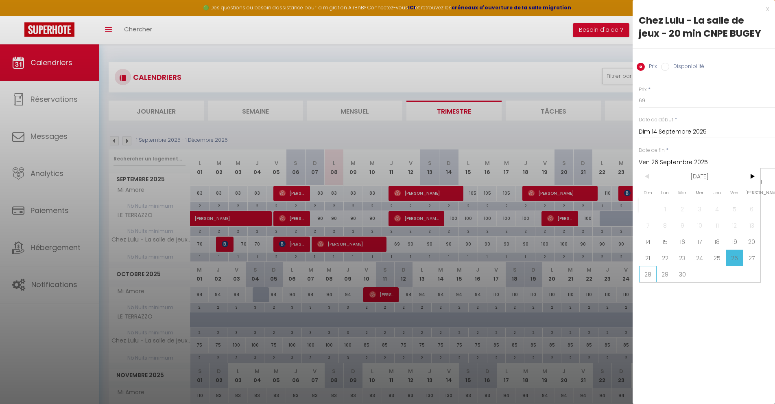
click at [653, 273] on span "28" at bounding box center [648, 274] width 18 height 16
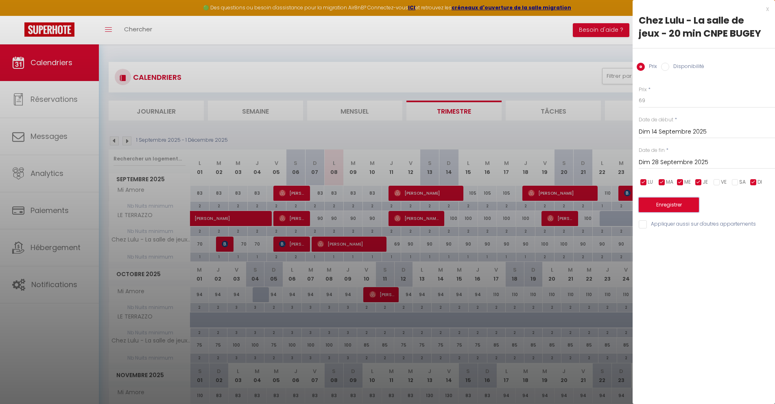
click at [653, 208] on button "Enregistrer" at bounding box center [669, 204] width 60 height 15
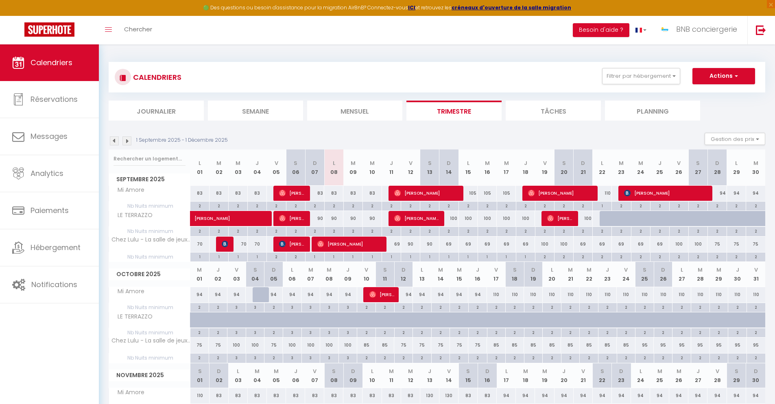
click at [411, 243] on div "90" at bounding box center [410, 244] width 19 height 15
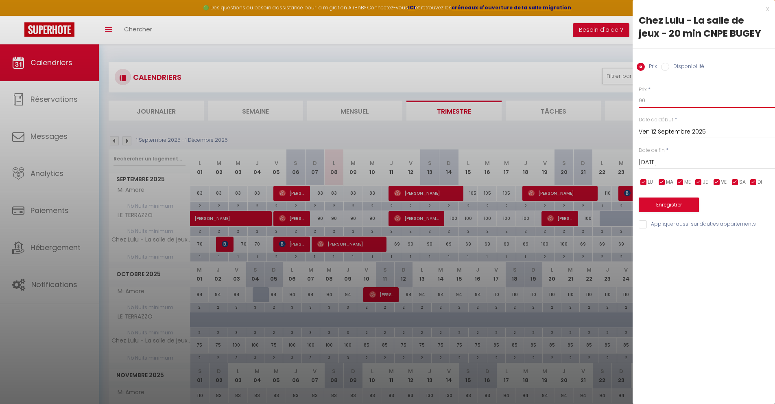
drag, startPoint x: 665, startPoint y: 101, endPoint x: 618, endPoint y: 100, distance: 46.4
click at [618, 100] on body "🟢 Des questions ou besoin d'assistance pour la migration AirBnB? Connectez-vous…" at bounding box center [387, 270] width 775 height 453
click at [655, 161] on input "[DATE]" at bounding box center [707, 162] width 136 height 11
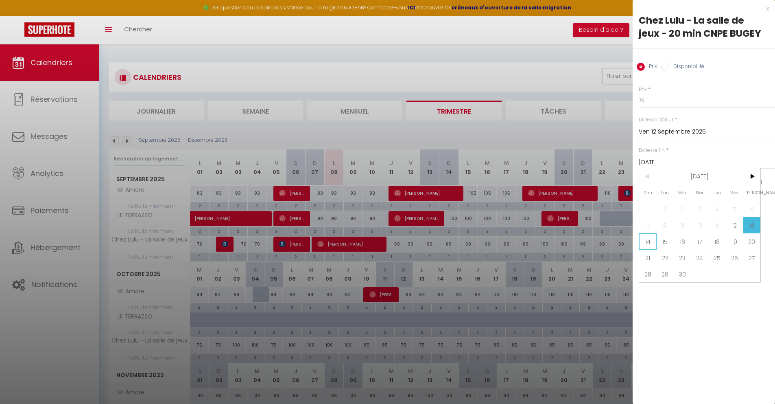
click at [654, 245] on span "14" at bounding box center [648, 241] width 18 height 16
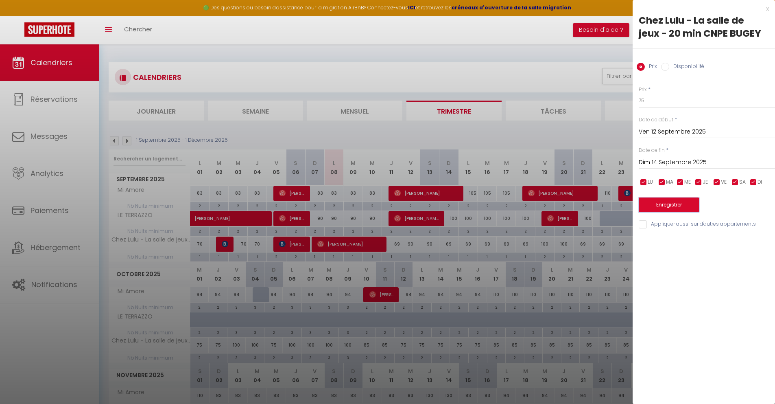
click at [666, 208] on button "Enregistrer" at bounding box center [669, 204] width 60 height 15
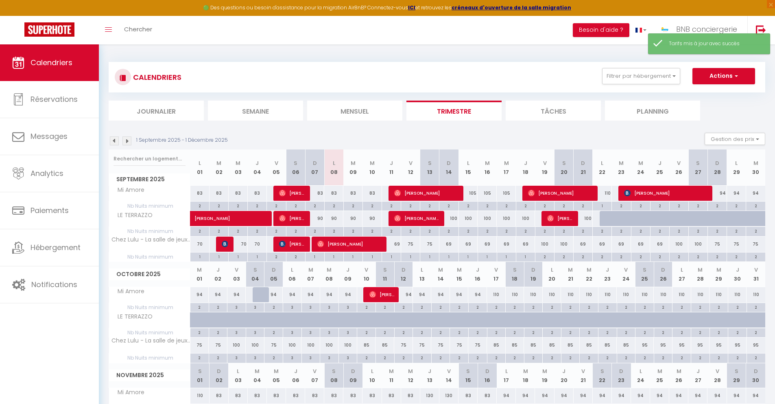
click at [547, 246] on div "100" at bounding box center [544, 244] width 19 height 15
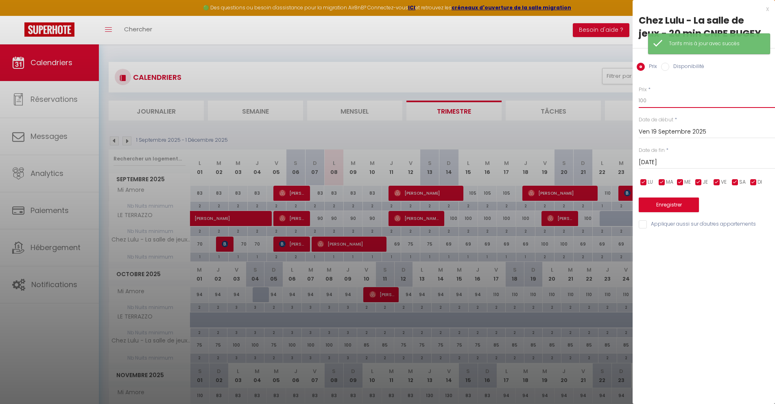
drag, startPoint x: 660, startPoint y: 101, endPoint x: 598, endPoint y: 101, distance: 61.9
click at [598, 101] on body "🟢 Des questions ou besoin d'assistance pour la migration AirBnB? Connectez-vous…" at bounding box center [387, 270] width 775 height 453
click at [659, 165] on input "[DATE]" at bounding box center [707, 162] width 136 height 11
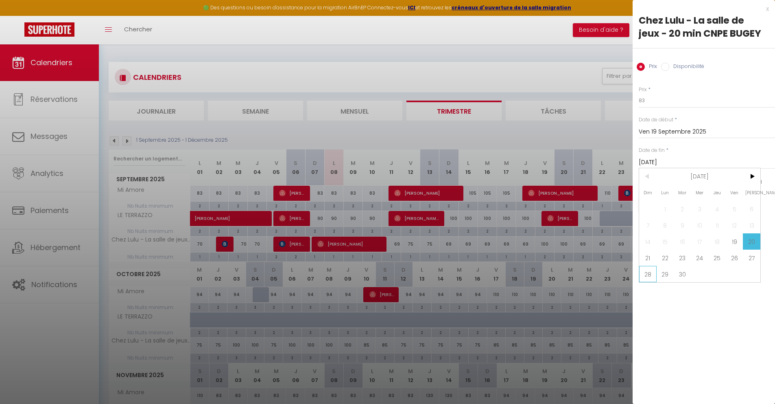
click at [641, 275] on span "28" at bounding box center [648, 274] width 18 height 16
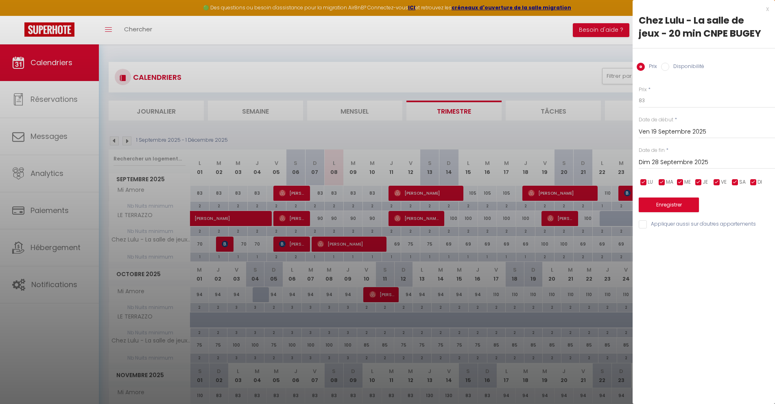
click at [673, 161] on input "Dim 28 Septembre 2025" at bounding box center [707, 162] width 136 height 11
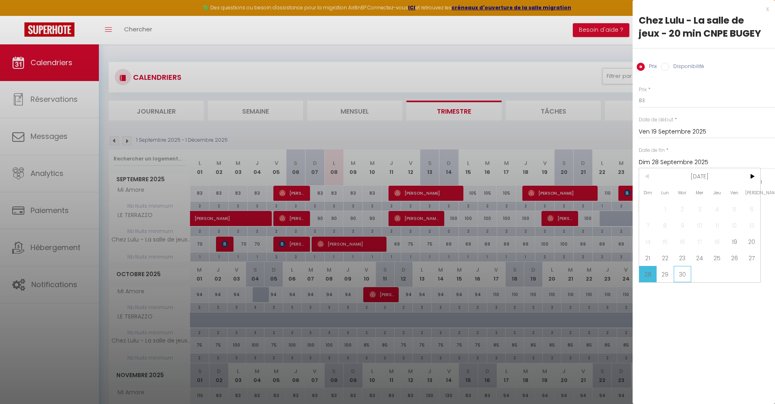
click at [682, 275] on span "30" at bounding box center [683, 274] width 18 height 16
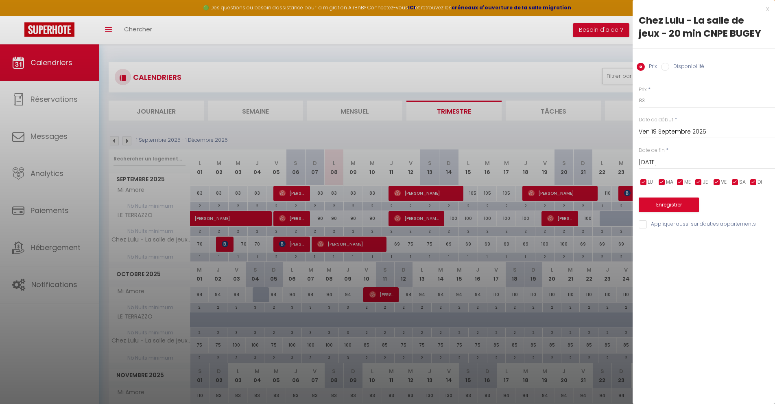
click at [750, 183] on input "checkbox" at bounding box center [754, 182] width 8 height 8
click at [699, 183] on input "checkbox" at bounding box center [699, 182] width 8 height 8
click at [682, 182] on input "checkbox" at bounding box center [681, 182] width 8 height 8
click at [655, 183] on div "LU MA ME JE VE SA DI" at bounding box center [707, 182] width 147 height 10
click at [646, 183] on input "checkbox" at bounding box center [644, 182] width 8 height 8
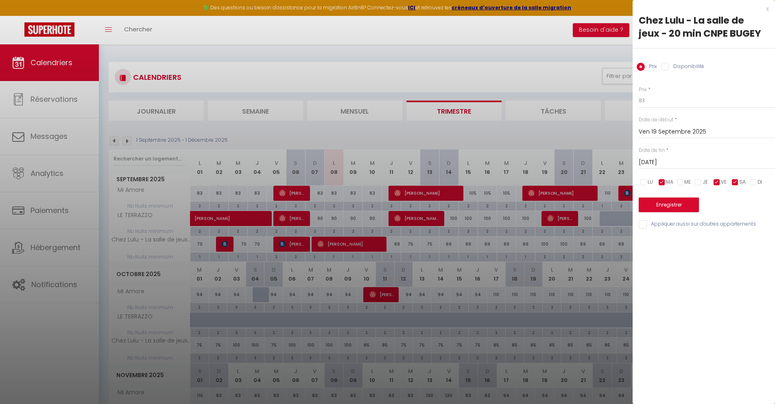
click at [663, 183] on input "checkbox" at bounding box center [662, 182] width 8 height 8
click at [671, 196] on div "Enregistrer" at bounding box center [707, 199] width 136 height 25
click at [671, 202] on button "Enregistrer" at bounding box center [669, 204] width 60 height 15
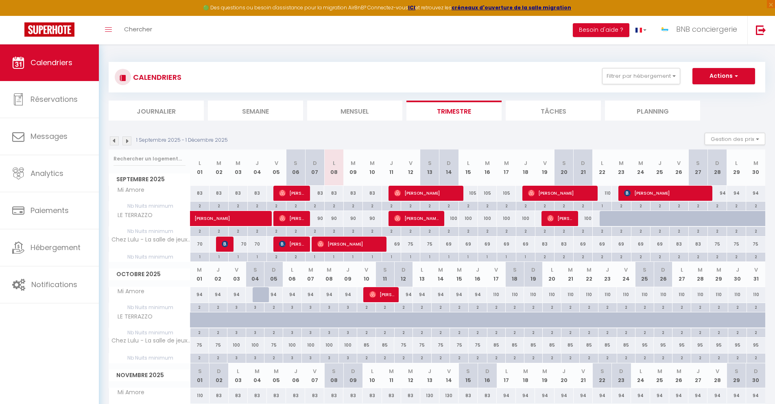
click at [474, 193] on div "105" at bounding box center [468, 193] width 19 height 15
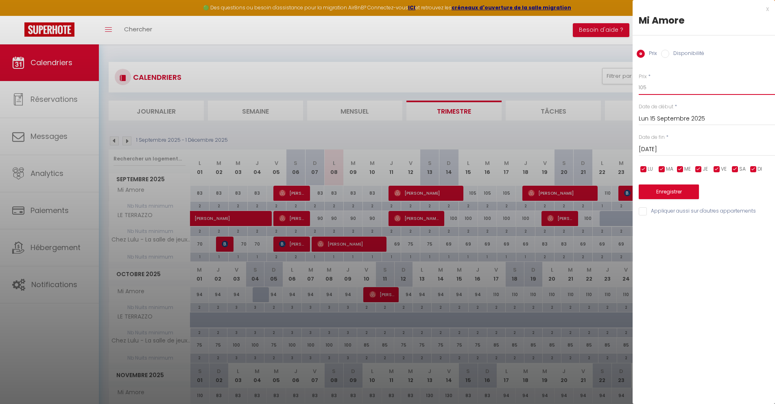
drag, startPoint x: 644, startPoint y: 88, endPoint x: 598, endPoint y: 81, distance: 46.4
click at [598, 81] on body "🟢 Des questions ou besoin d'assistance pour la migration AirBnB? Connectez-vous…" at bounding box center [387, 270] width 775 height 453
click at [666, 149] on input "[DATE]" at bounding box center [707, 149] width 136 height 11
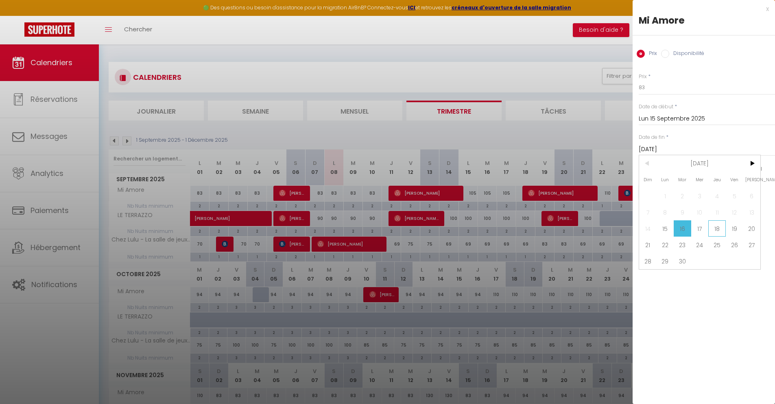
click at [714, 228] on span "18" at bounding box center [718, 228] width 18 height 16
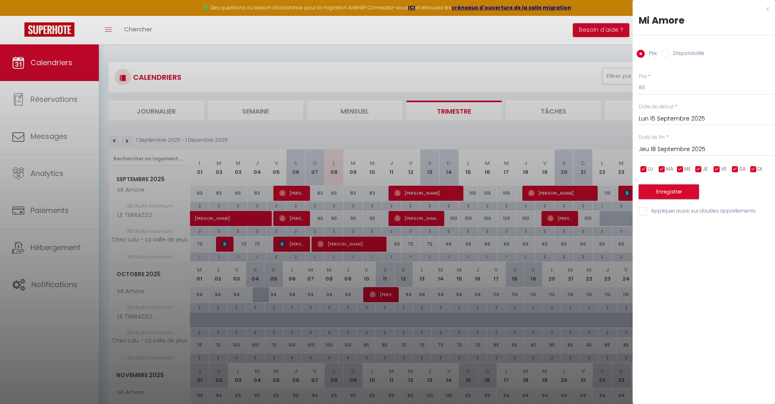
click at [656, 188] on button "Enregistrer" at bounding box center [669, 191] width 60 height 15
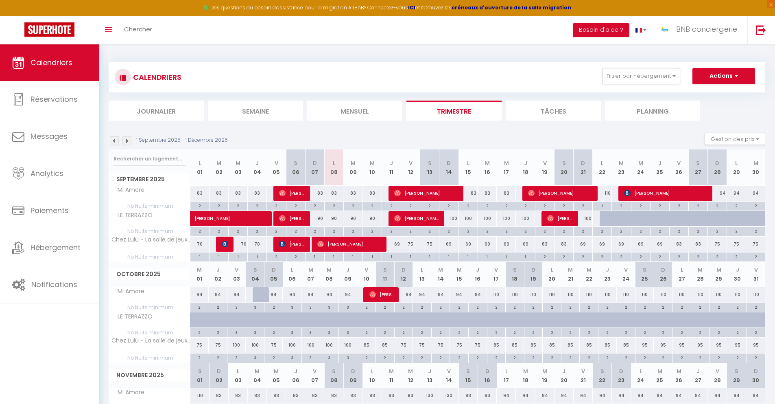
click at [607, 194] on div "110" at bounding box center [602, 193] width 19 height 15
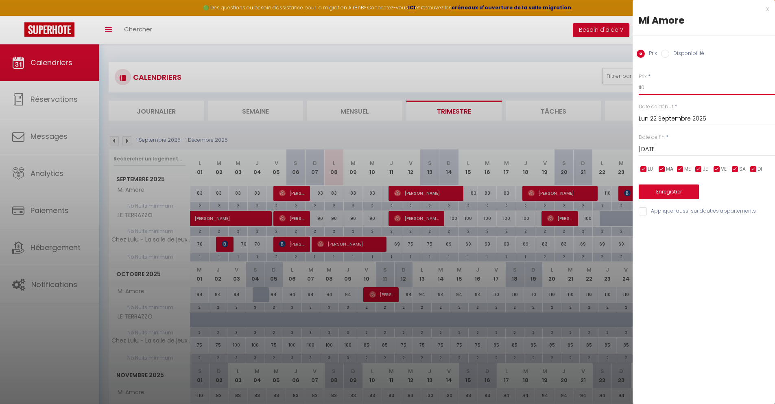
click at [668, 86] on input "110" at bounding box center [707, 87] width 136 height 15
click at [681, 192] on button "Enregistrer" at bounding box center [669, 191] width 60 height 15
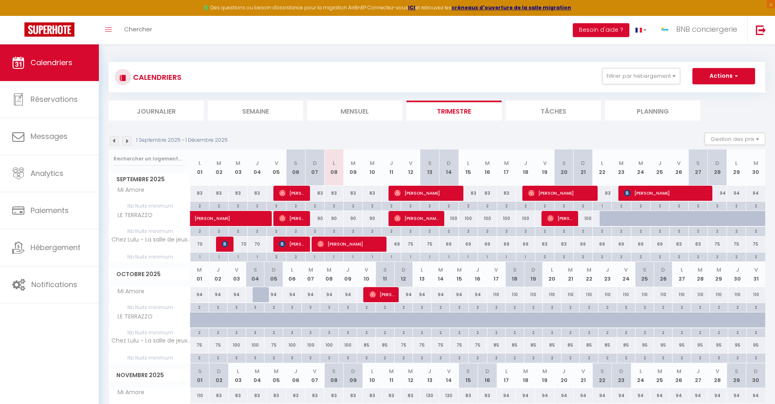
click at [335, 219] on div "90" at bounding box center [333, 218] width 19 height 15
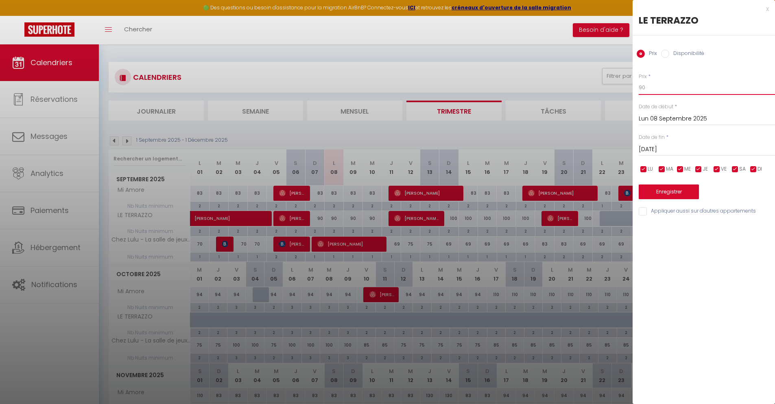
click at [664, 92] on input "90" at bounding box center [707, 87] width 136 height 15
click at [666, 146] on input "[DATE]" at bounding box center [707, 149] width 136 height 11
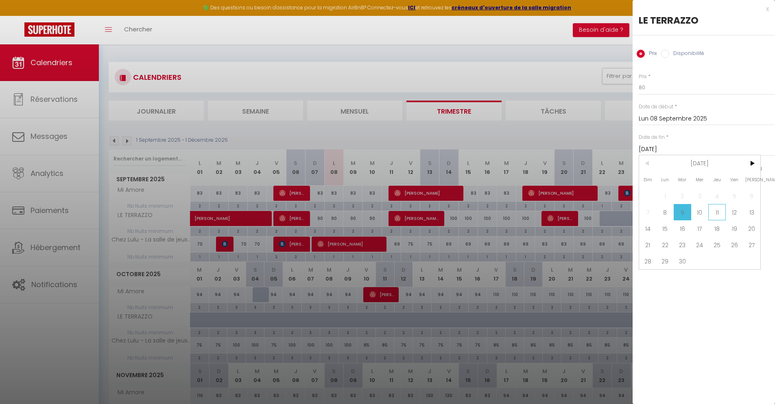
click at [718, 212] on span "11" at bounding box center [718, 212] width 18 height 16
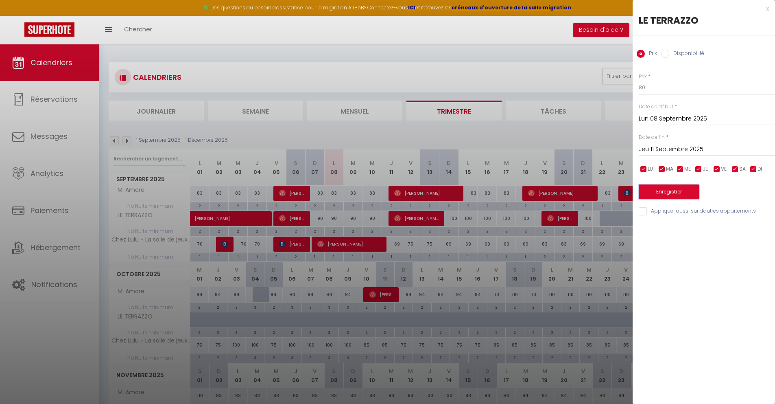
click at [661, 191] on button "Enregistrer" at bounding box center [669, 191] width 60 height 15
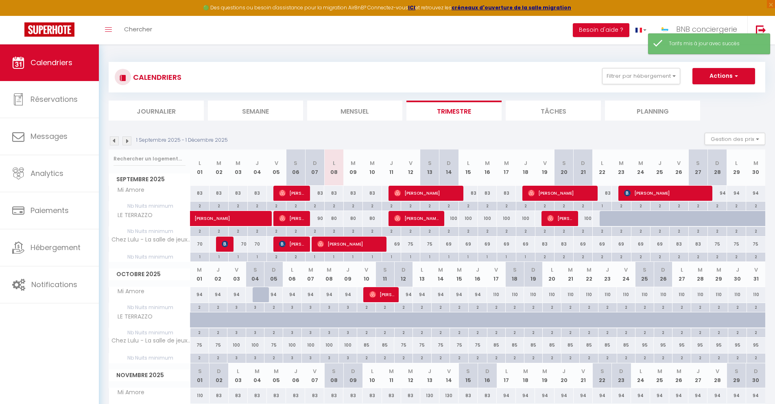
click at [455, 219] on div "100" at bounding box center [449, 218] width 19 height 15
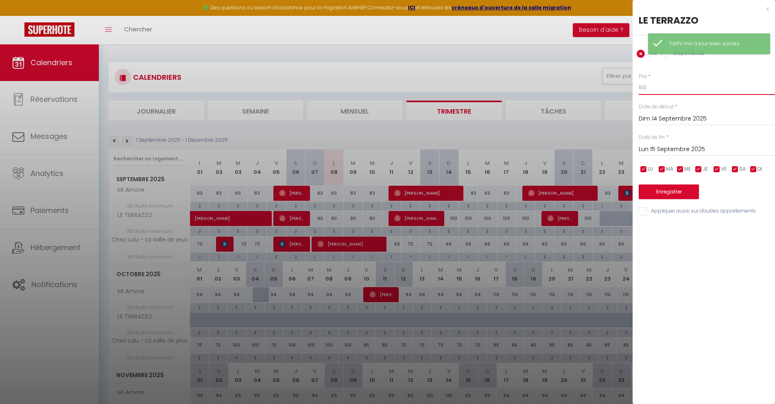
click at [658, 90] on input "100" at bounding box center [707, 87] width 136 height 15
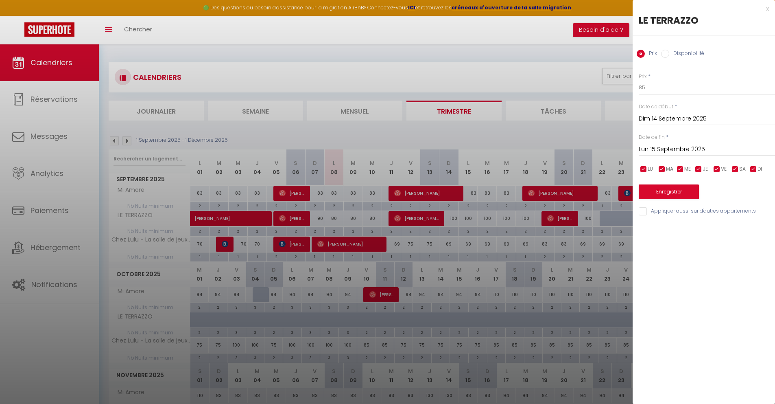
click at [653, 153] on input "Lun 15 Septembre 2025" at bounding box center [707, 149] width 136 height 11
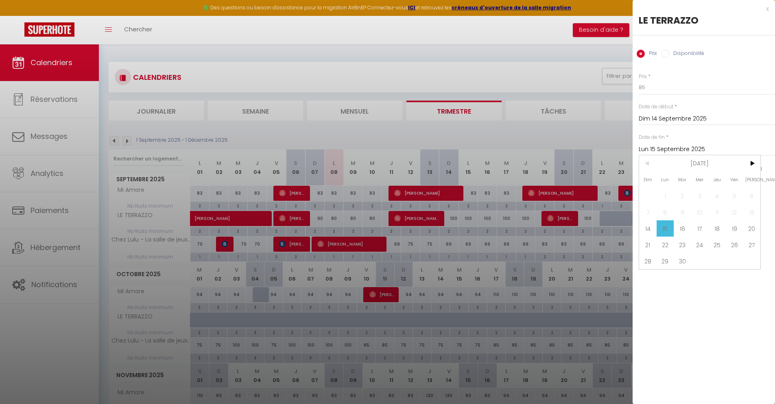
drag, startPoint x: 734, startPoint y: 233, endPoint x: 716, endPoint y: 232, distance: 17.5
click at [734, 233] on span "19" at bounding box center [735, 228] width 18 height 16
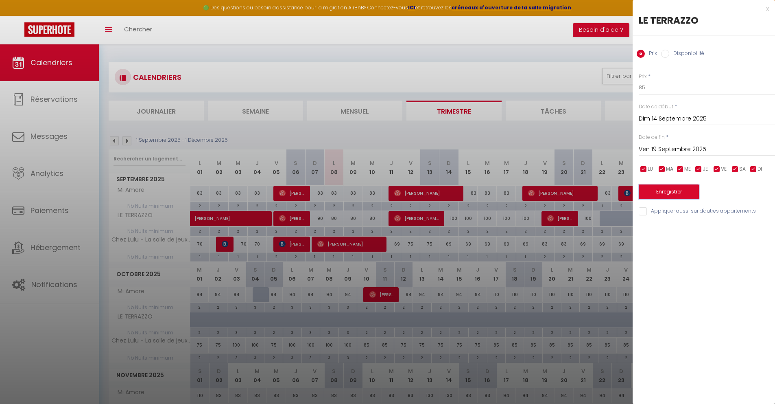
click at [648, 194] on button "Enregistrer" at bounding box center [669, 191] width 60 height 15
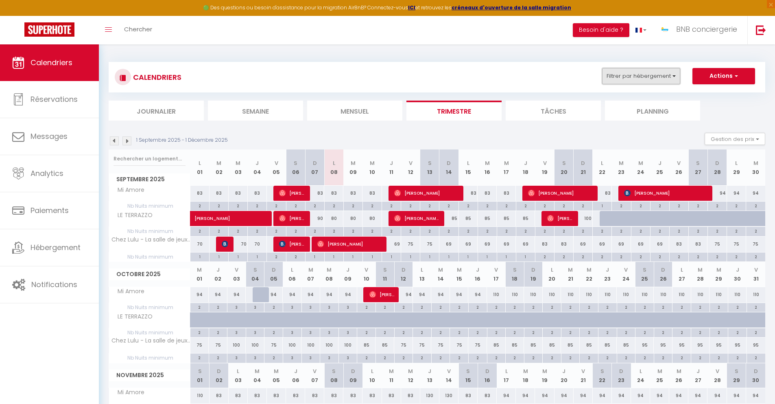
click at [627, 74] on button "Filtrer par hébergement" at bounding box center [641, 76] width 78 height 16
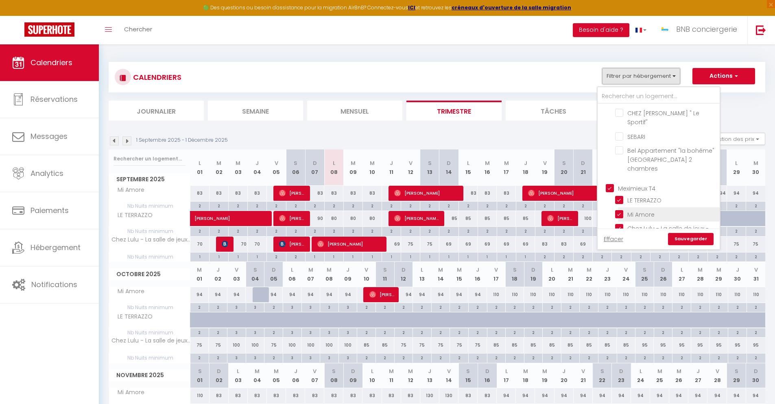
scroll to position [143, 0]
click at [614, 169] on input "Meximieux T4" at bounding box center [667, 173] width 122 height 8
click at [613, 173] on input "Meximieux T5" at bounding box center [667, 177] width 122 height 8
click at [692, 240] on link "Sauvegarder" at bounding box center [691, 239] width 46 height 12
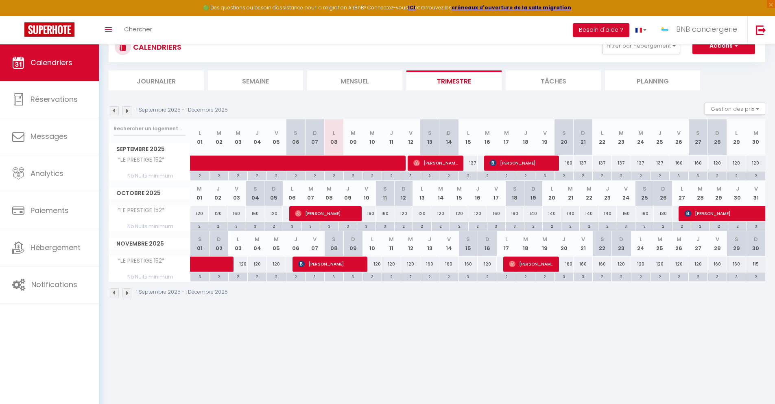
scroll to position [44, 0]
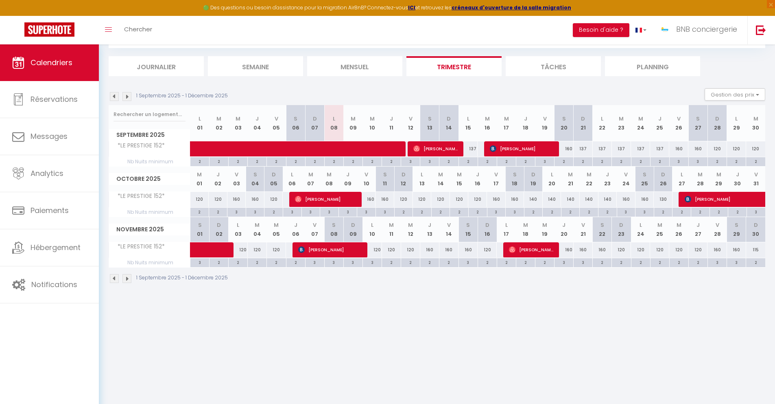
click at [583, 149] on div "137" at bounding box center [583, 148] width 19 height 15
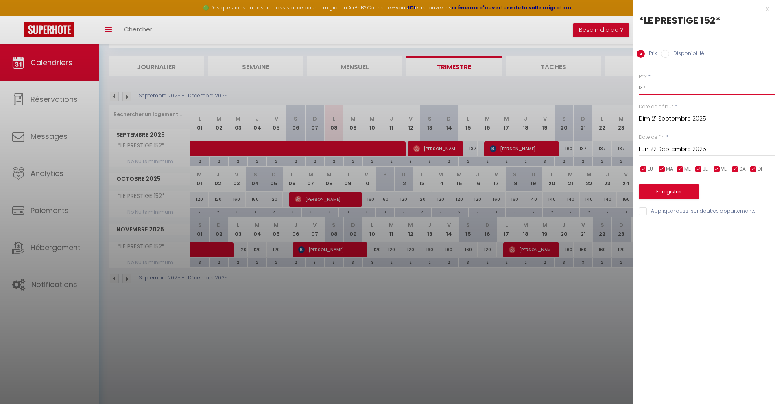
click at [653, 90] on input "137" at bounding box center [707, 87] width 136 height 15
click at [660, 151] on input "Lun 22 Septembre 2025" at bounding box center [707, 149] width 136 height 11
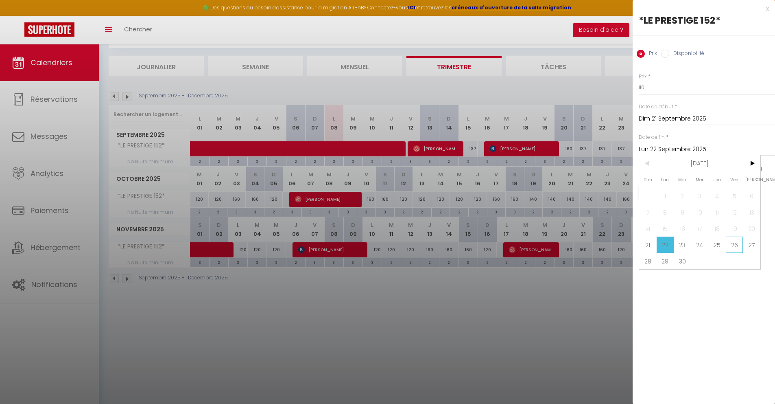
click at [731, 243] on span "26" at bounding box center [735, 245] width 18 height 16
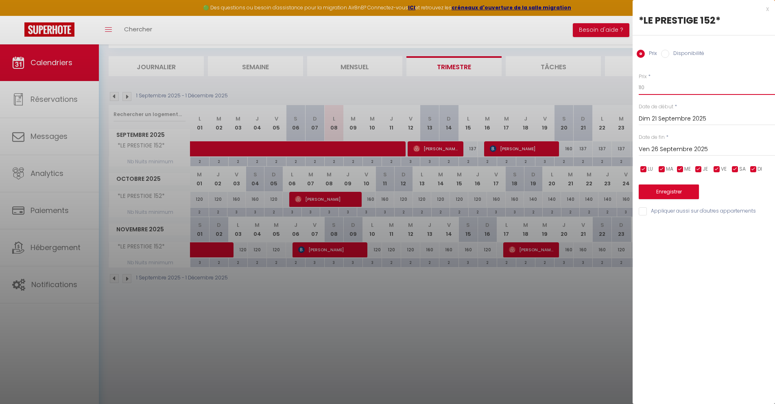
click at [655, 92] on input "110" at bounding box center [707, 87] width 136 height 15
click at [664, 192] on button "Enregistrer" at bounding box center [669, 191] width 60 height 15
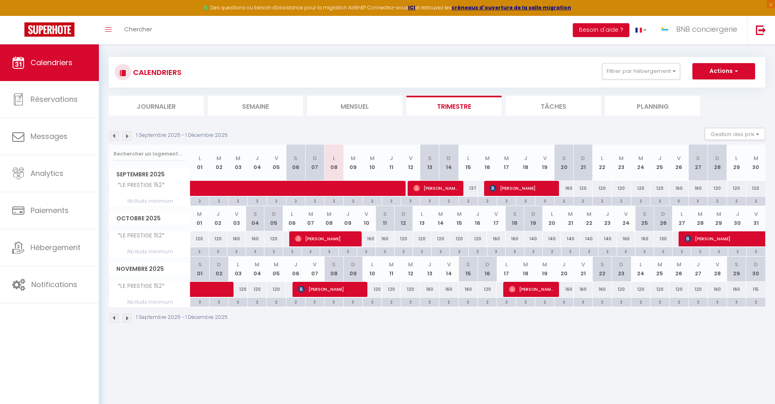
scroll to position [0, 0]
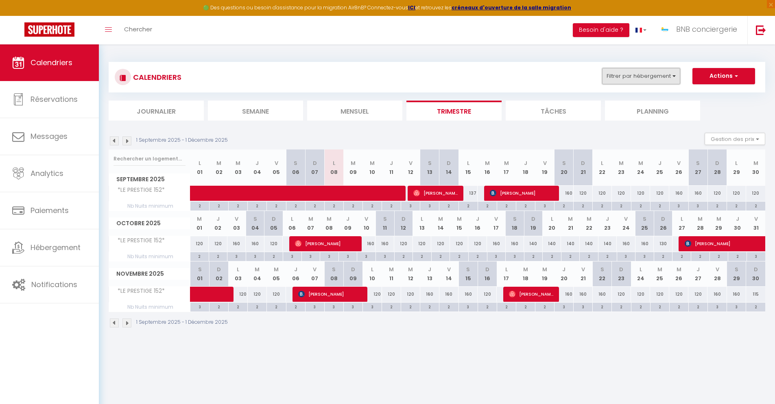
click at [653, 70] on button "Filtrer par hébergement" at bounding box center [641, 76] width 78 height 16
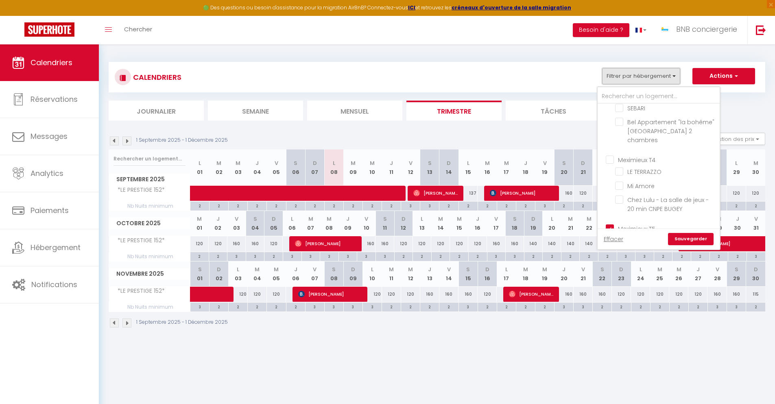
scroll to position [162, 0]
click at [617, 219] on input "Meximieux T5" at bounding box center [667, 223] width 122 height 8
click at [610, 130] on ul "Meximieux T6 [GEOGRAPHIC_DATA]" at bounding box center [659, 146] width 122 height 32
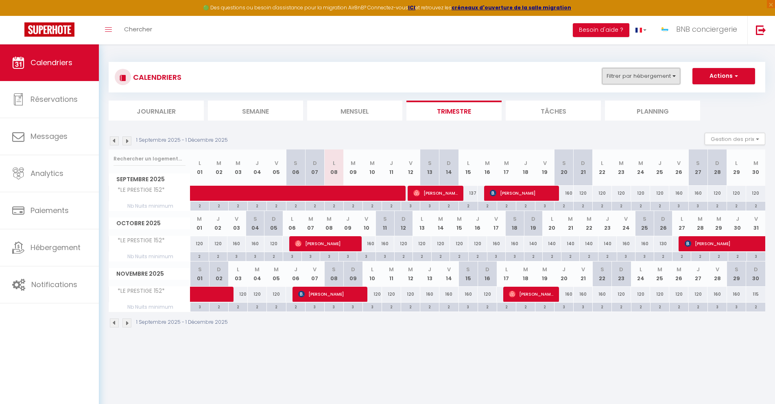
click at [623, 72] on button "Filtrer par hébergement" at bounding box center [641, 76] width 78 height 16
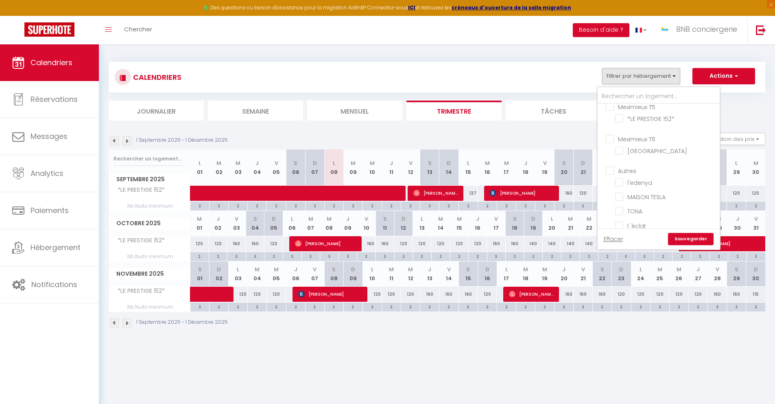
click at [612, 134] on input "Meximieux T6" at bounding box center [667, 138] width 122 height 8
click at [686, 244] on link "Sauvegarder" at bounding box center [691, 239] width 46 height 12
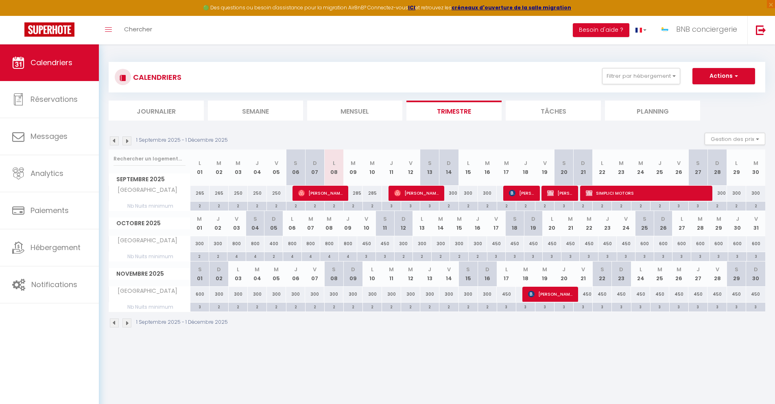
click at [358, 192] on div "285" at bounding box center [353, 193] width 19 height 15
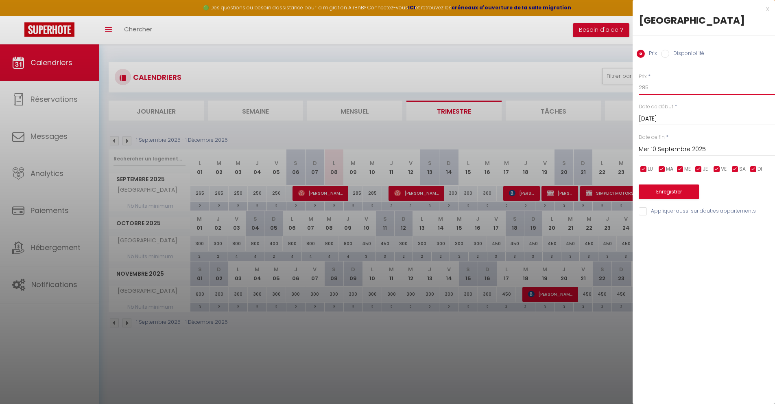
drag, startPoint x: 654, startPoint y: 87, endPoint x: 605, endPoint y: 83, distance: 49.0
click at [611, 83] on body "🟢 Des questions ou besoin d'assistance pour la migration AirBnB? Connectez-vous…" at bounding box center [387, 246] width 775 height 404
click at [685, 147] on input "Mer 10 Septembre 2025" at bounding box center [707, 149] width 136 height 11
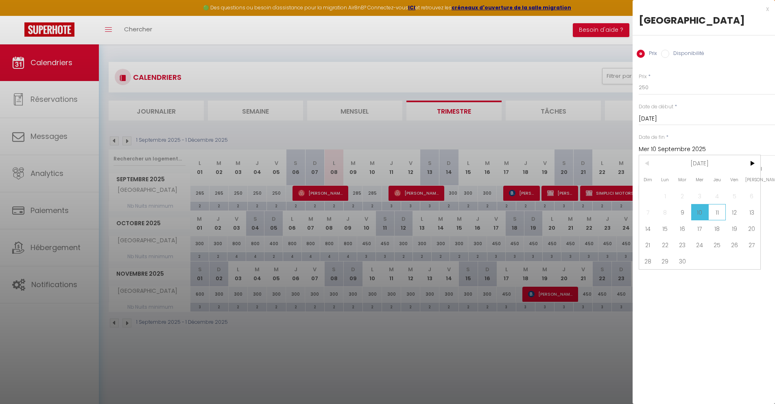
click at [718, 212] on span "11" at bounding box center [718, 212] width 18 height 16
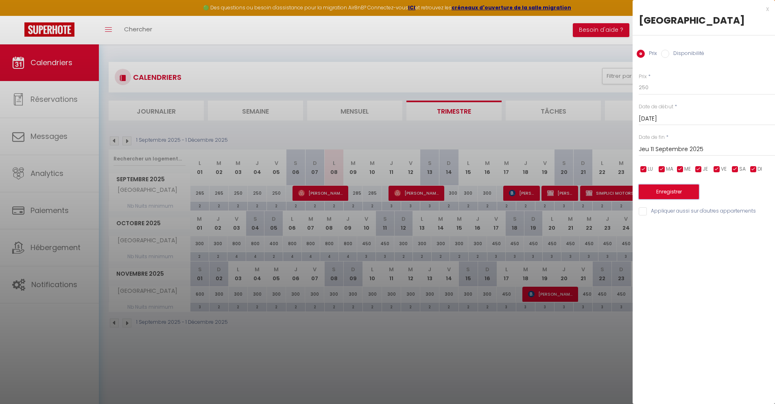
click at [667, 190] on button "Enregistrer" at bounding box center [669, 191] width 60 height 15
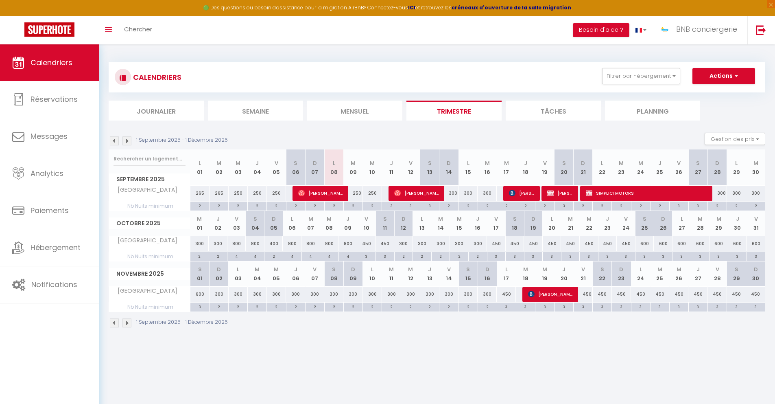
click at [454, 194] on div "300" at bounding box center [449, 193] width 19 height 15
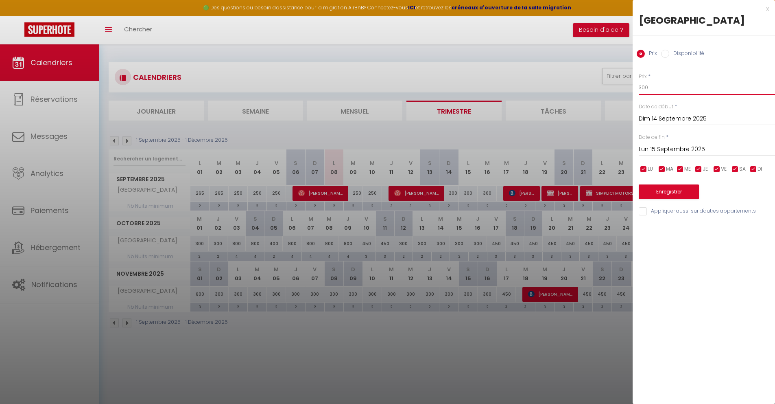
click at [655, 93] on input "300" at bounding box center [707, 87] width 136 height 15
click at [649, 145] on input "Lun 15 Septembre 2025" at bounding box center [707, 149] width 136 height 11
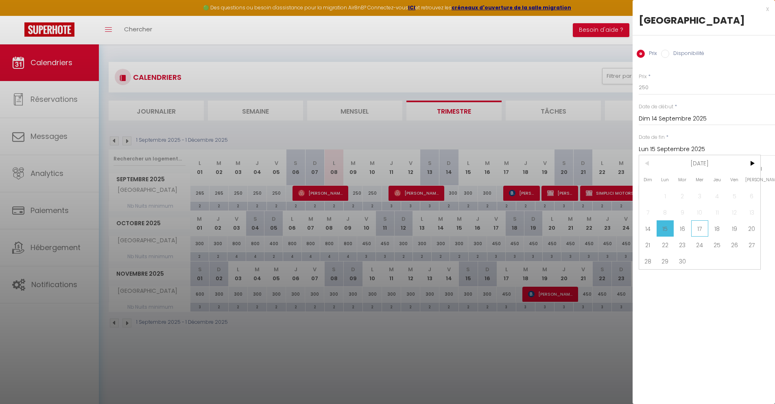
click at [697, 226] on span "17" at bounding box center [701, 228] width 18 height 16
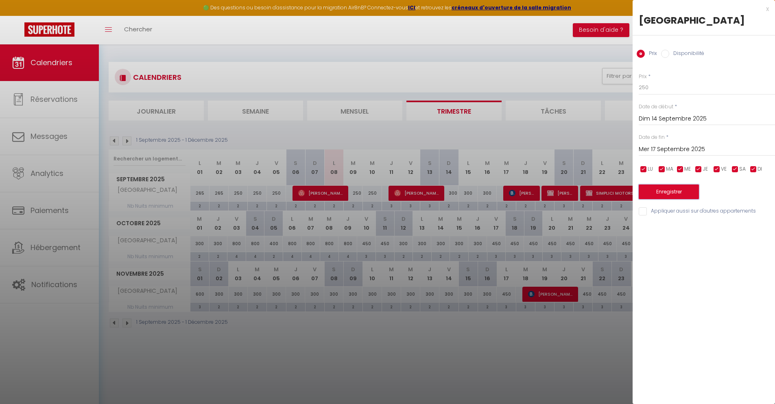
click at [659, 196] on button "Enregistrer" at bounding box center [669, 191] width 60 height 15
